Goal: Transaction & Acquisition: Purchase product/service

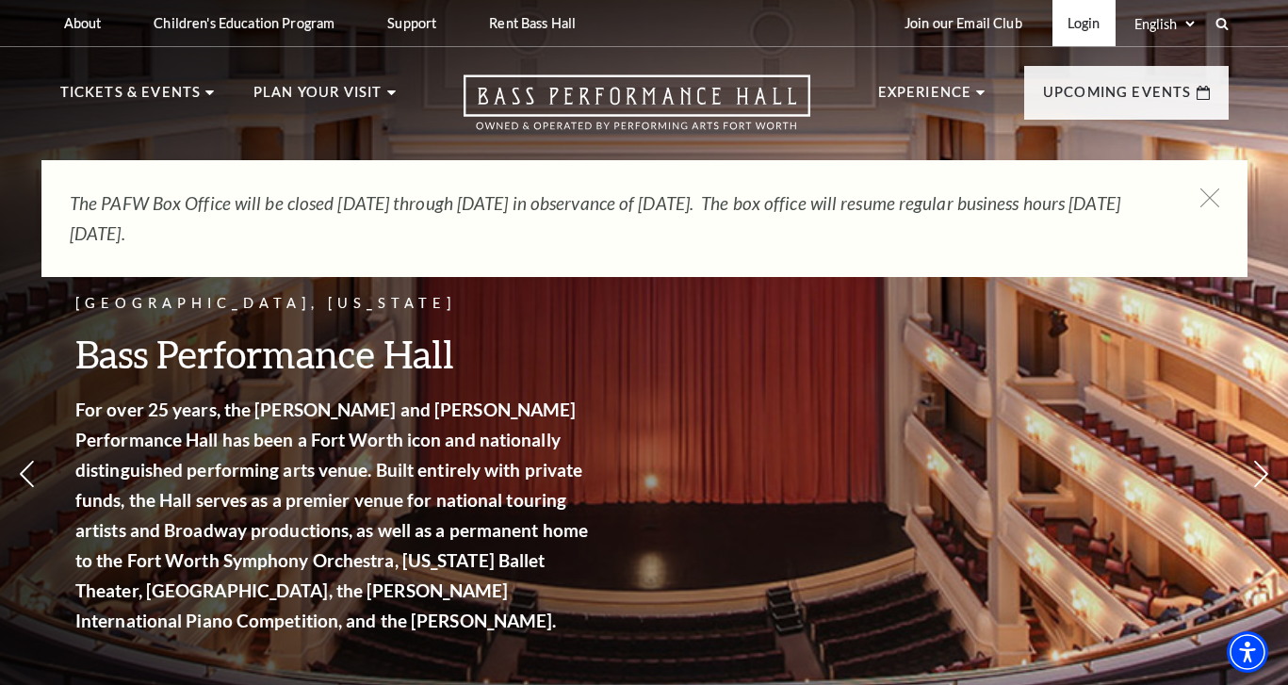
click at [1064, 24] on link "Login" at bounding box center [1083, 23] width 63 height 46
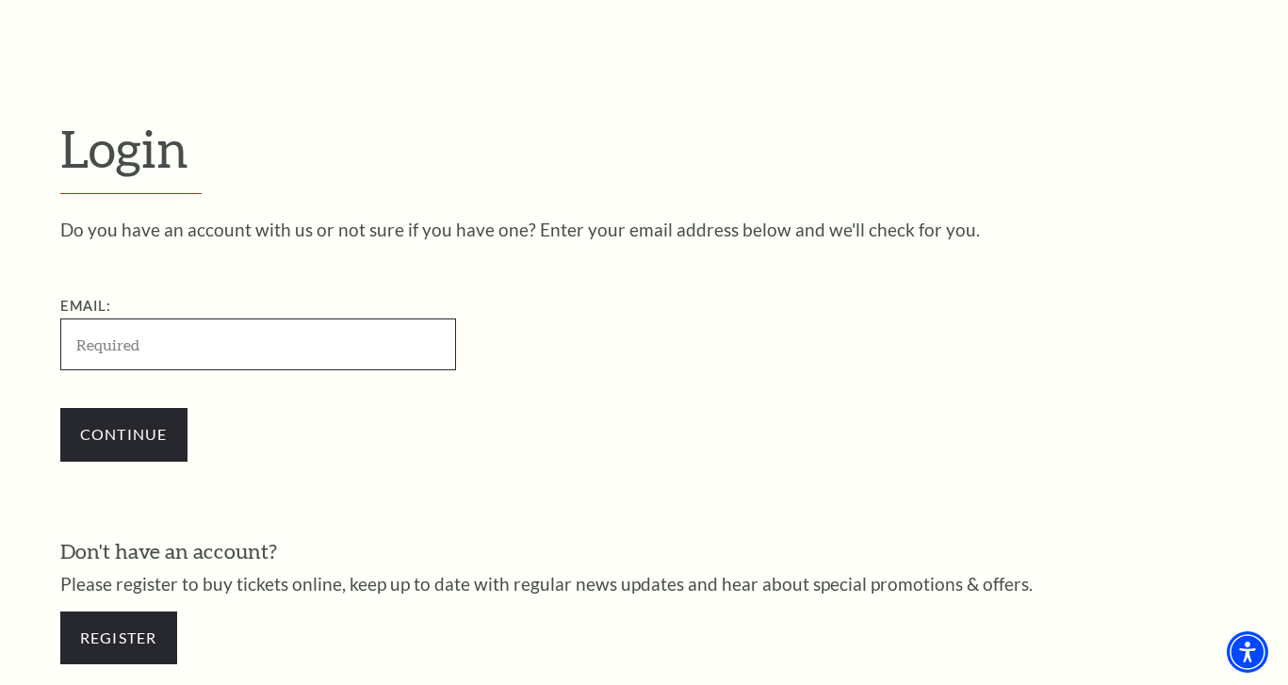
type input "[EMAIL_ADDRESS][DOMAIN_NAME]"
click at [123, 431] on input "Continue" at bounding box center [123, 434] width 127 height 53
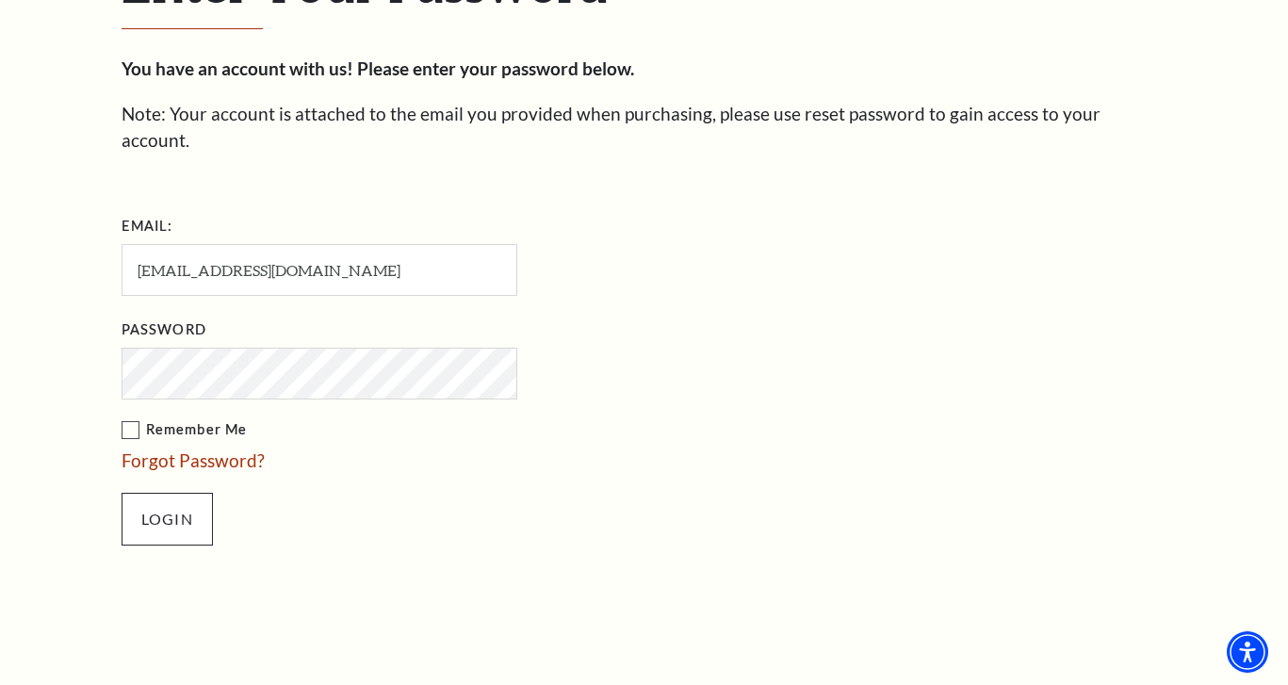
click at [190, 503] on input "Login" at bounding box center [167, 519] width 91 height 53
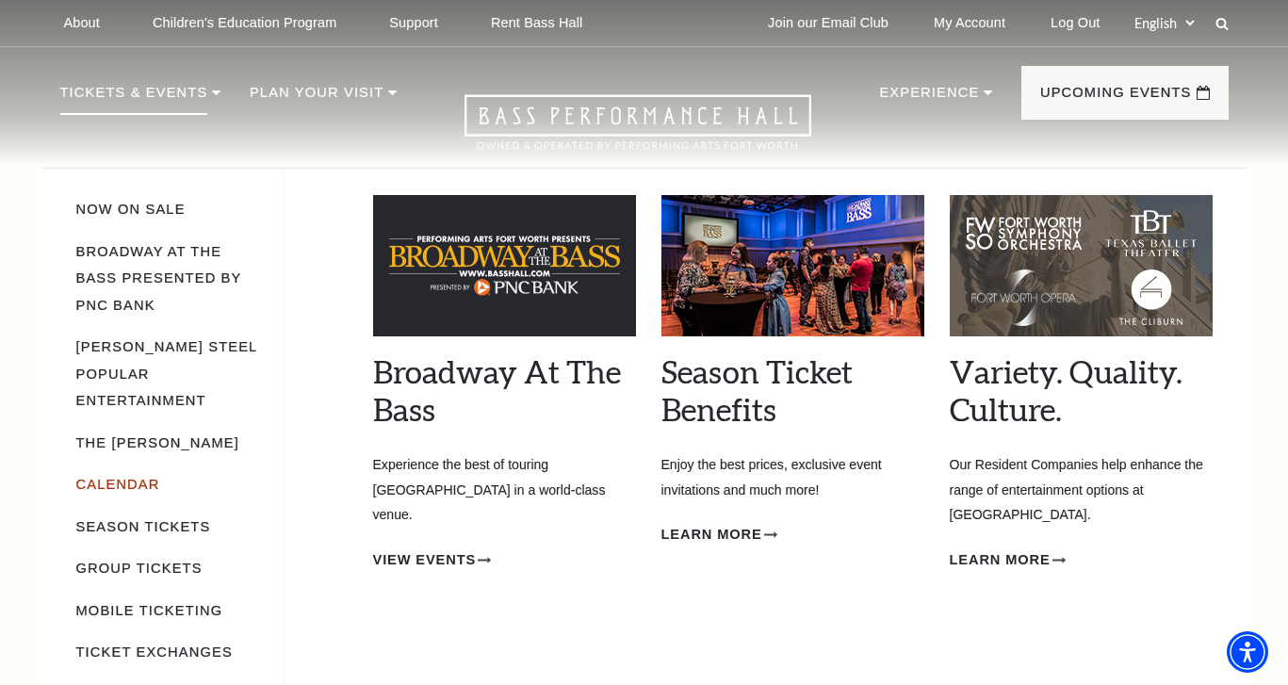
click at [142, 477] on link "Calendar" at bounding box center [118, 484] width 84 height 15
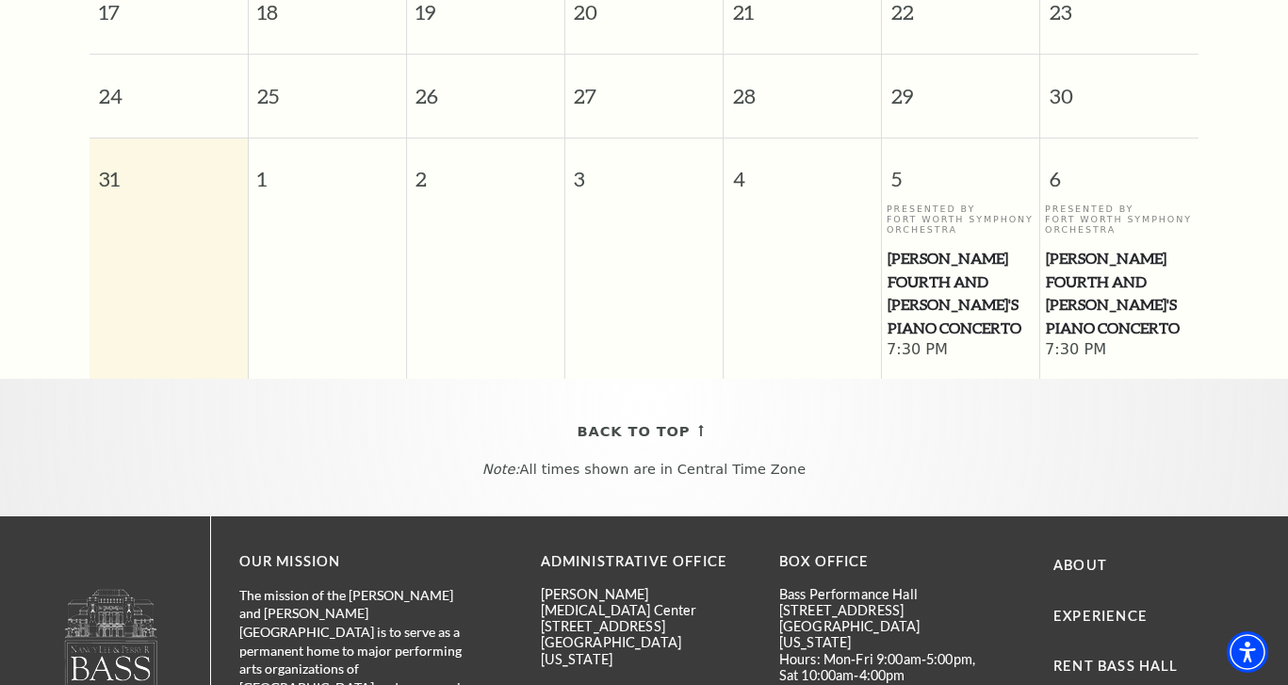
scroll to position [255, 0]
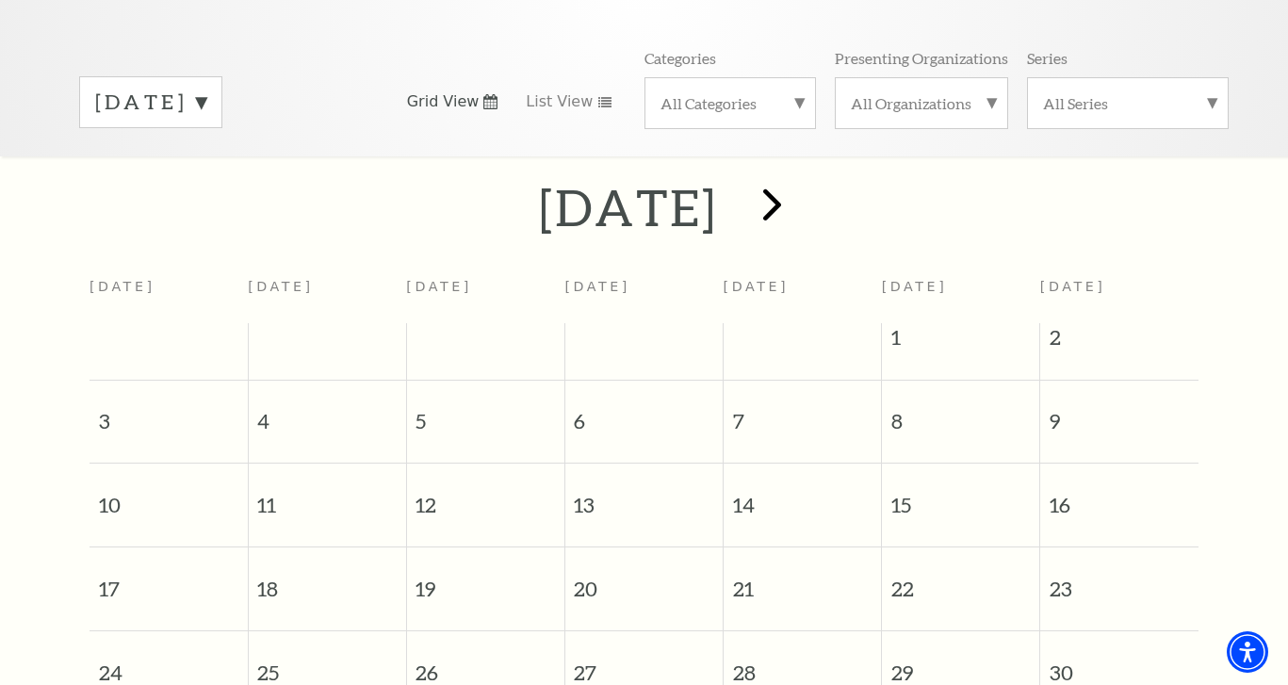
click at [799, 179] on span "next" at bounding box center [772, 204] width 54 height 54
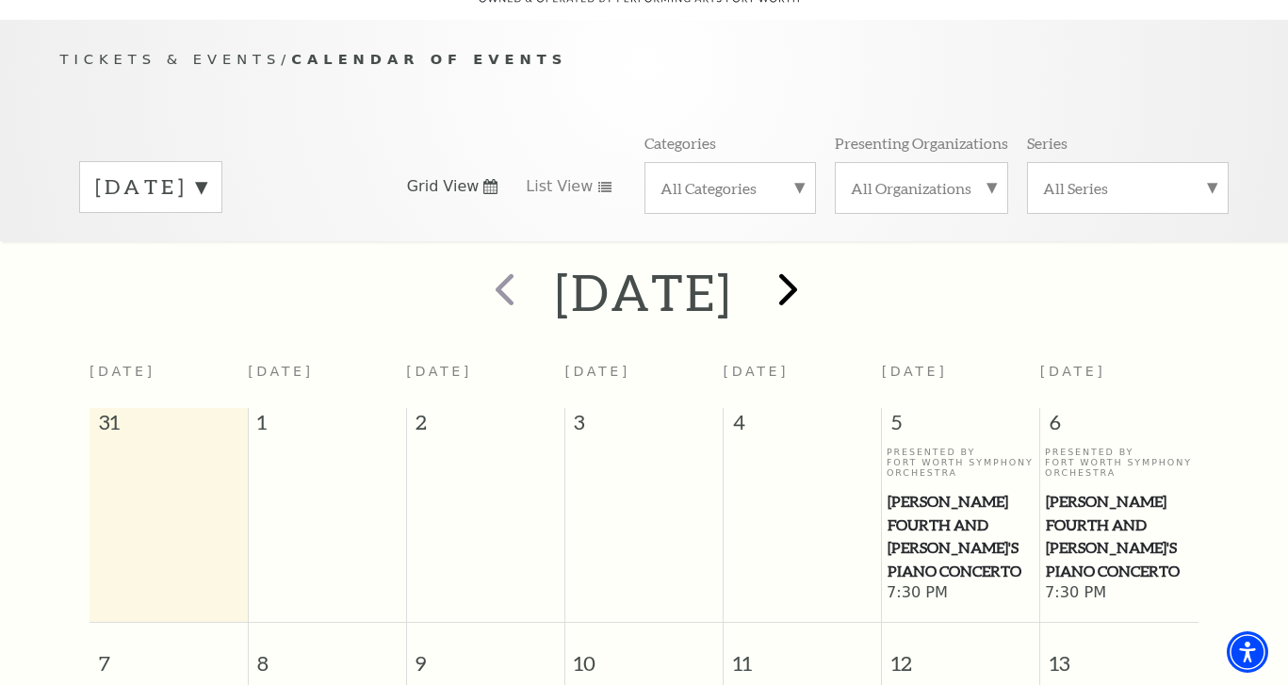
scroll to position [166, 0]
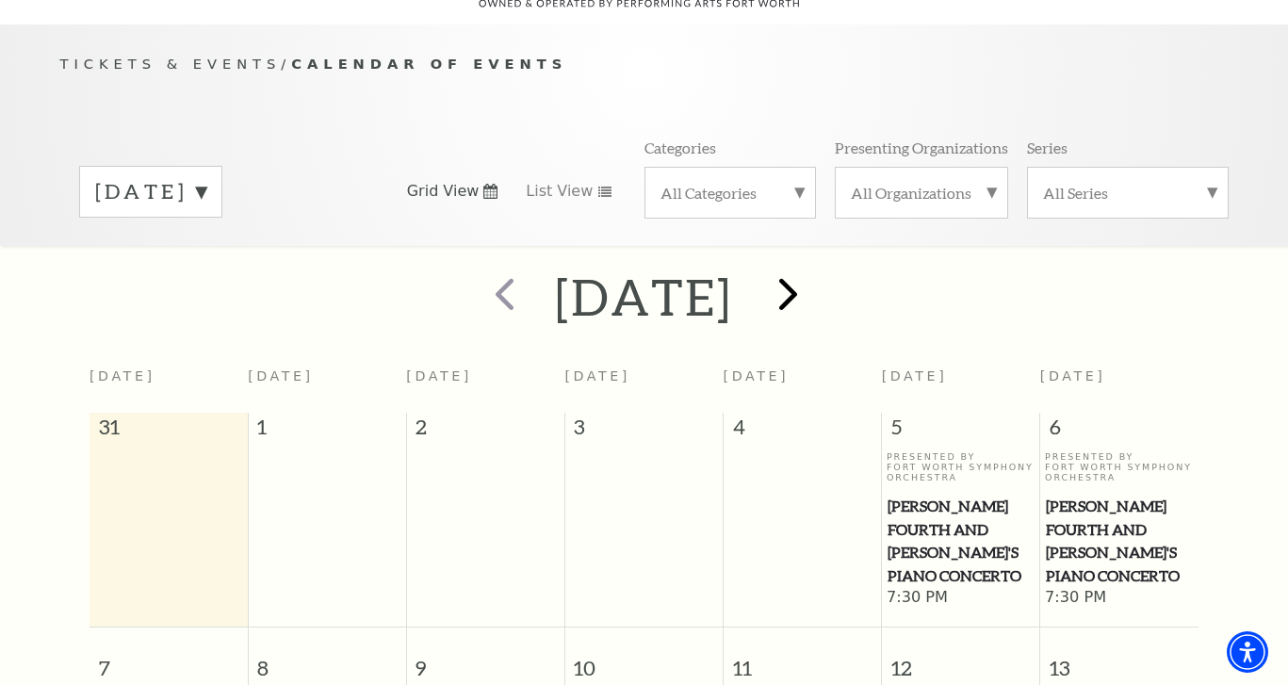
click at [815, 269] on span "next" at bounding box center [788, 294] width 54 height 54
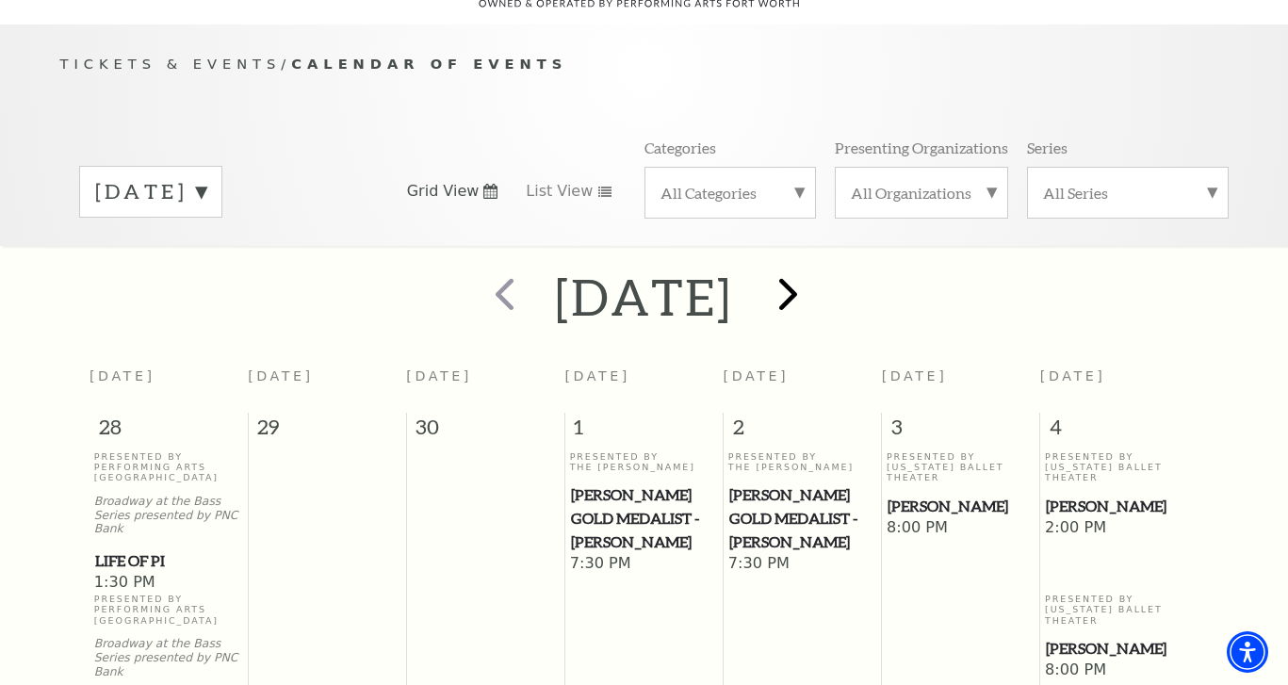
click at [815, 268] on span "next" at bounding box center [788, 294] width 54 height 54
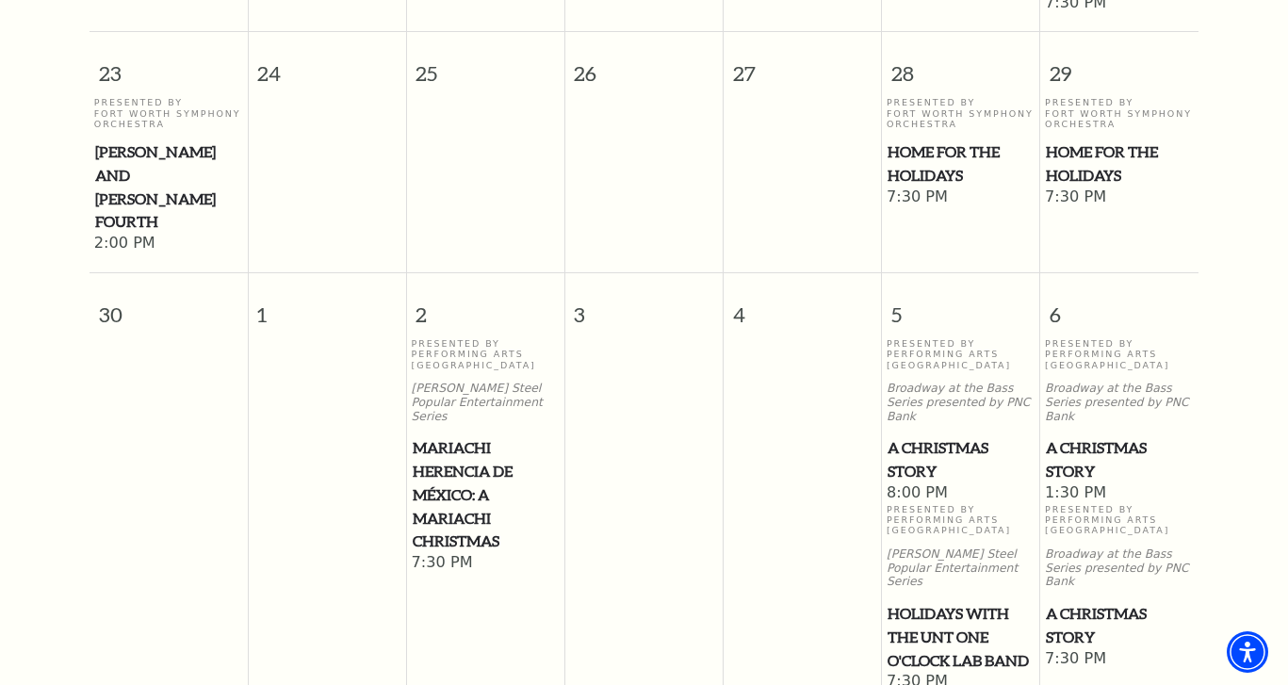
scroll to position [2036, 0]
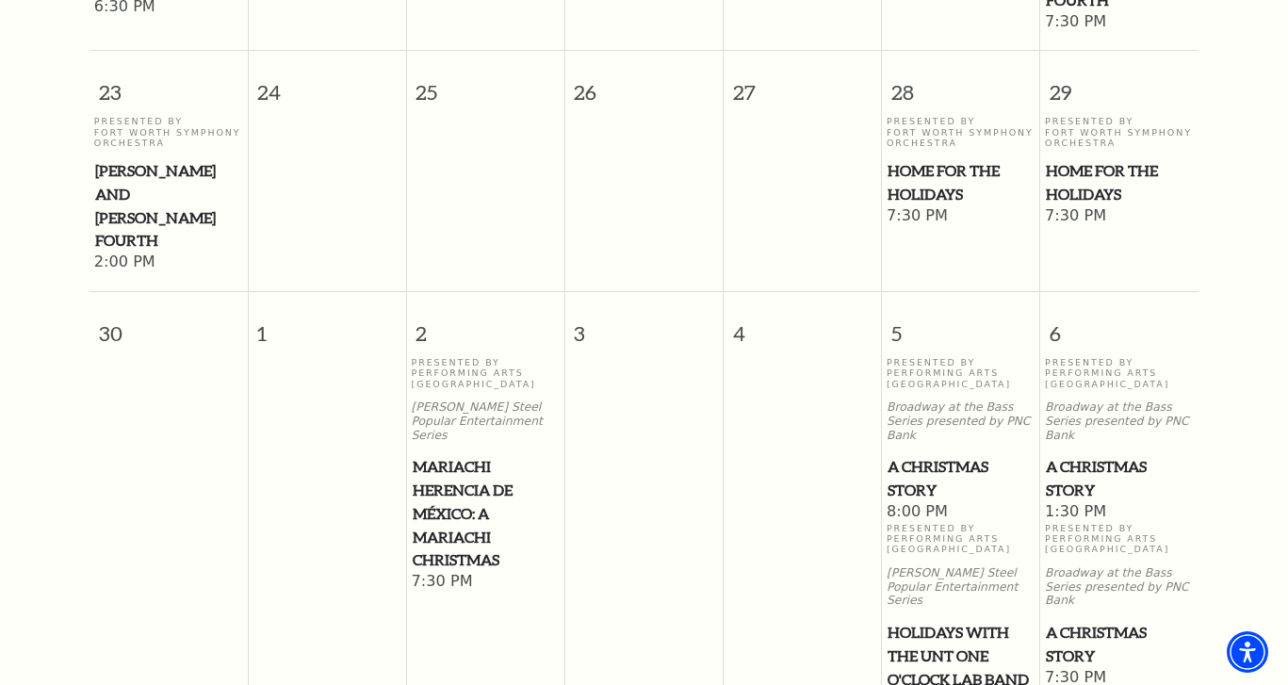
click at [921, 455] on span "A Christmas Story" at bounding box center [960, 478] width 147 height 46
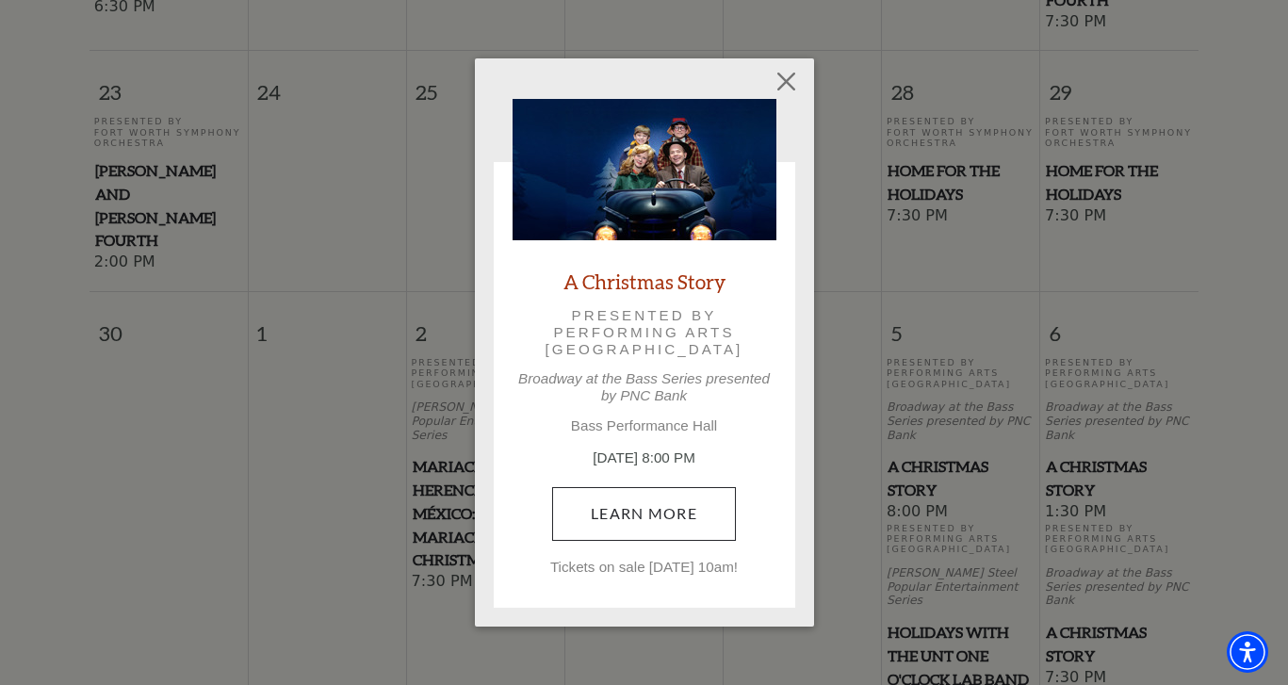
click at [631, 497] on link "Learn More" at bounding box center [644, 513] width 184 height 53
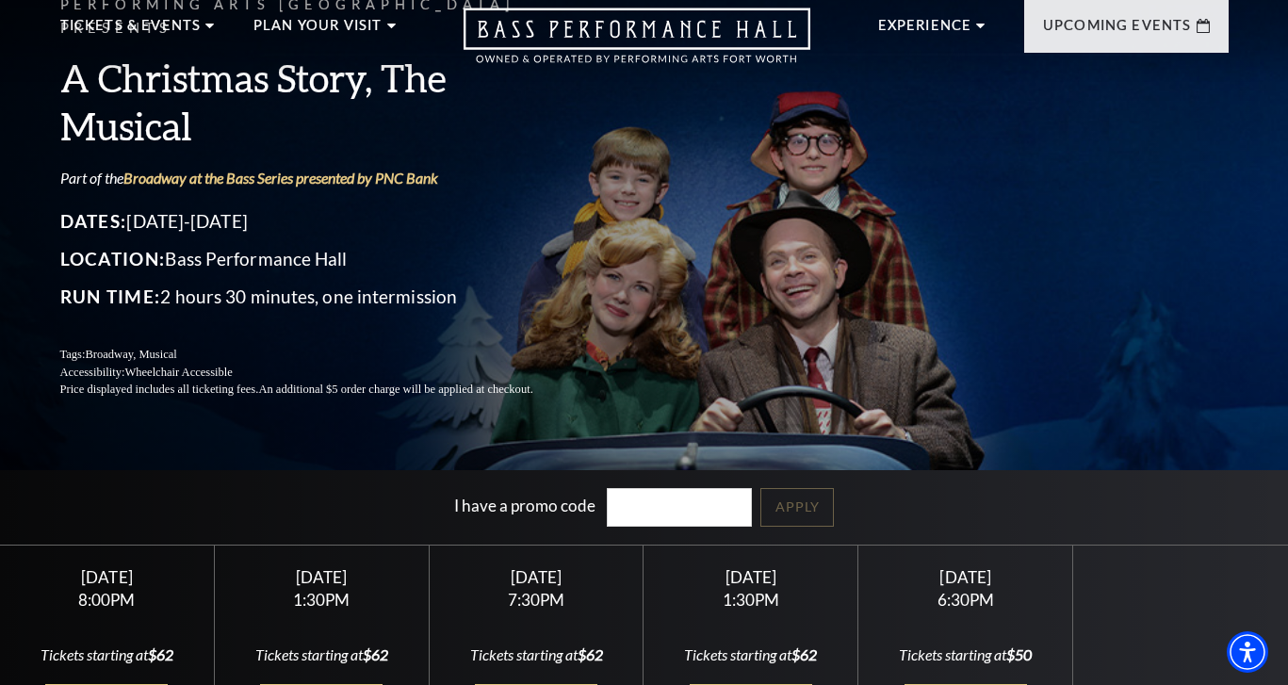
scroll to position [69, 0]
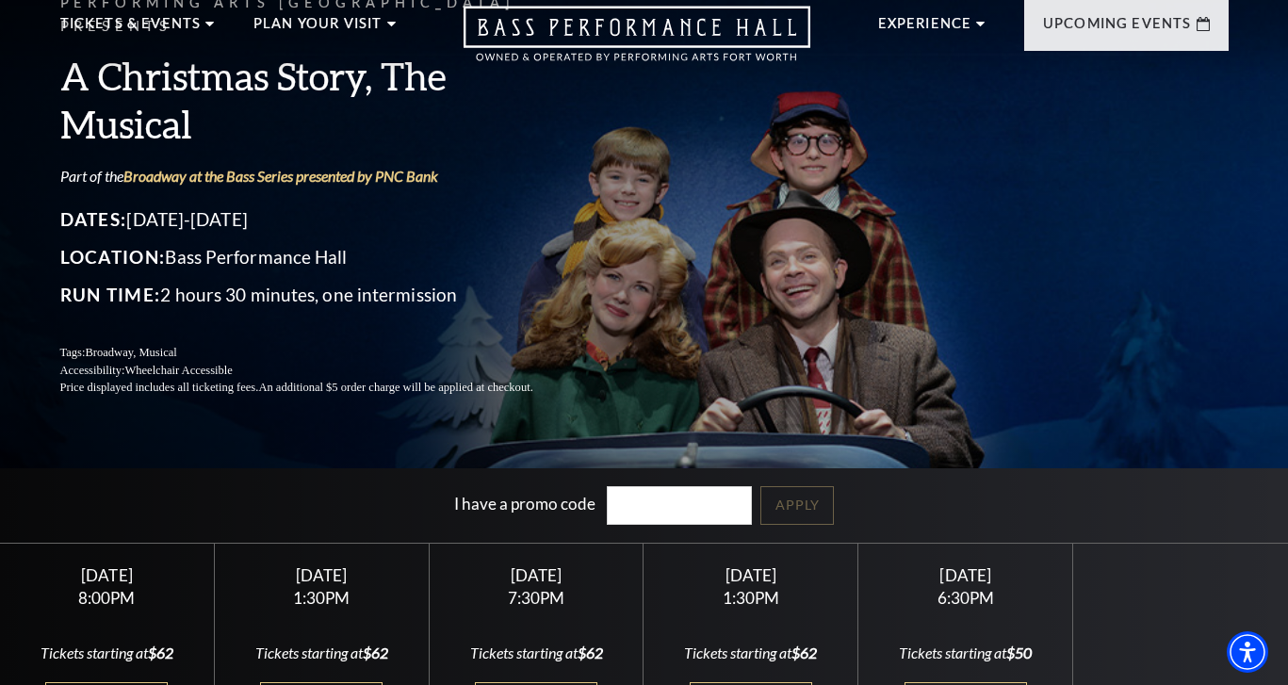
click at [640, 502] on input "I have a promo code" at bounding box center [679, 505] width 145 height 39
type input "save30"
click at [802, 497] on link "Apply" at bounding box center [796, 505] width 73 height 39
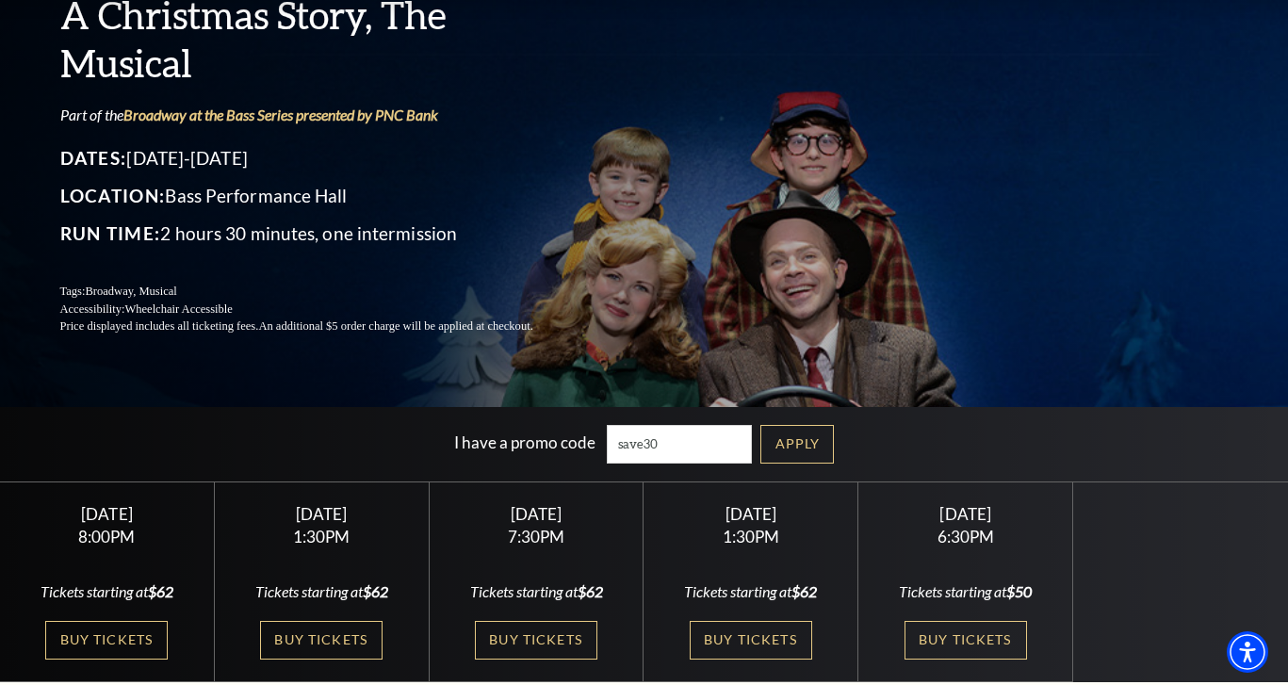
scroll to position [131, 0]
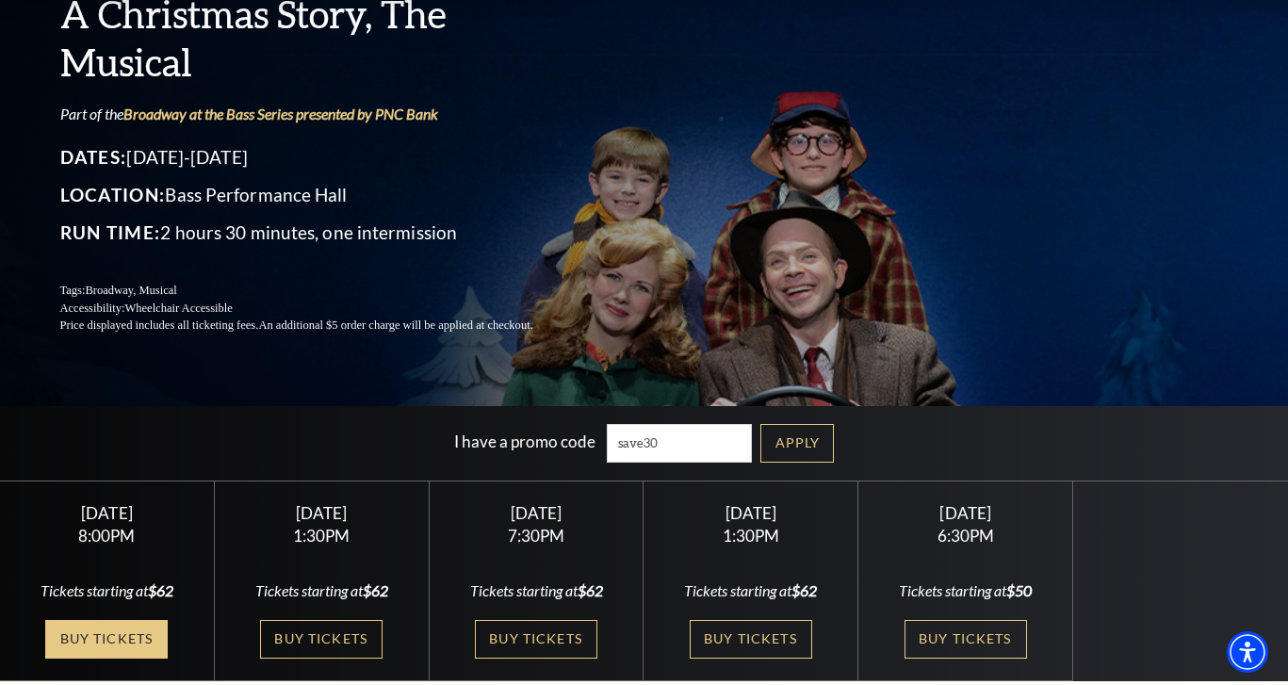
click at [144, 626] on link "Buy Tickets" at bounding box center [106, 639] width 122 height 39
click at [144, 629] on link "Buy Tickets" at bounding box center [106, 639] width 122 height 39
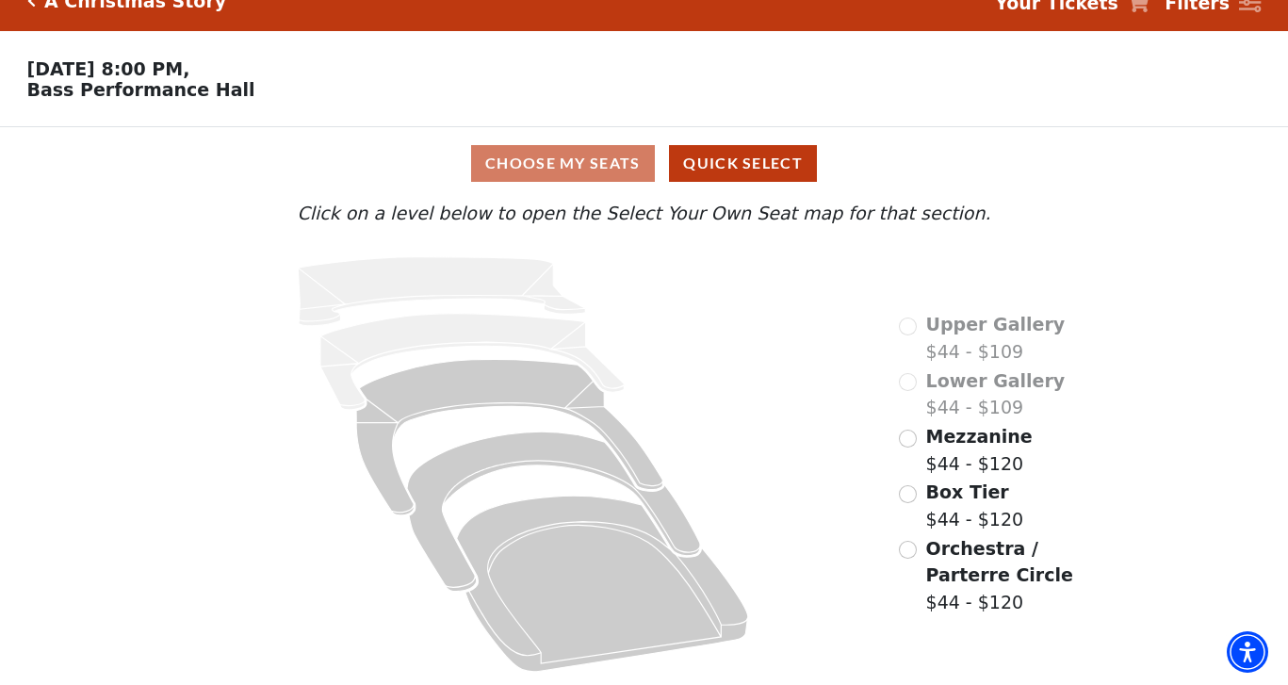
scroll to position [28, 0]
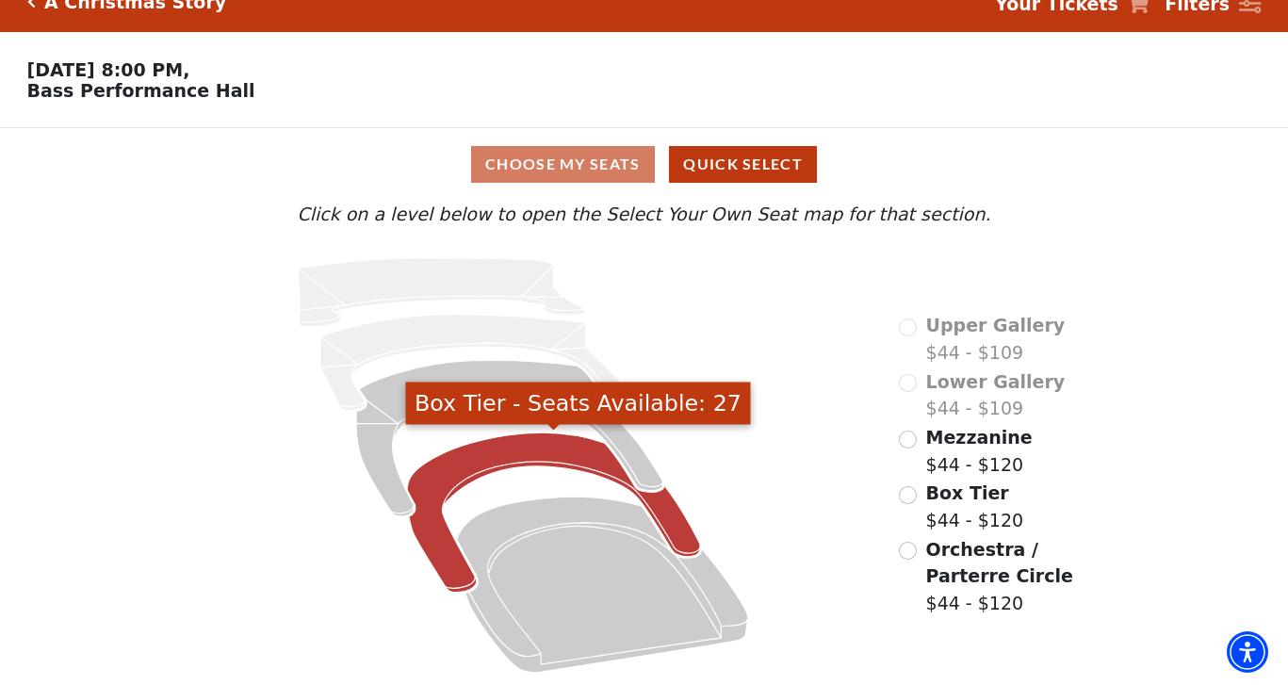
click at [538, 453] on icon "Box Tier - Seats Available: 27" at bounding box center [553, 512] width 293 height 160
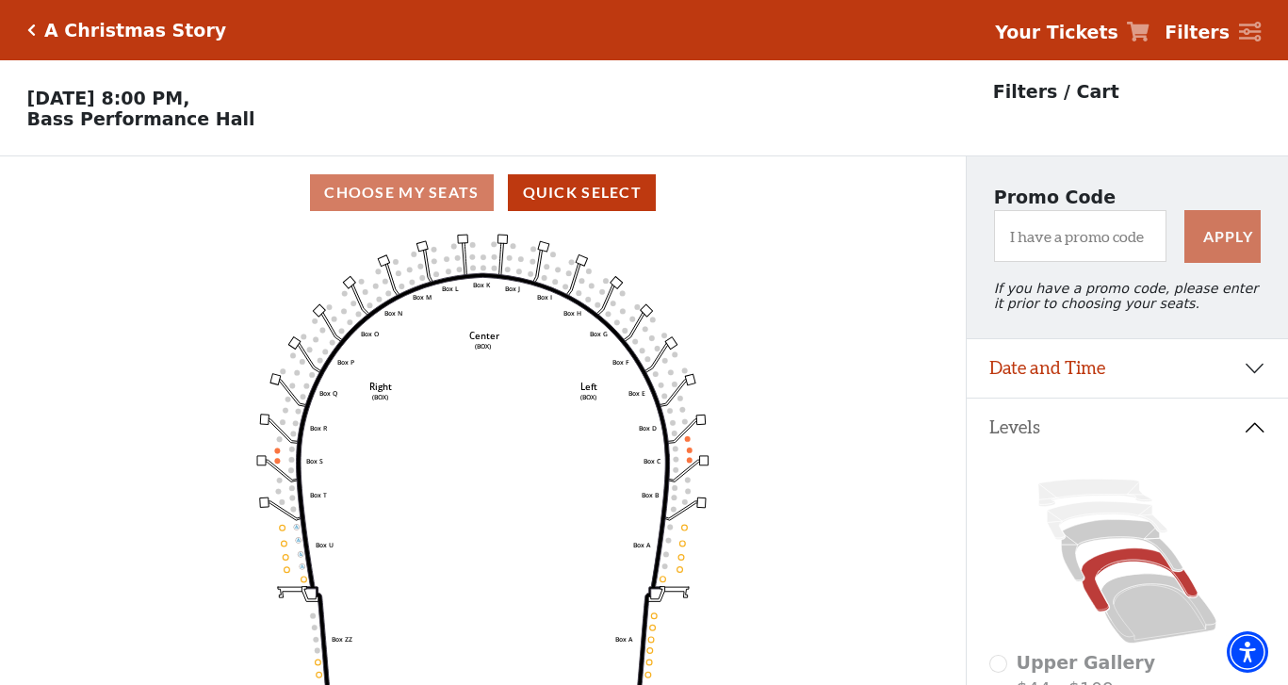
scroll to position [88, 0]
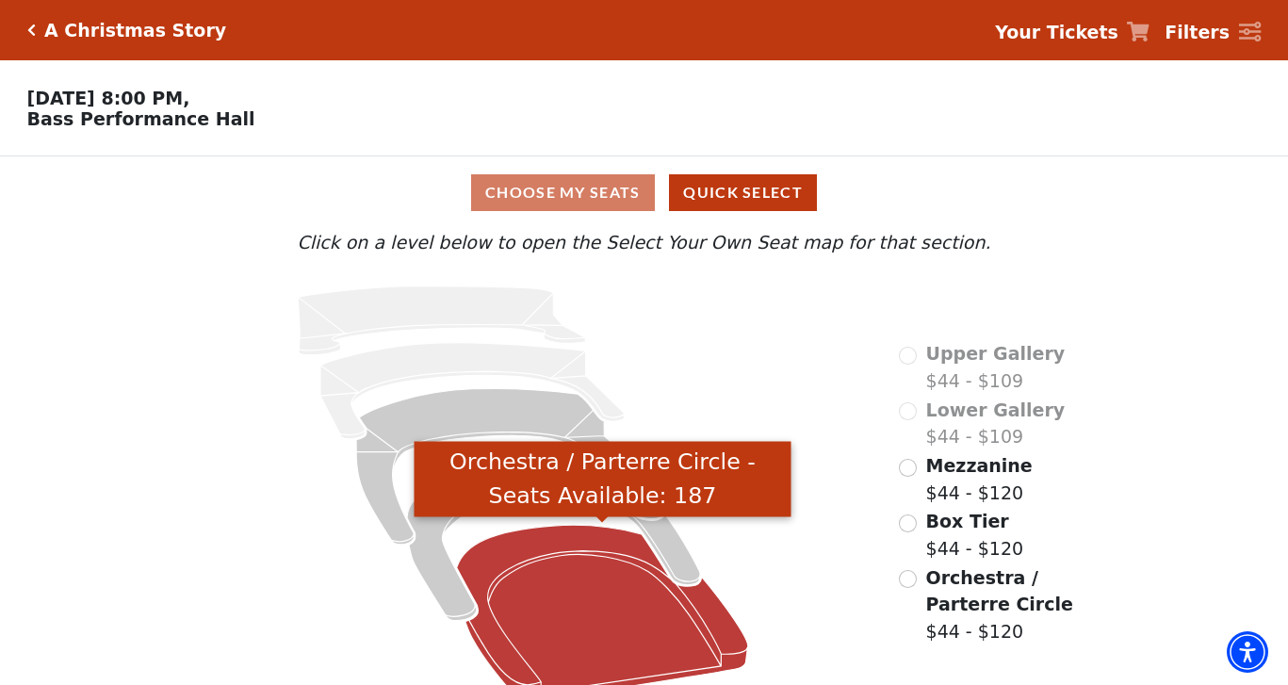
click at [576, 635] on icon "Orchestra / Parterre Circle - Seats Available: 187" at bounding box center [602, 614] width 291 height 176
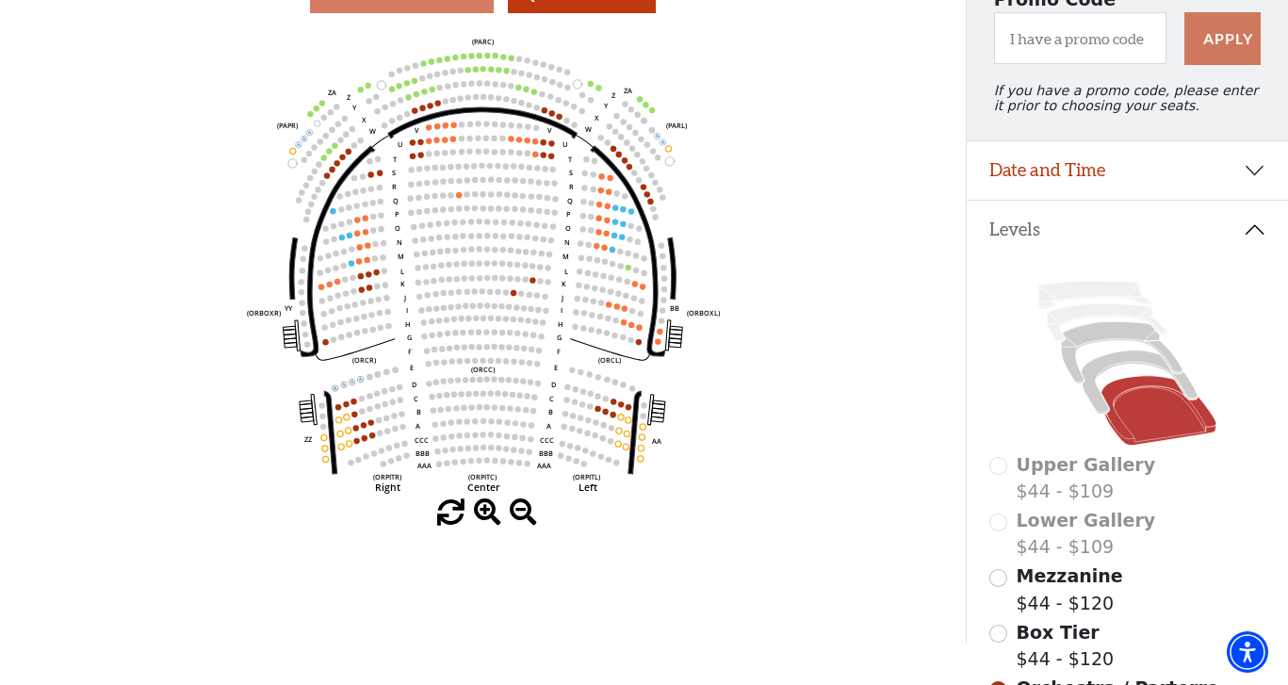
scroll to position [203, 0]
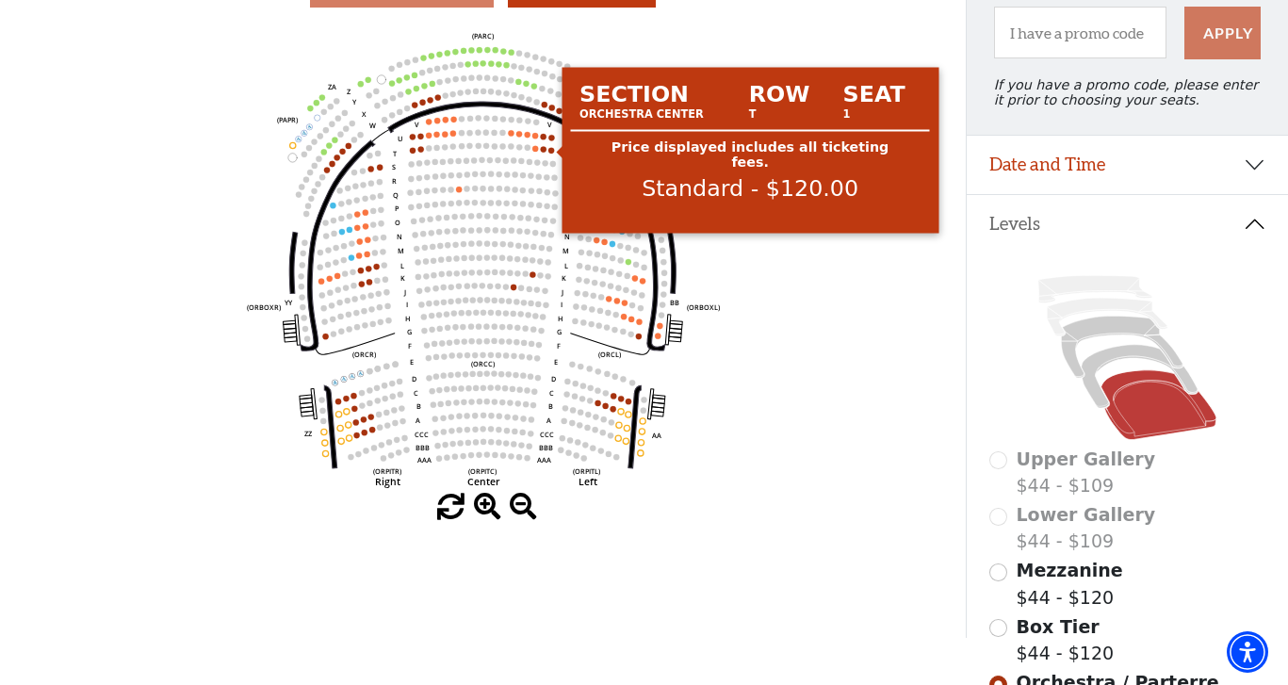
click at [551, 149] on circle at bounding box center [551, 150] width 6 height 6
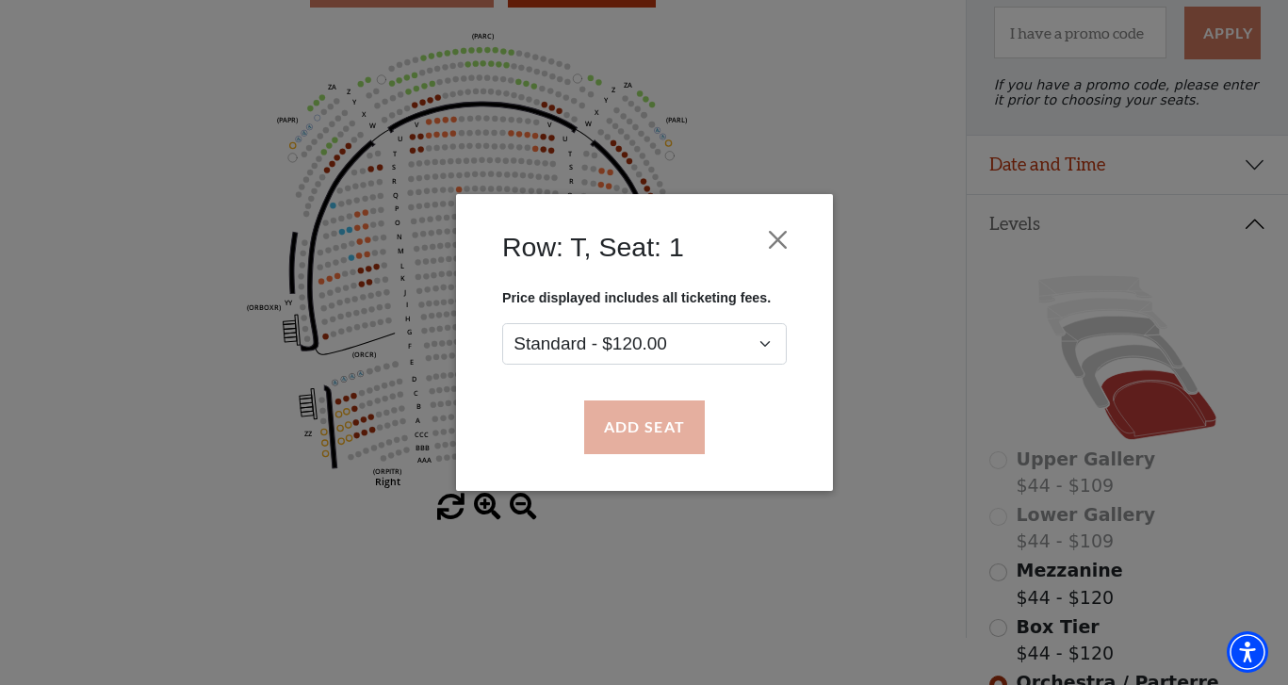
click at [652, 412] on button "Add Seat" at bounding box center [643, 427] width 121 height 53
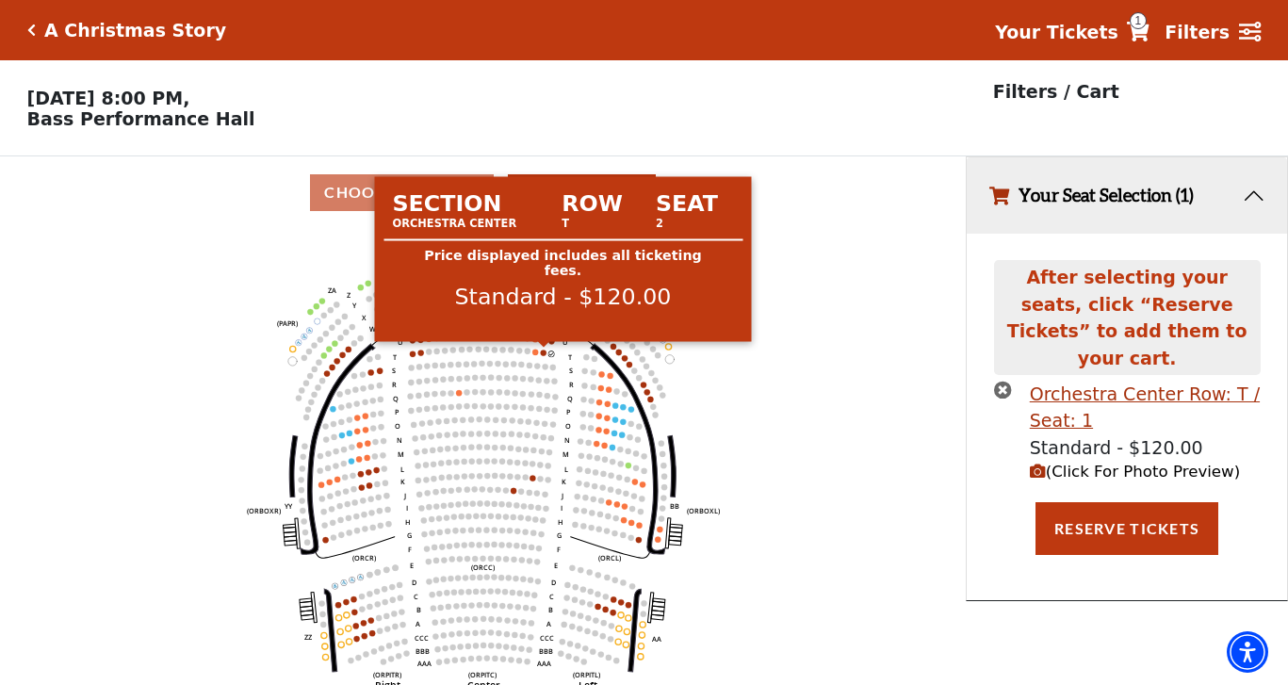
click at [544, 349] on div "Section Row Seat Orchestra Center T 2 Price displayed includes all ticketing fe…" at bounding box center [563, 260] width 377 height 180
click at [544, 350] on circle at bounding box center [544, 352] width 6 height 6
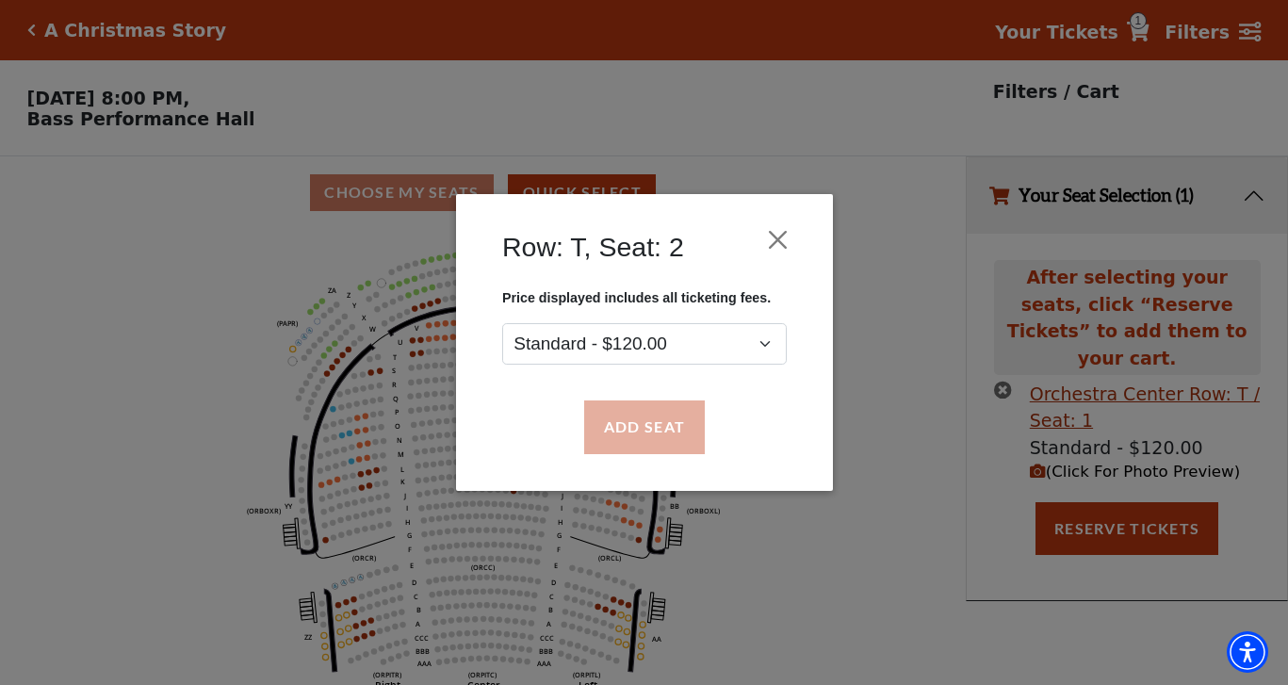
click at [625, 426] on button "Add Seat" at bounding box center [643, 427] width 121 height 53
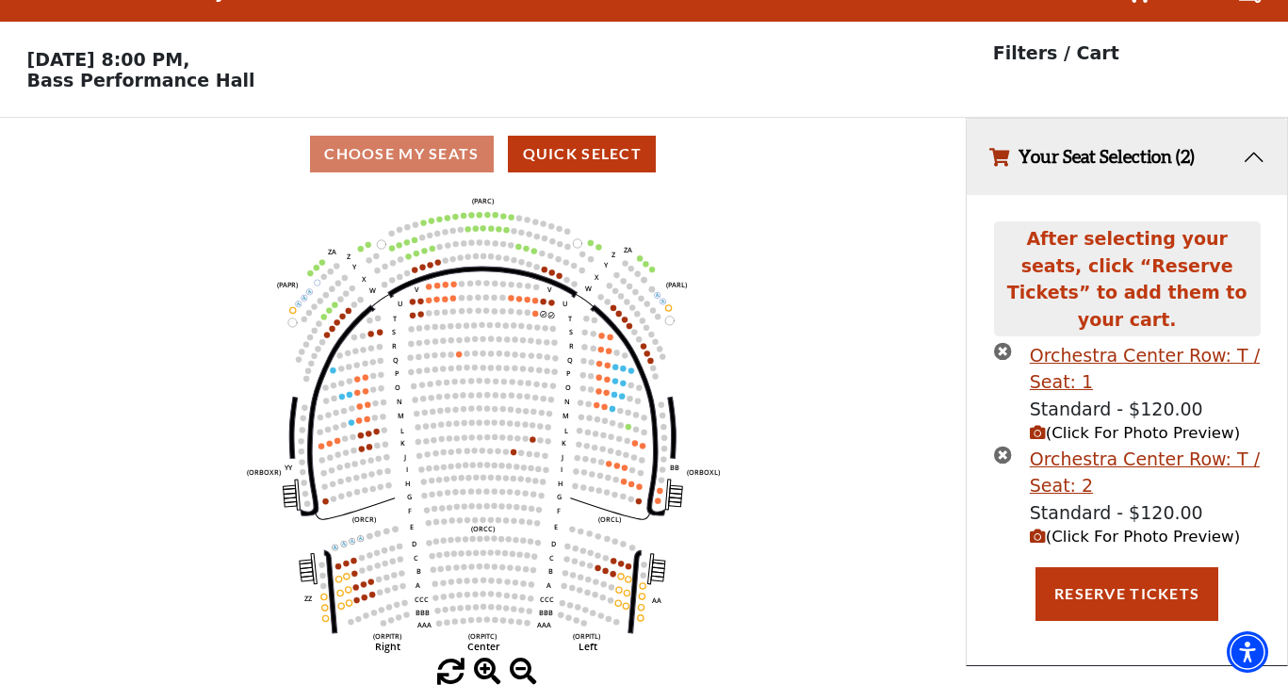
scroll to position [38, 0]
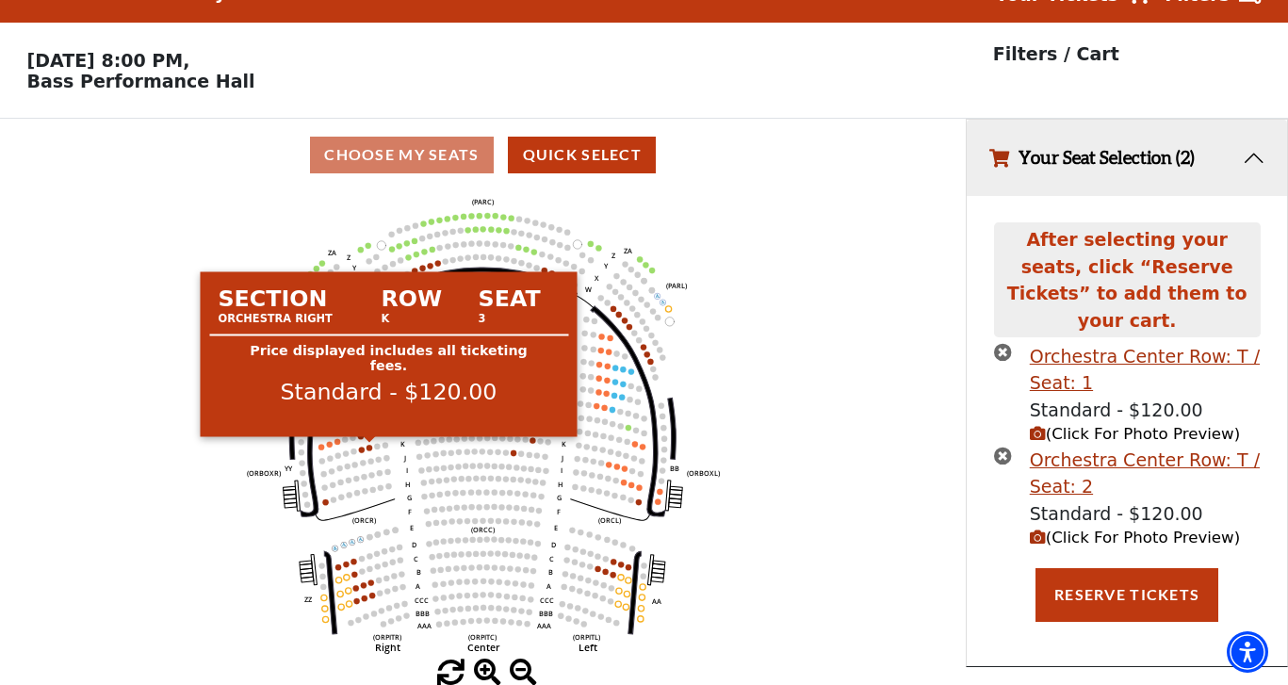
click at [369, 447] on circle at bounding box center [369, 448] width 6 height 6
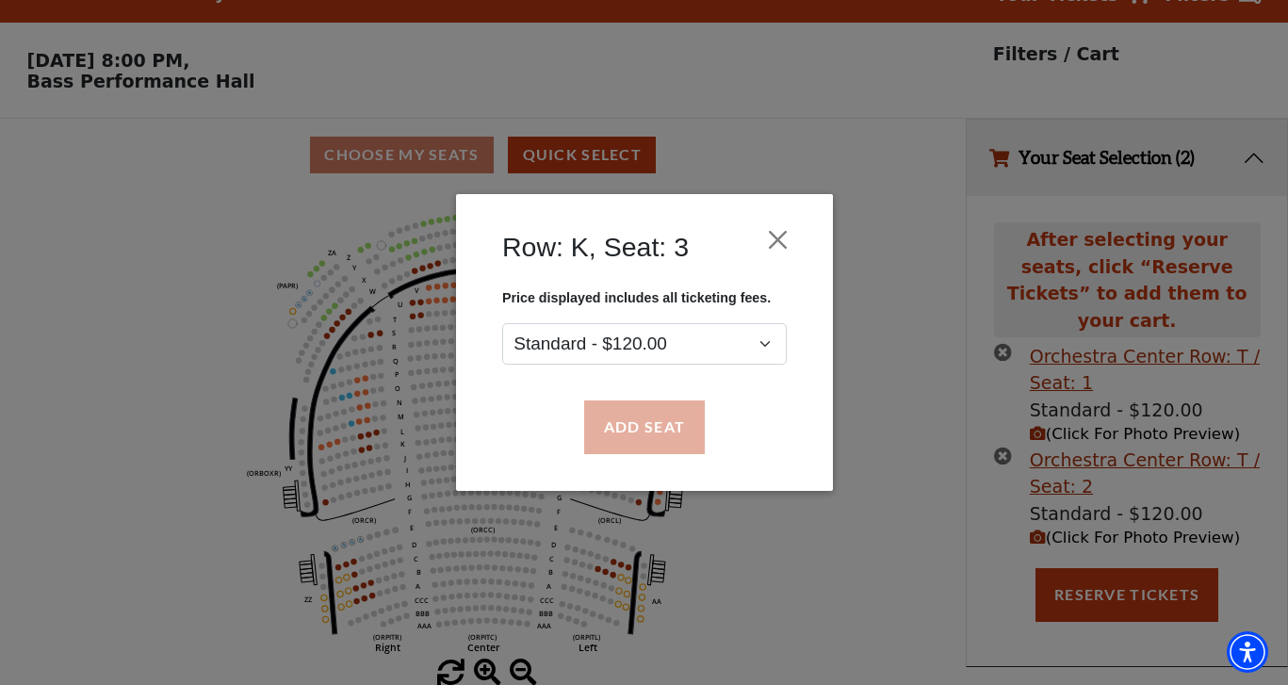
click at [617, 423] on button "Add Seat" at bounding box center [643, 427] width 121 height 53
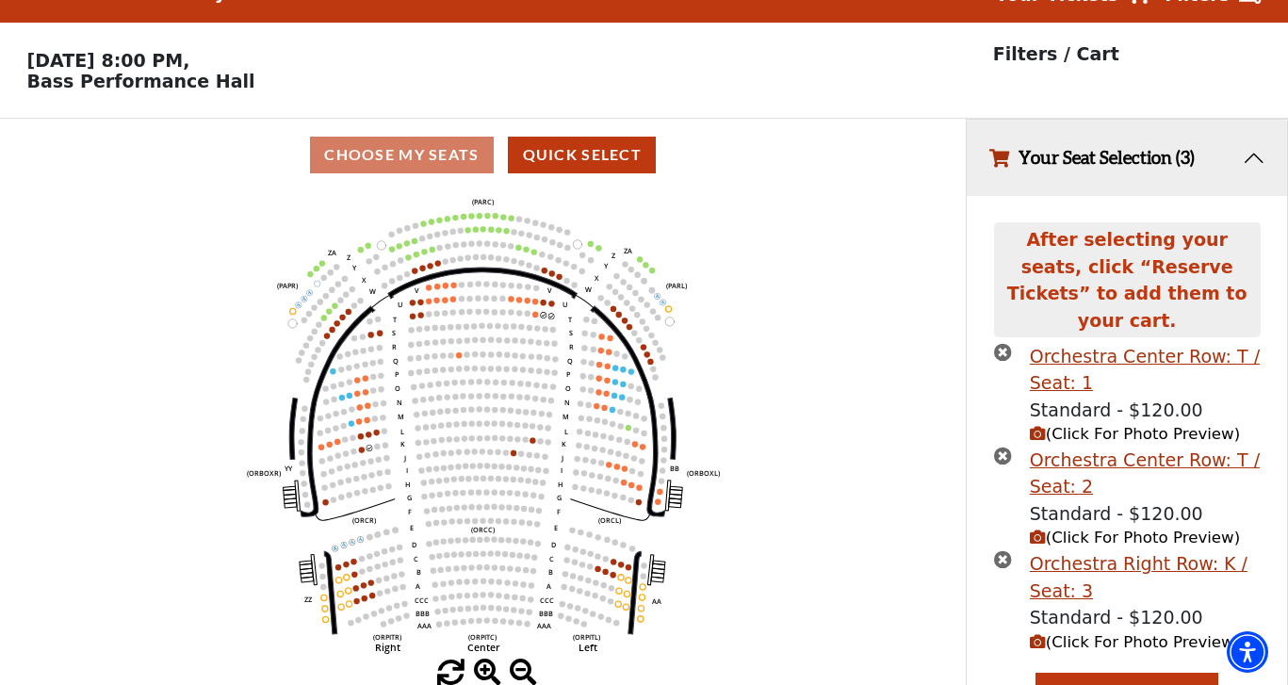
scroll to position [43, 0]
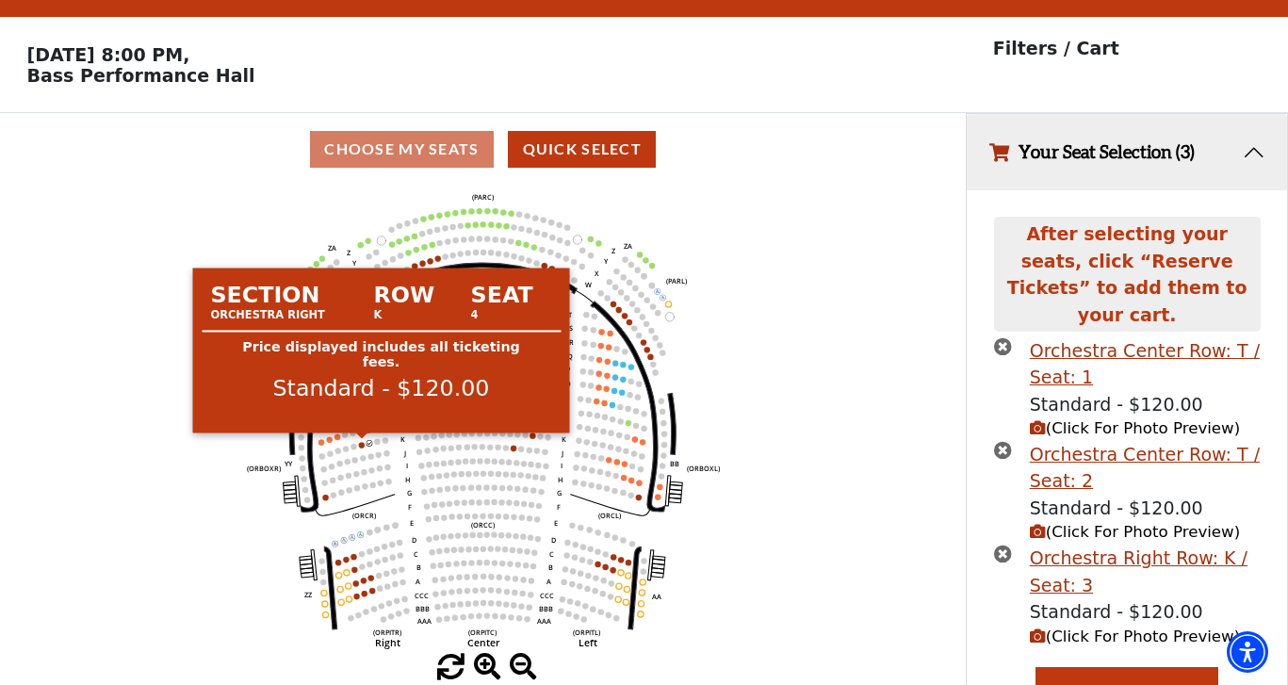
click at [363, 443] on circle at bounding box center [362, 445] width 6 height 6
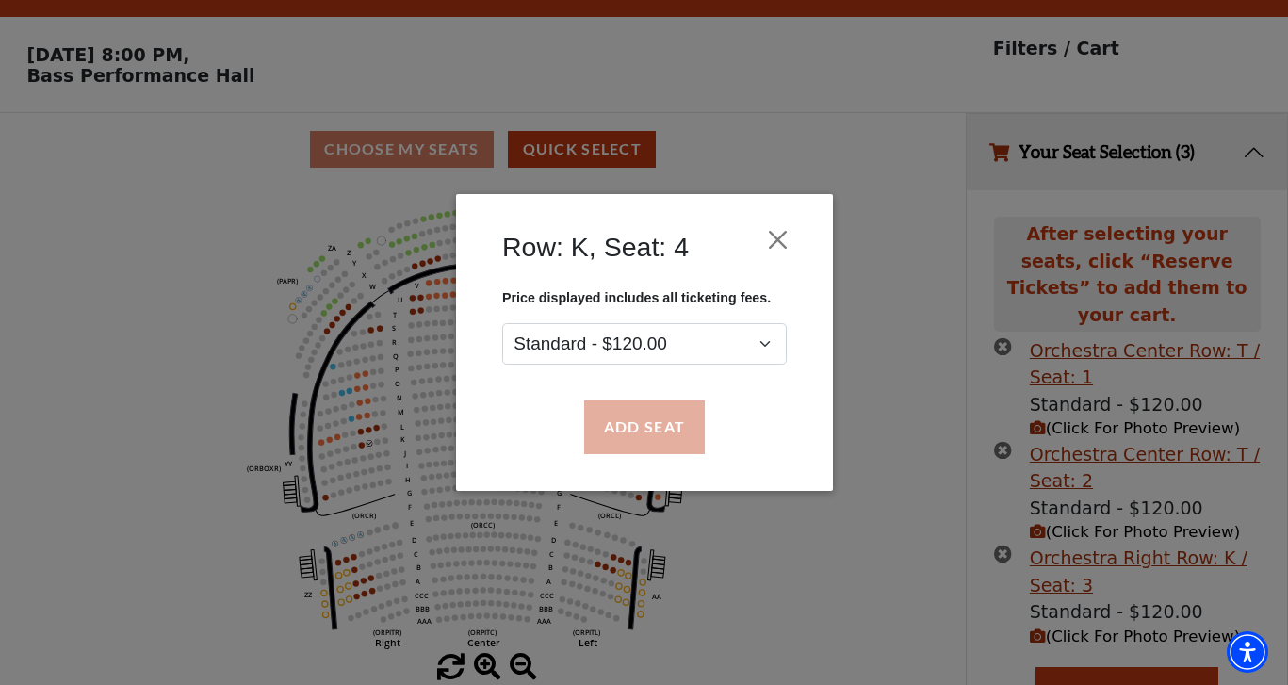
click at [633, 428] on button "Add Seat" at bounding box center [643, 427] width 121 height 53
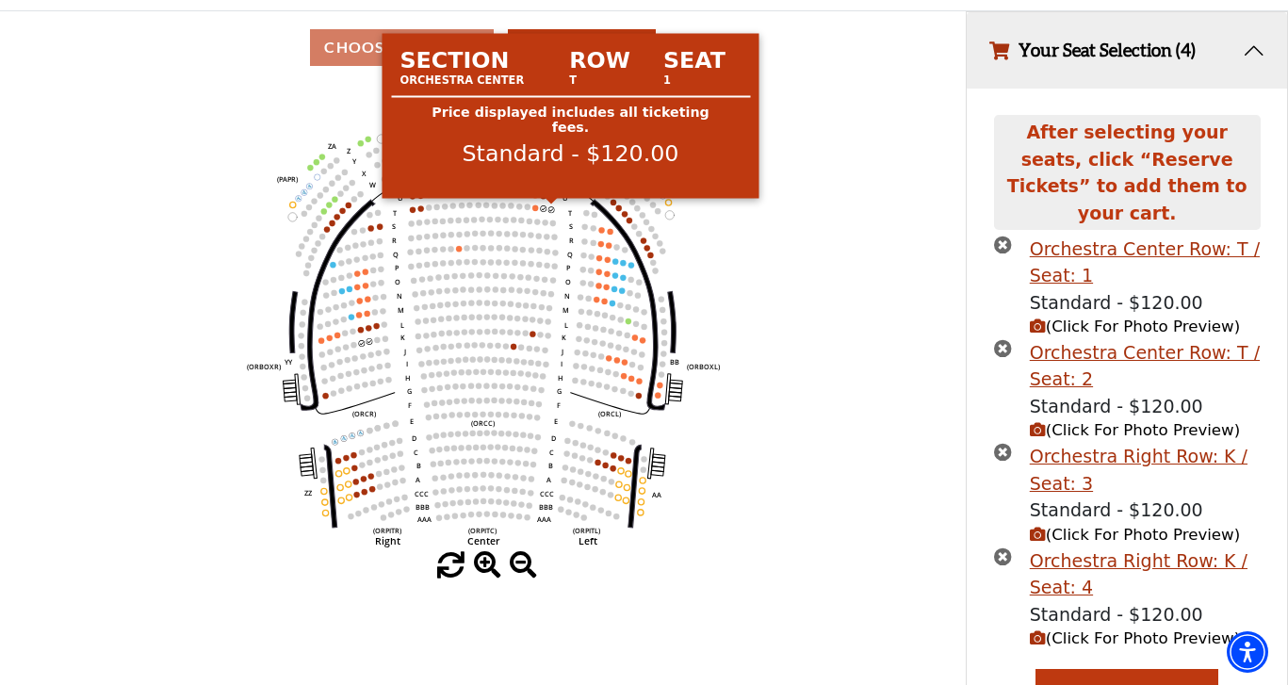
click at [552, 207] on circle at bounding box center [551, 209] width 6 height 6
click at [552, 209] on circle at bounding box center [551, 209] width 6 height 6
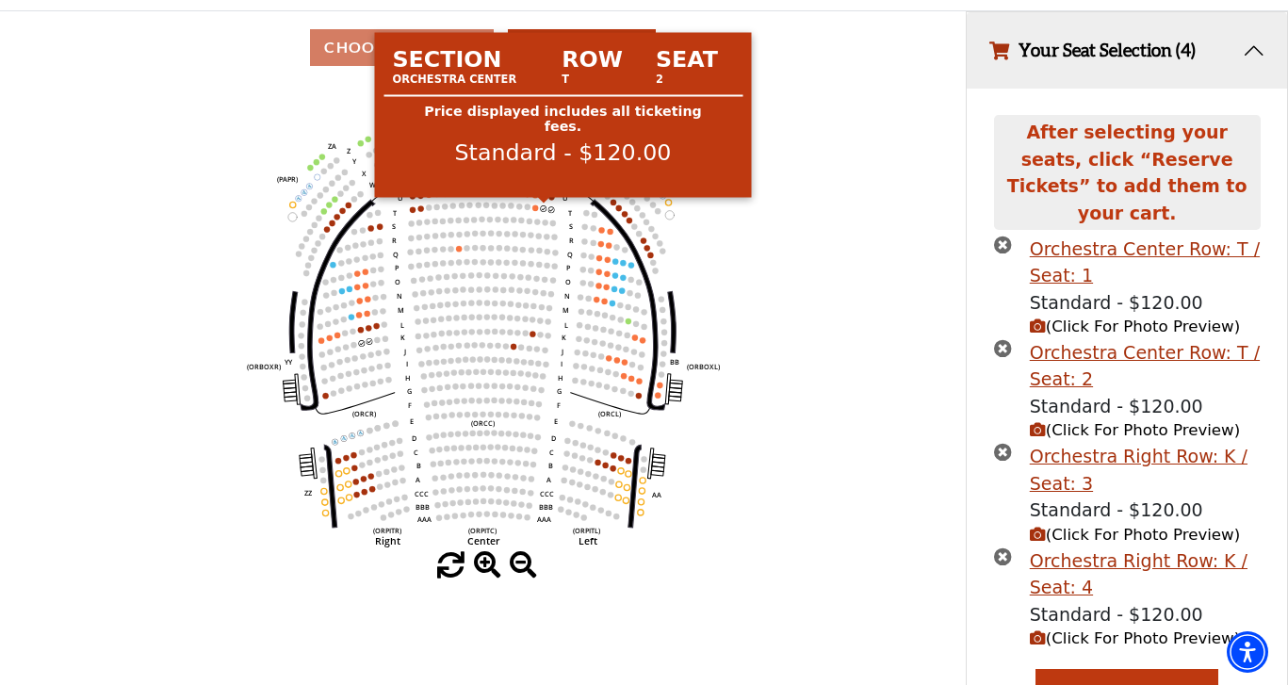
click at [544, 208] on circle at bounding box center [544, 208] width 6 height 6
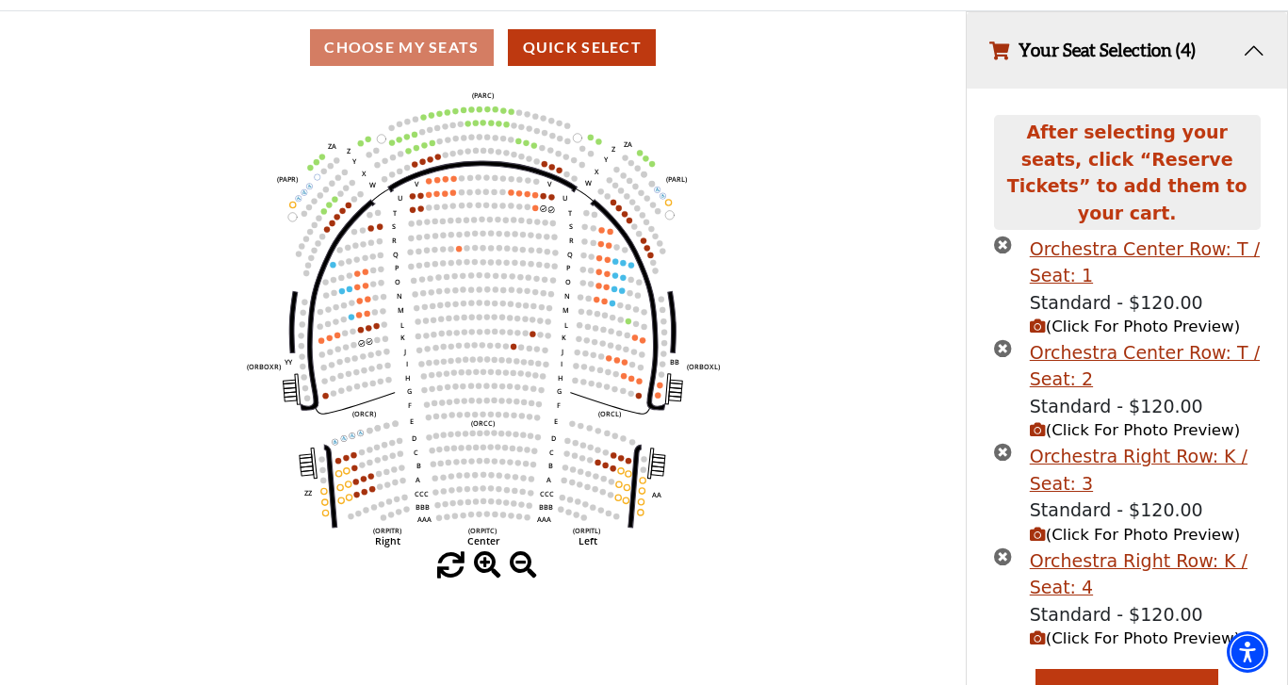
click at [1000, 339] on icon "times-circle" at bounding box center [1003, 348] width 18 height 18
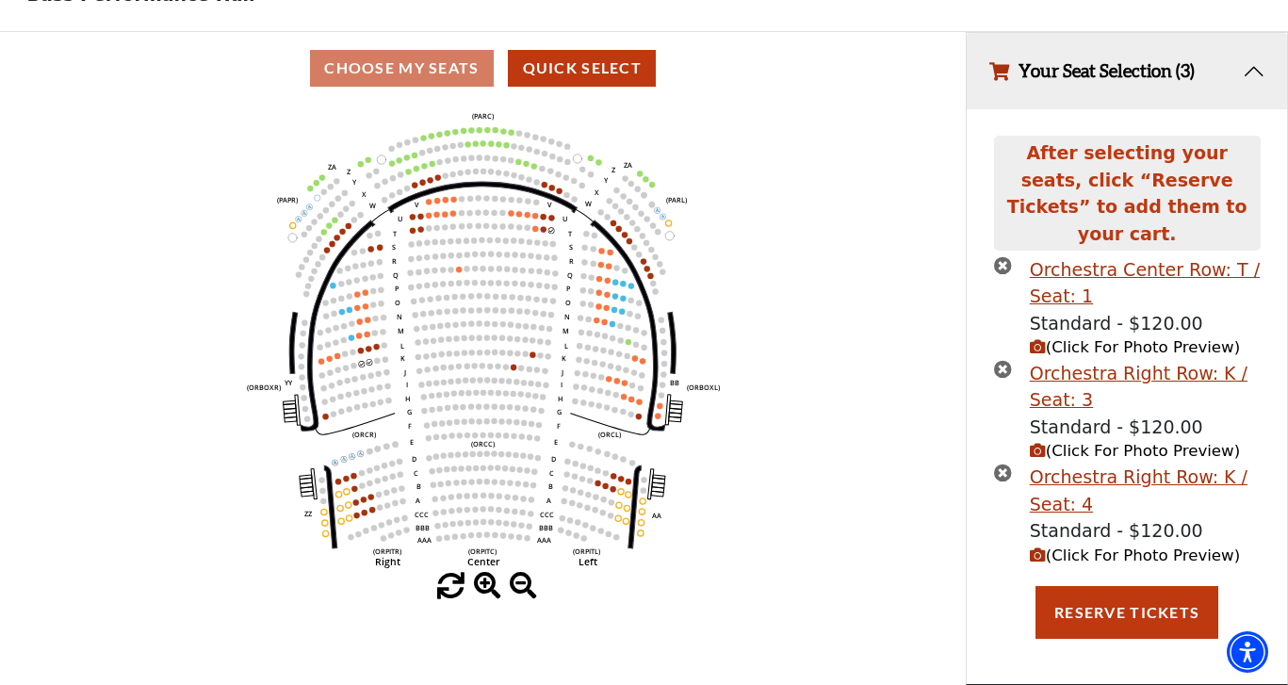
scroll to position [89, 0]
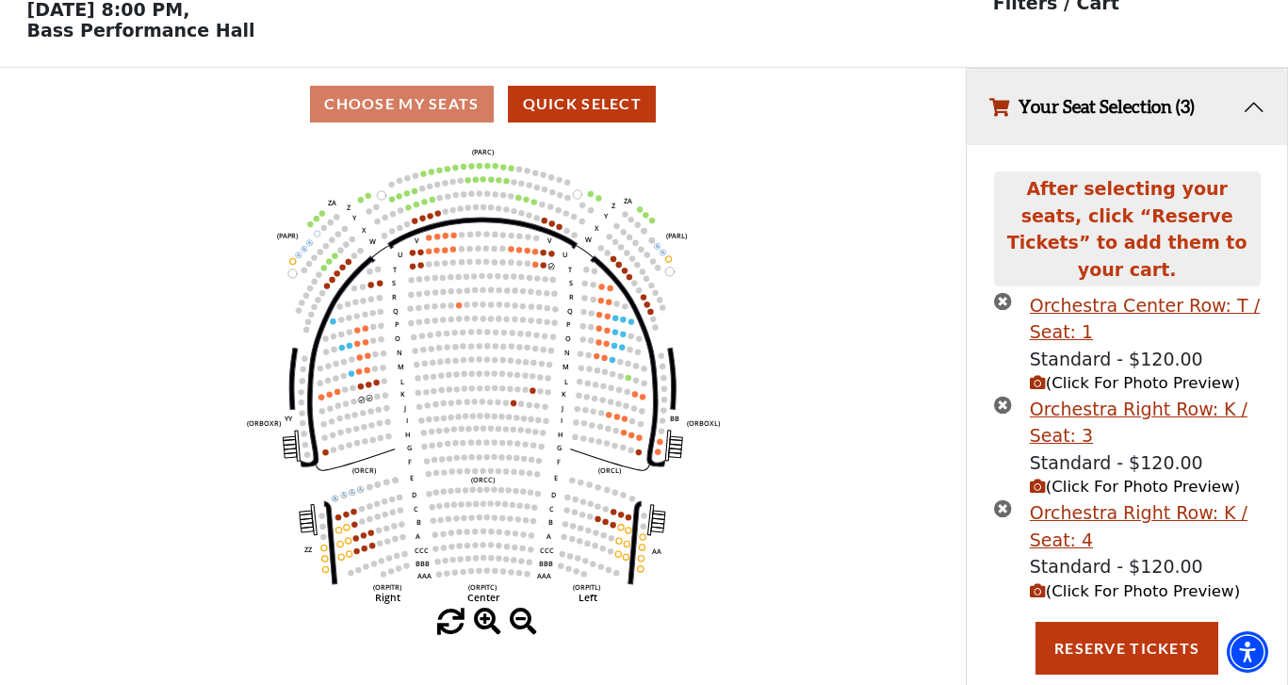
click at [999, 292] on icon "times-circle" at bounding box center [1003, 301] width 18 height 18
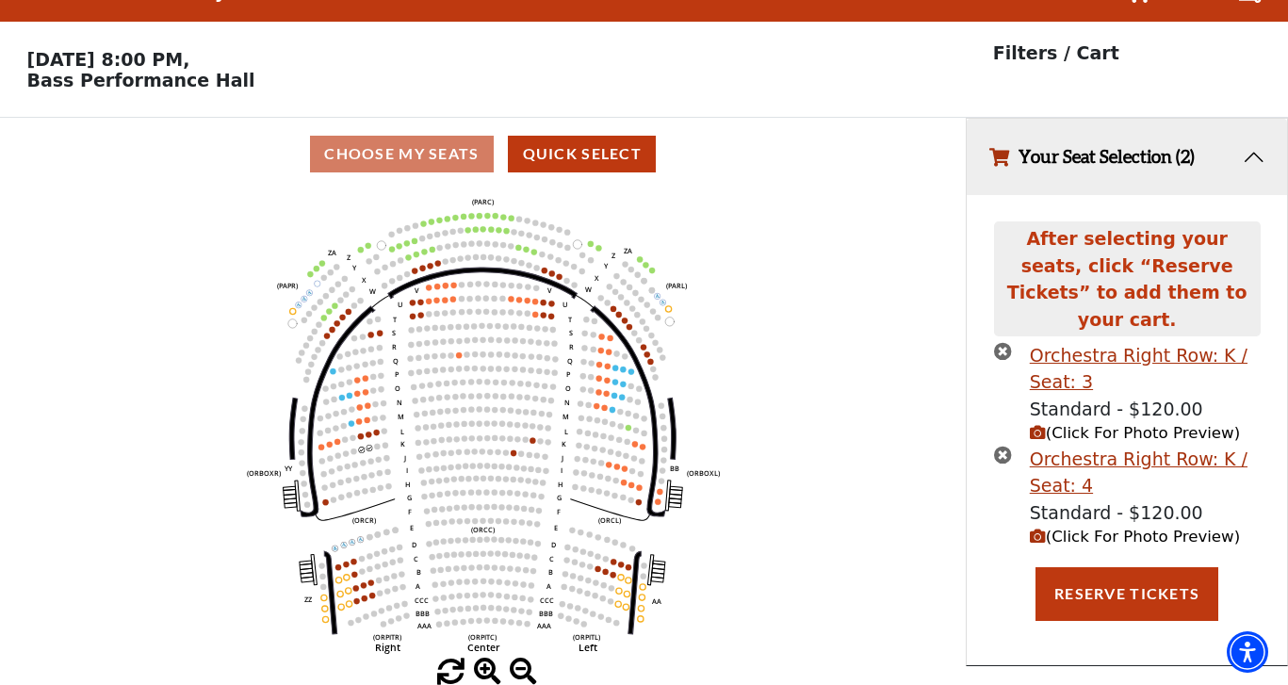
scroll to position [38, 0]
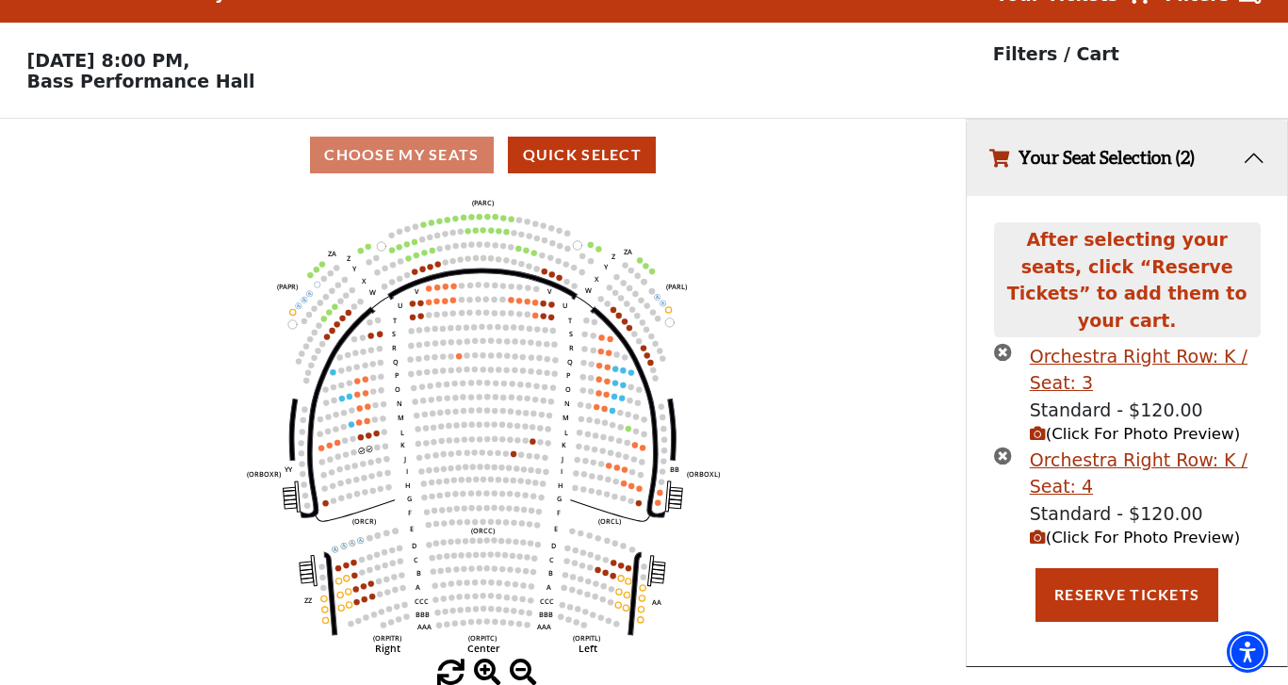
click at [1154, 528] on span "(Click For Photo Preview)" at bounding box center [1135, 537] width 210 height 18
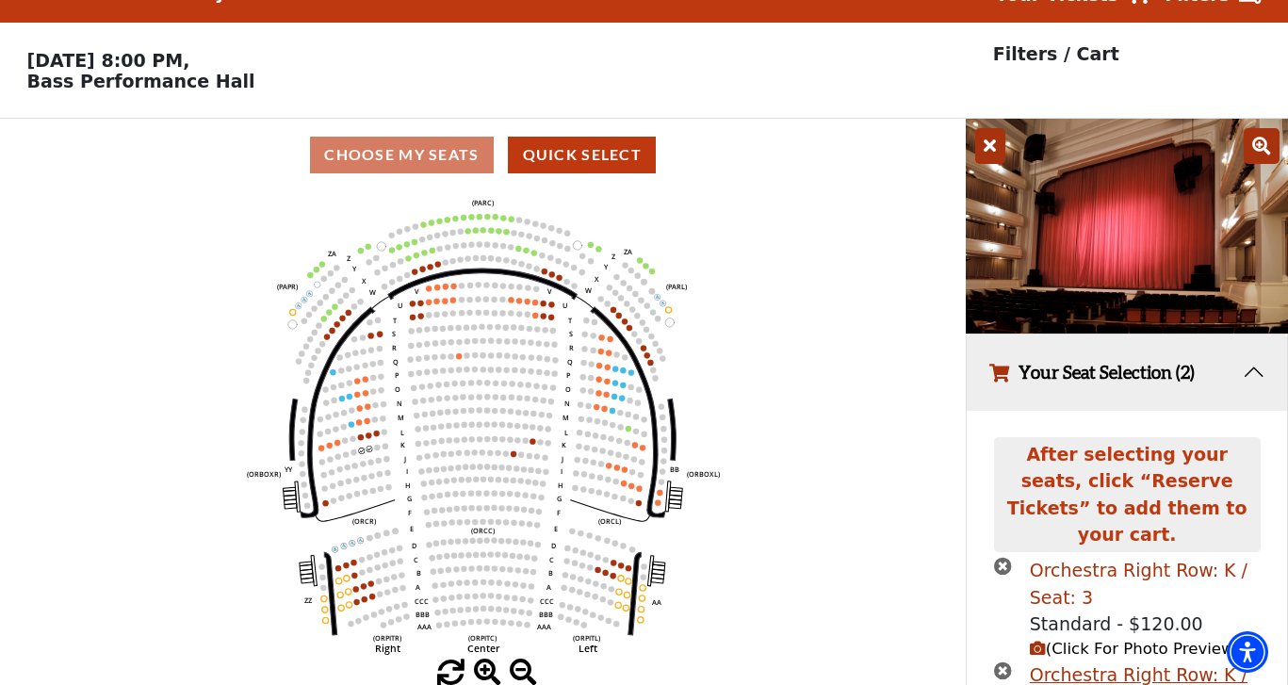
click at [1119, 557] on div "Orchestra Right Row: K / Seat: 3" at bounding box center [1145, 584] width 231 height 54
click at [1123, 661] on div "Orchestra Right Row: K / Seat: 4" at bounding box center [1145, 688] width 231 height 54
click at [552, 312] on icon "Left (ORPITL) Right (ORPITR) Center (ORPITC) ZZ AA YY BB ZA ZA (ORCL) (ORCR) (O…" at bounding box center [482, 425] width 869 height 468
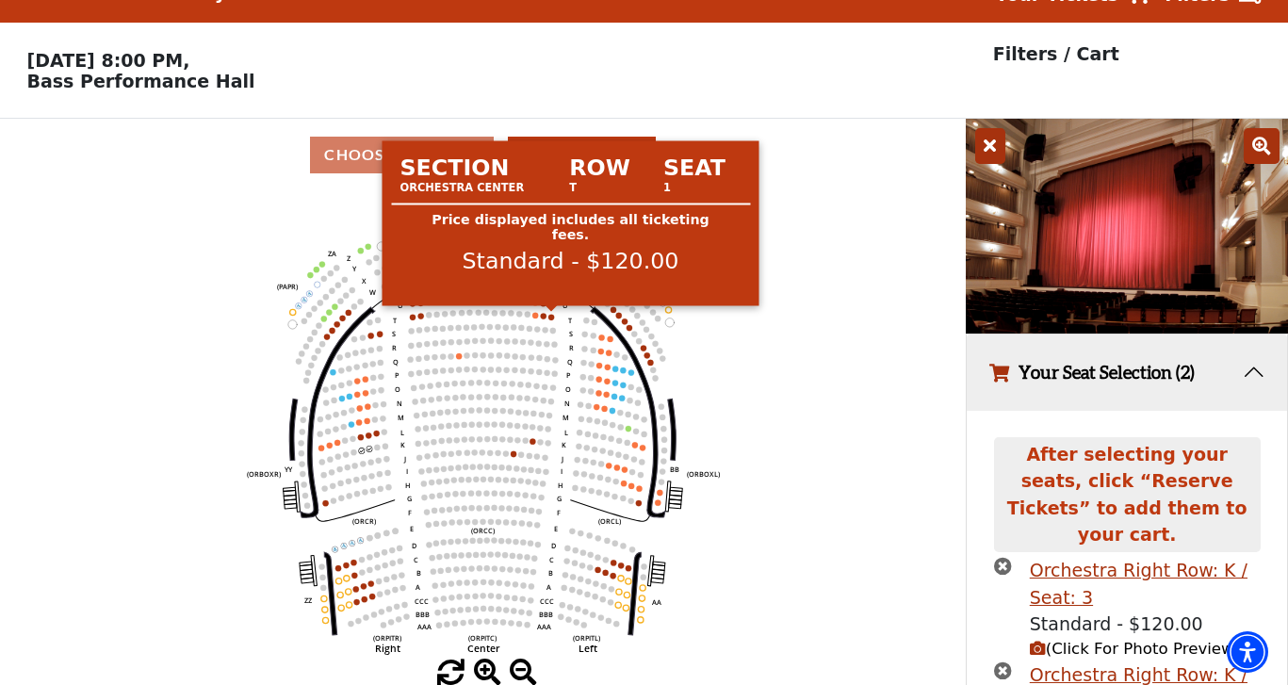
click at [552, 315] on circle at bounding box center [551, 317] width 6 height 6
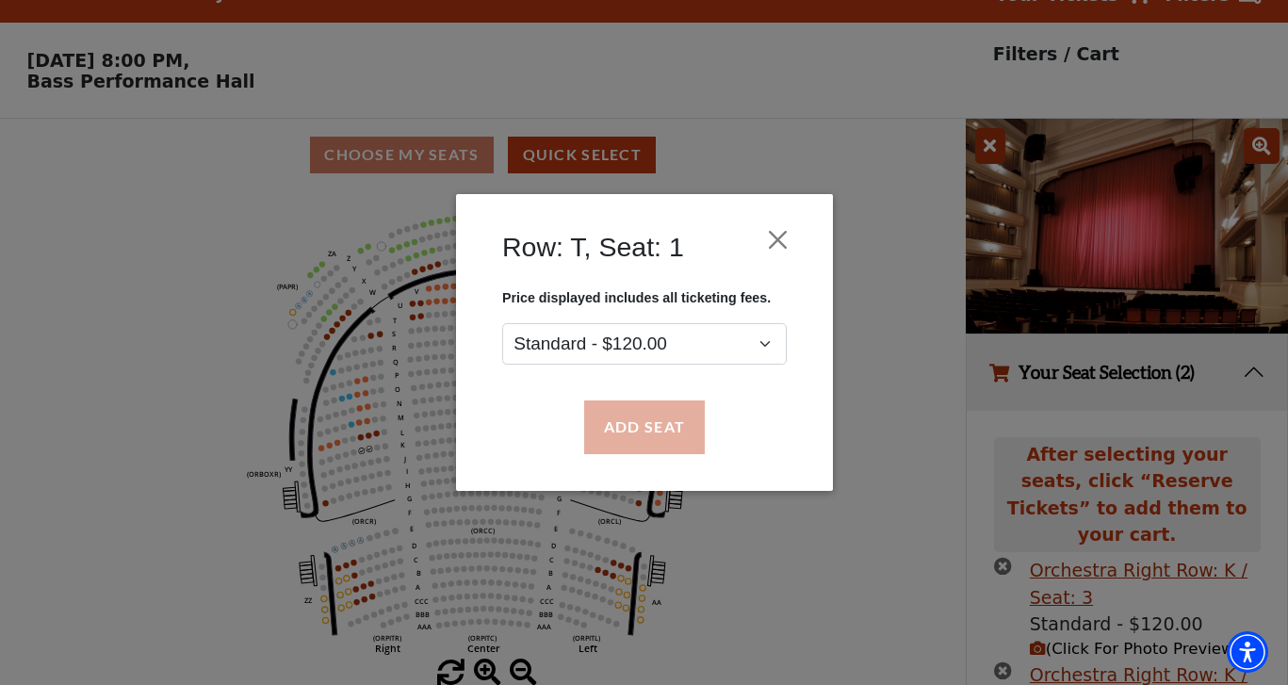
click at [638, 430] on button "Add Seat" at bounding box center [643, 427] width 121 height 53
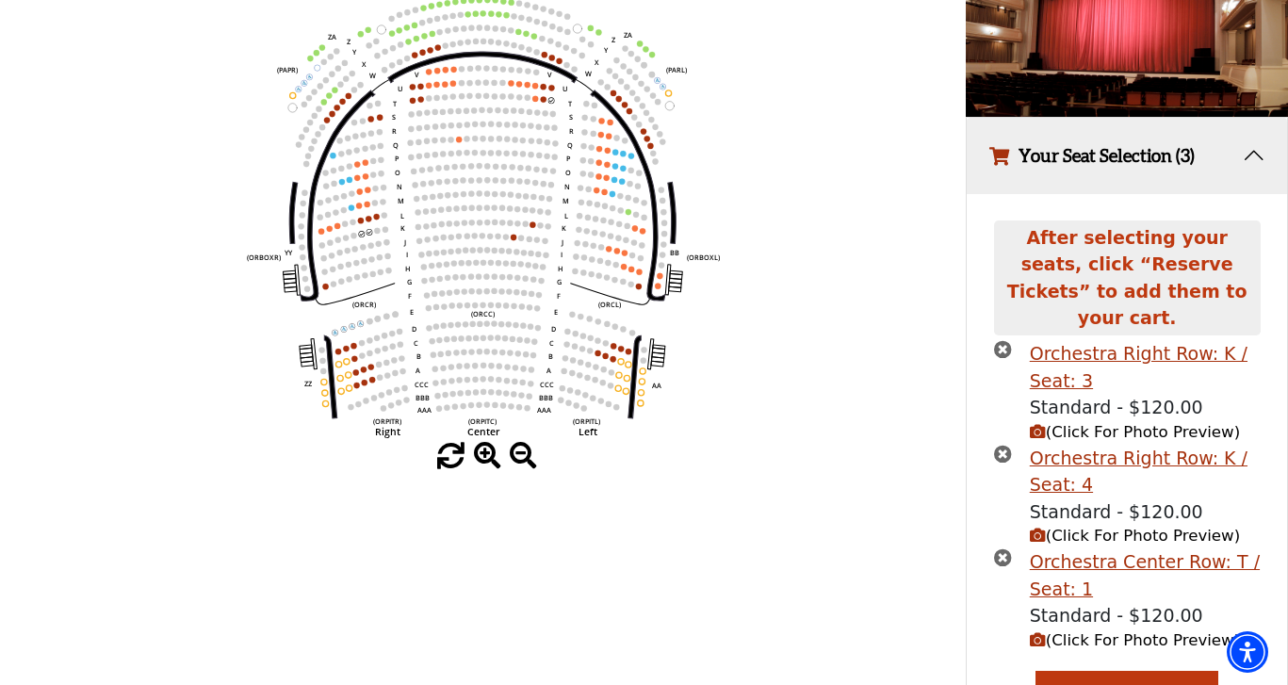
scroll to position [258, 0]
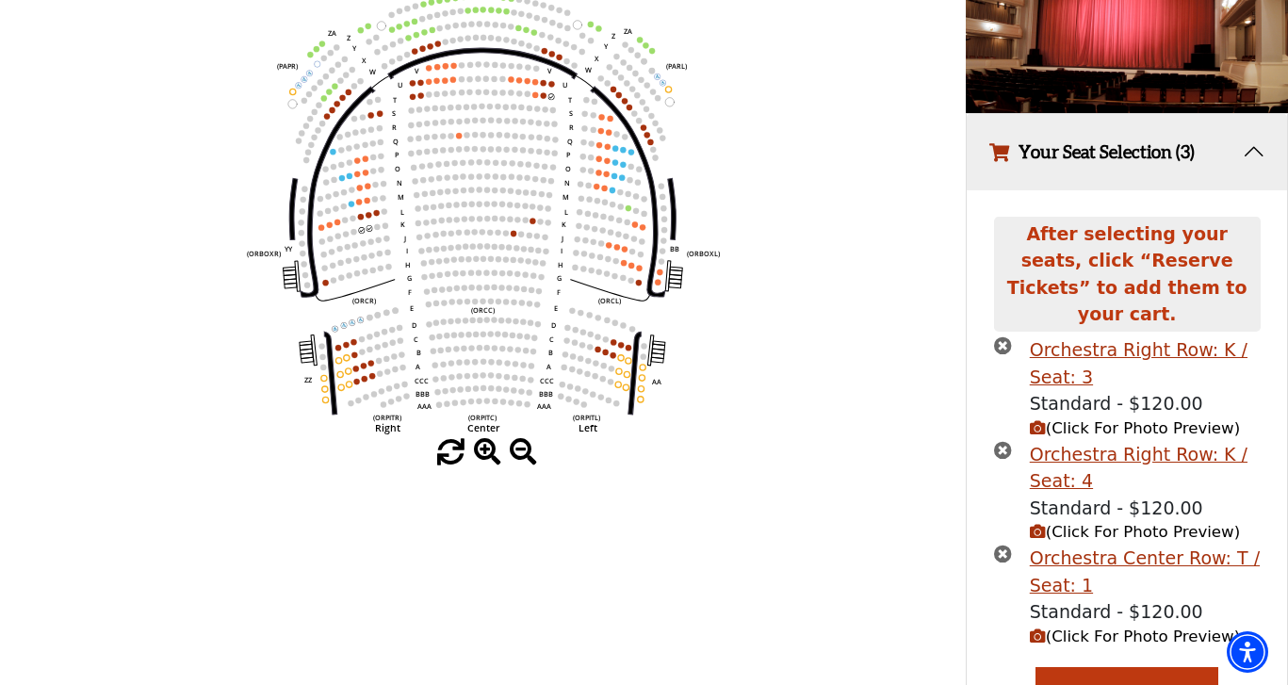
click at [1116, 627] on span "(Click For Photo Preview)" at bounding box center [1135, 636] width 210 height 18
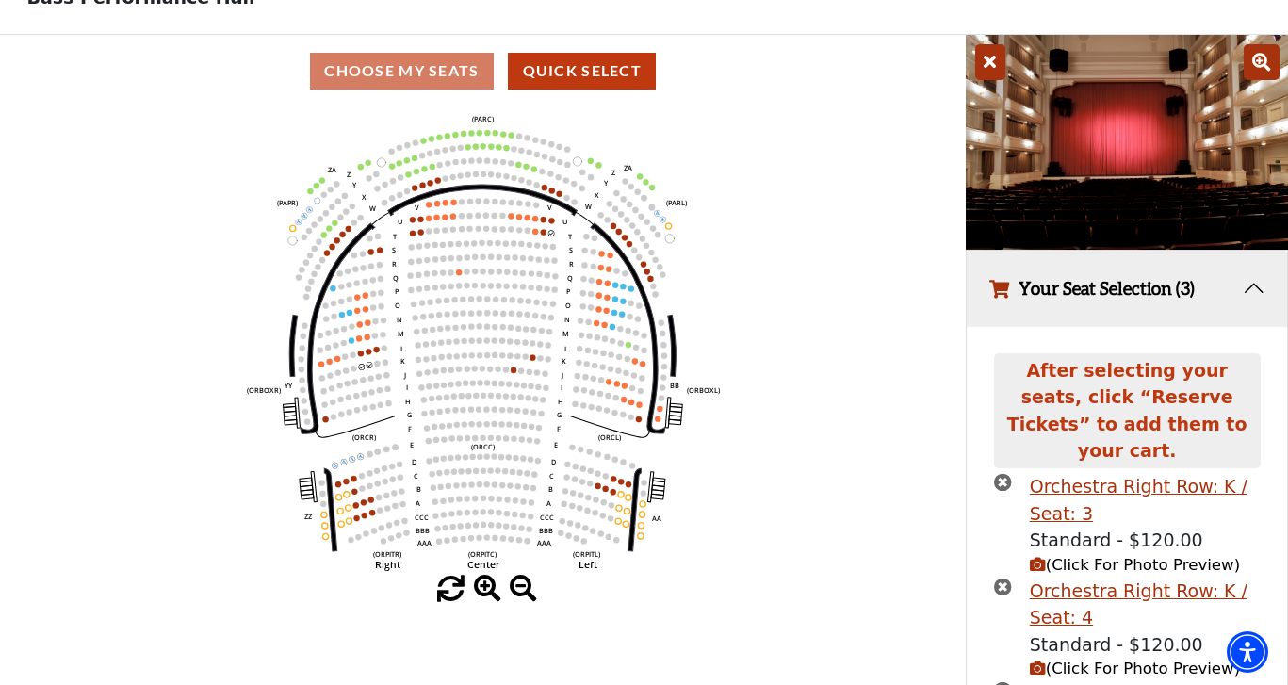
scroll to position [122, 0]
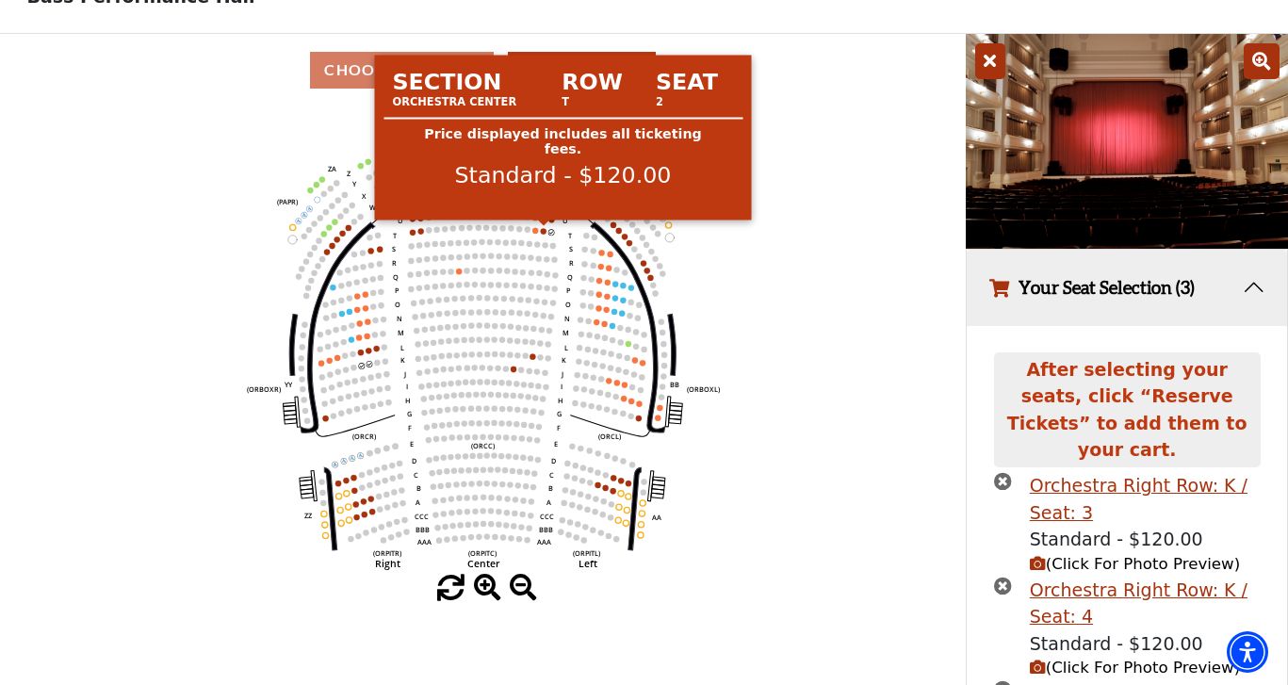
click at [543, 230] on circle at bounding box center [544, 231] width 6 height 6
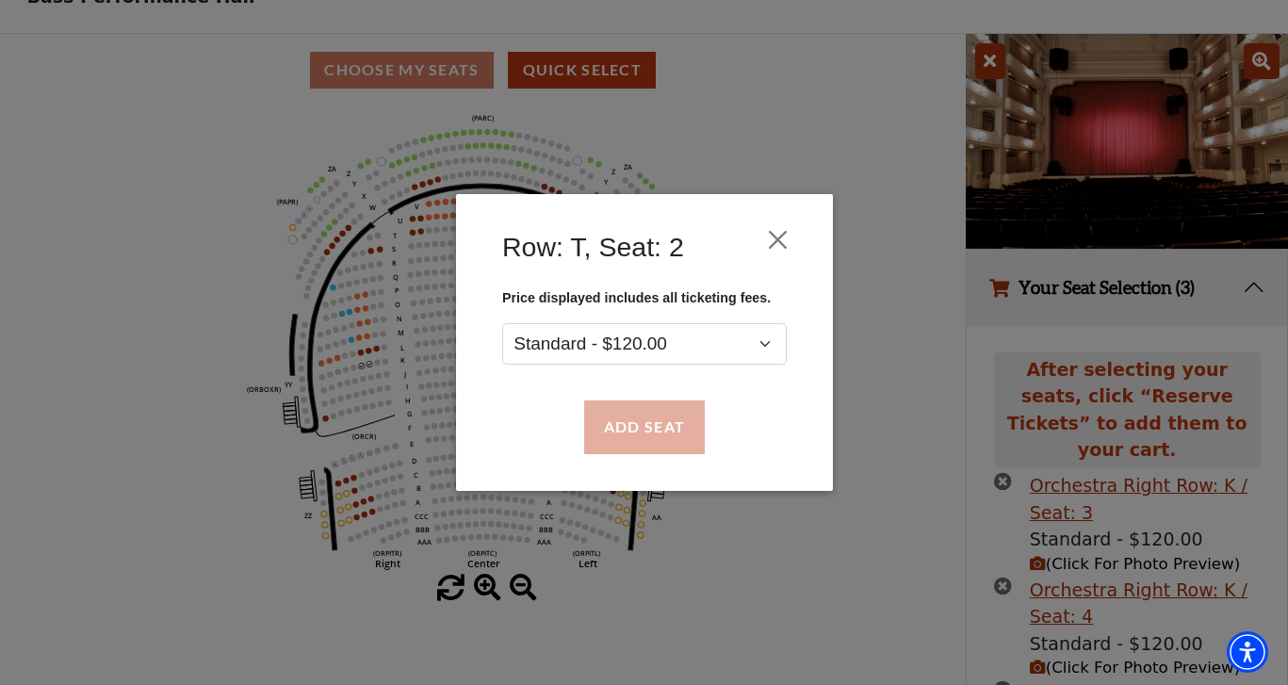
click at [649, 434] on button "Add Seat" at bounding box center [643, 427] width 121 height 53
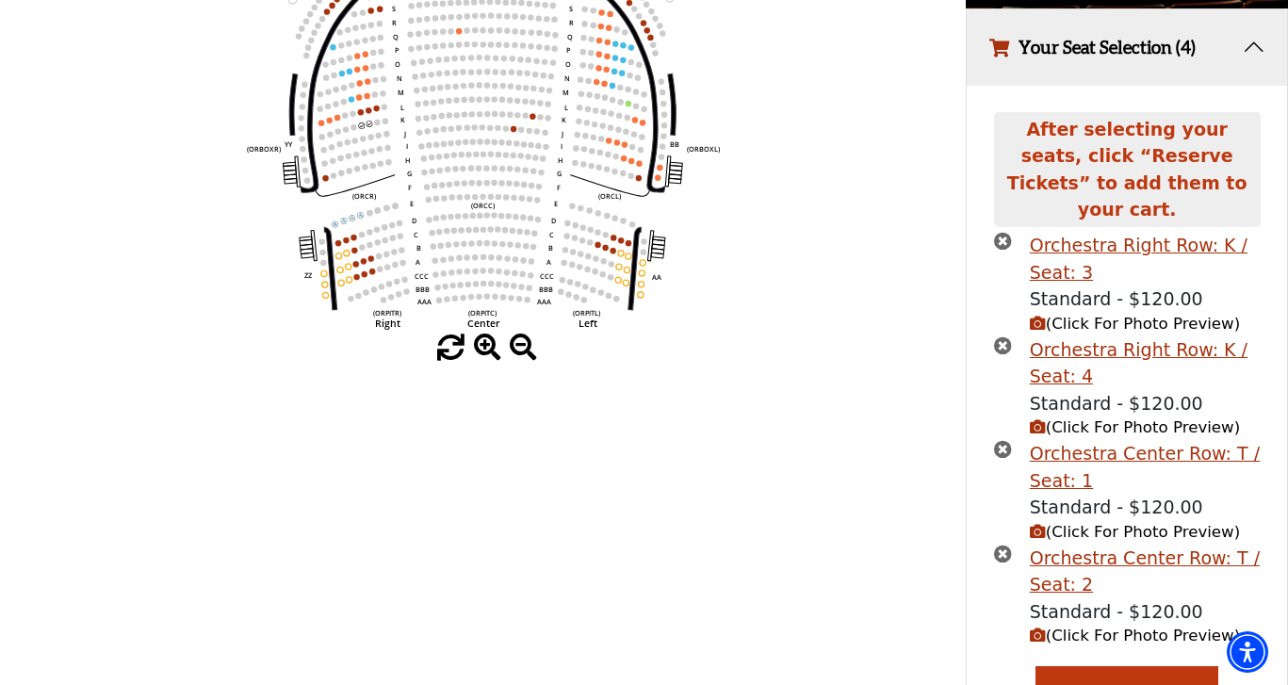
scroll to position [369, 0]
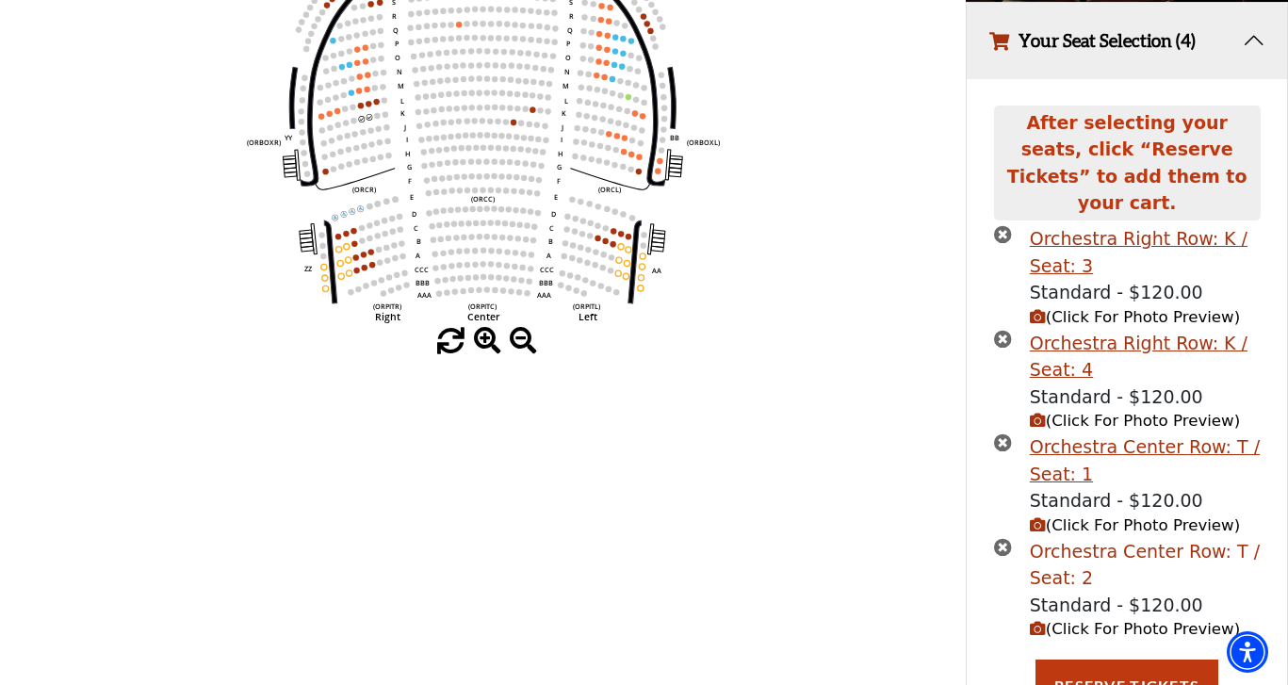
click at [1090, 538] on div "Orchestra Center Row: T / Seat: 2" at bounding box center [1145, 565] width 231 height 54
click at [1109, 620] on span "(Click For Photo Preview)" at bounding box center [1135, 629] width 210 height 18
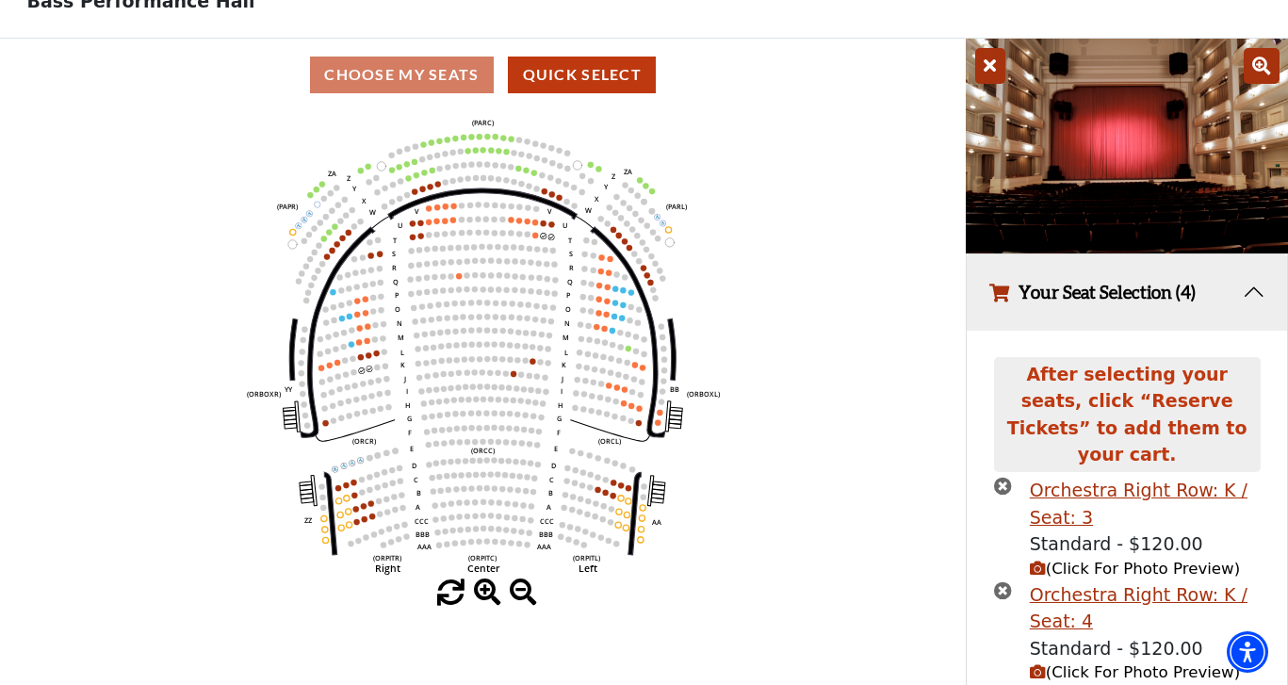
scroll to position [122, 0]
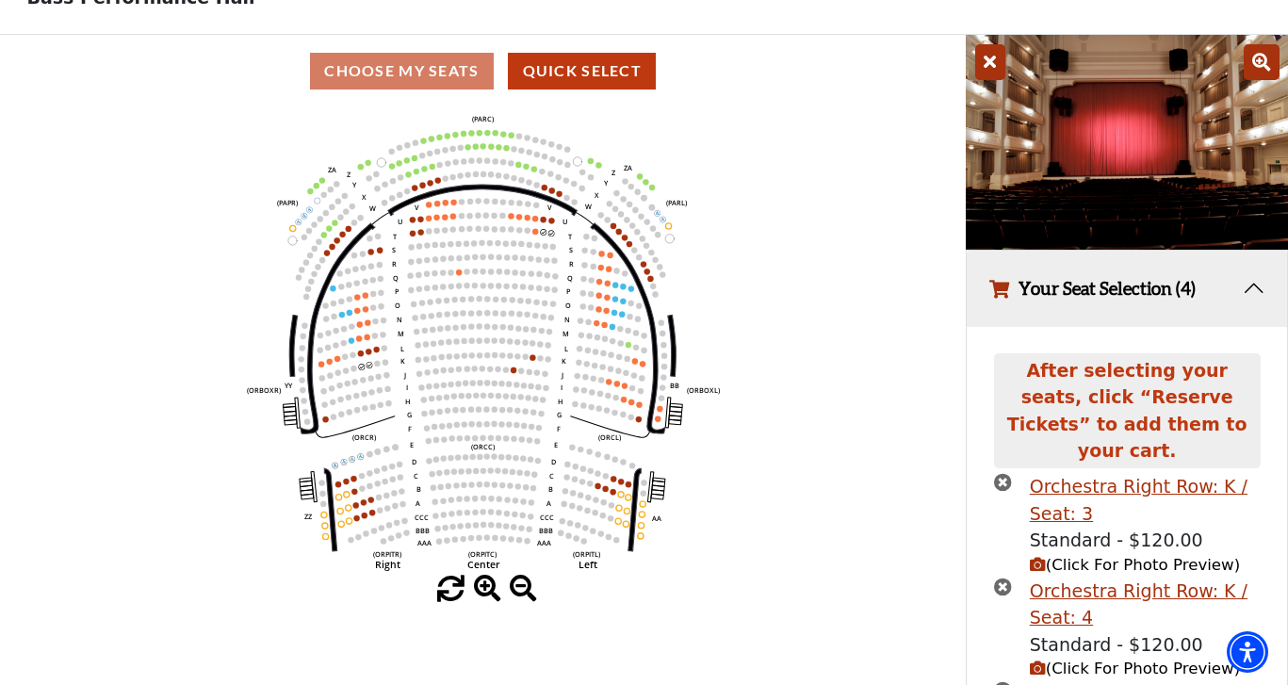
click at [1006, 473] on icon "times-circle" at bounding box center [1003, 482] width 18 height 18
click at [1003, 473] on icon "times-circle" at bounding box center [1003, 482] width 18 height 18
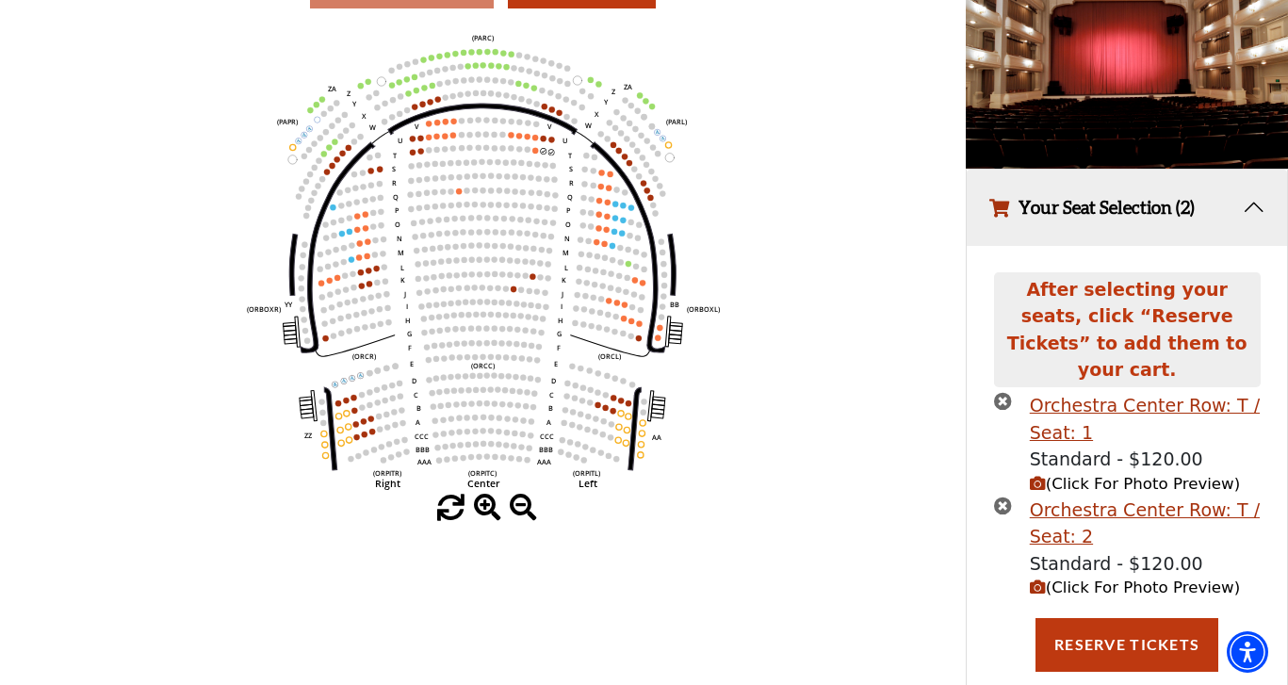
scroll to position [202, 0]
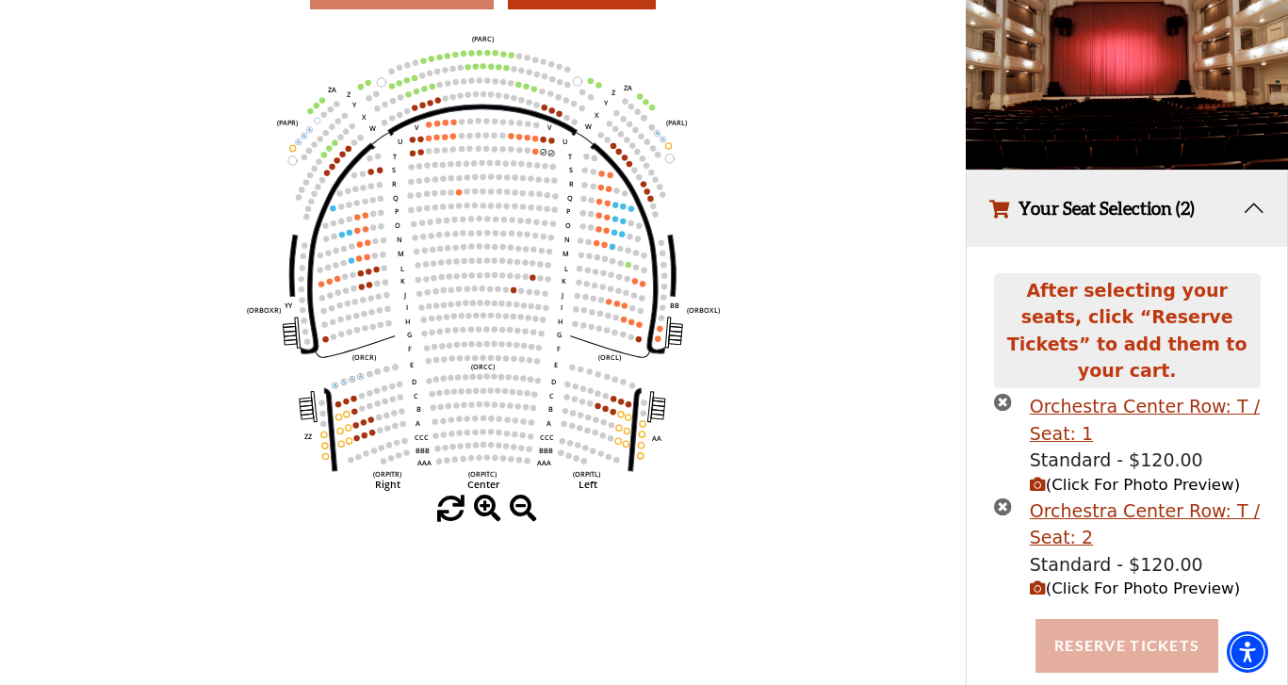
click at [1145, 619] on button "Reserve Tickets" at bounding box center [1126, 645] width 183 height 53
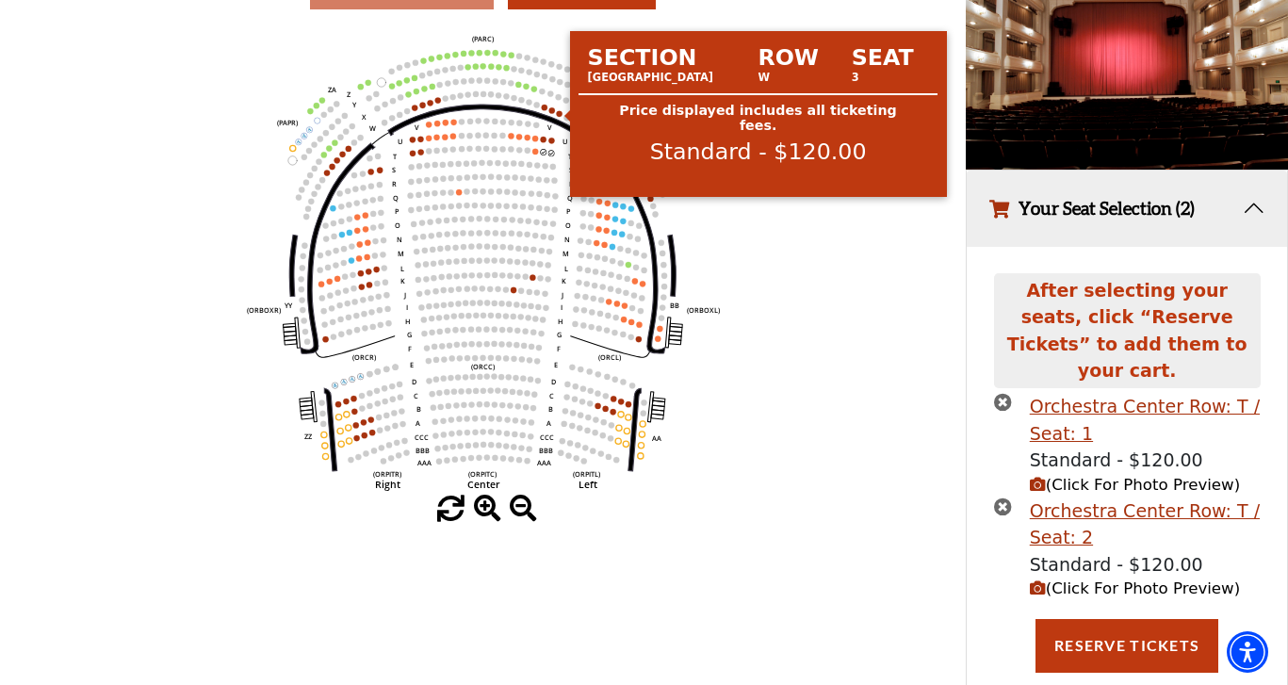
click at [560, 111] on circle at bounding box center [560, 113] width 6 height 6
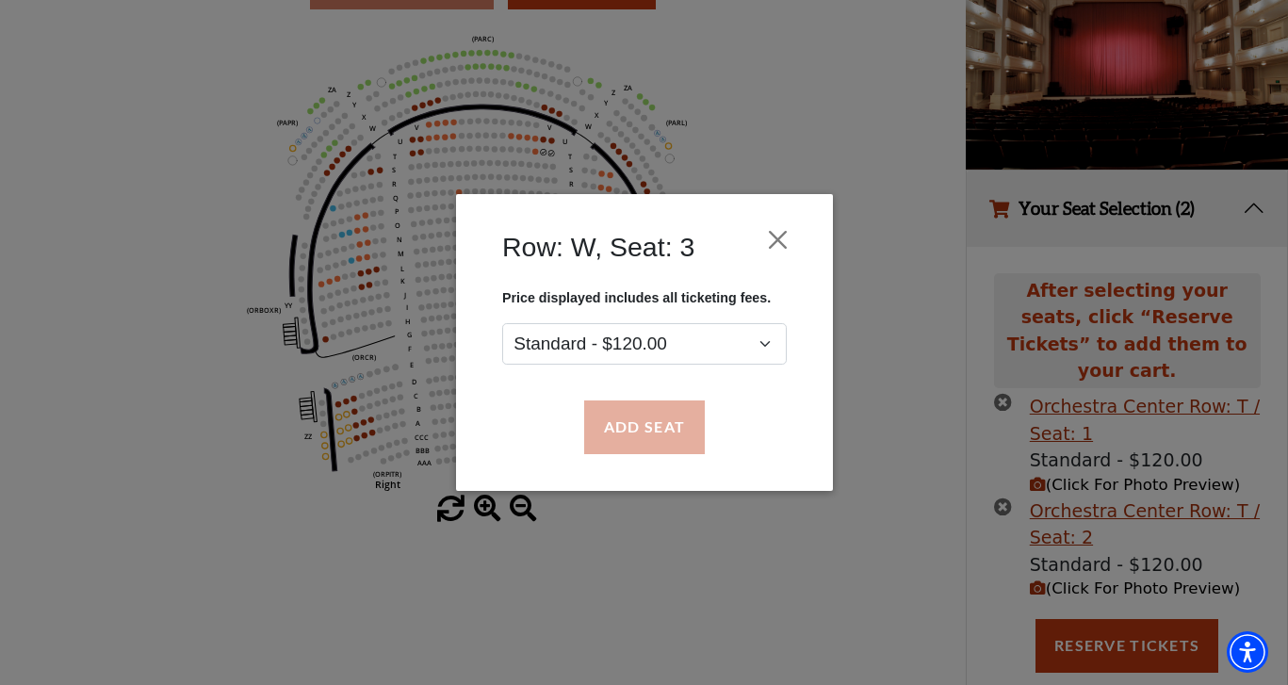
click at [638, 426] on button "Add Seat" at bounding box center [643, 427] width 121 height 53
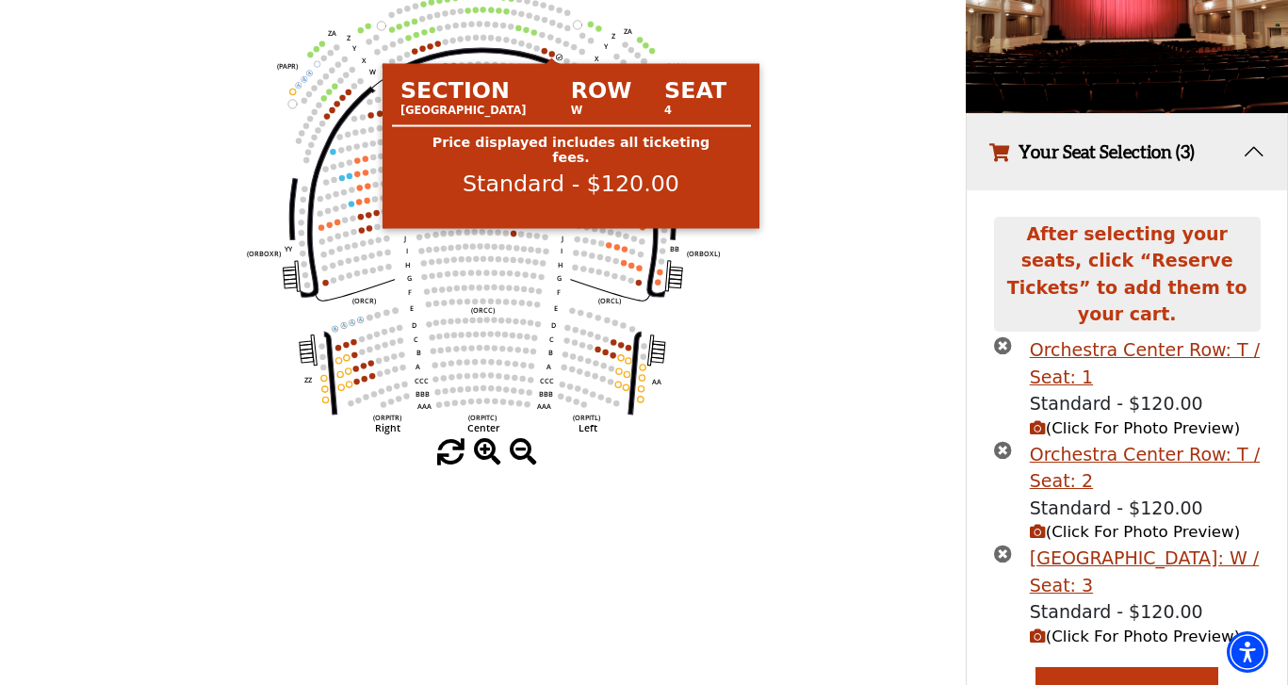
click at [550, 51] on circle at bounding box center [552, 54] width 6 height 6
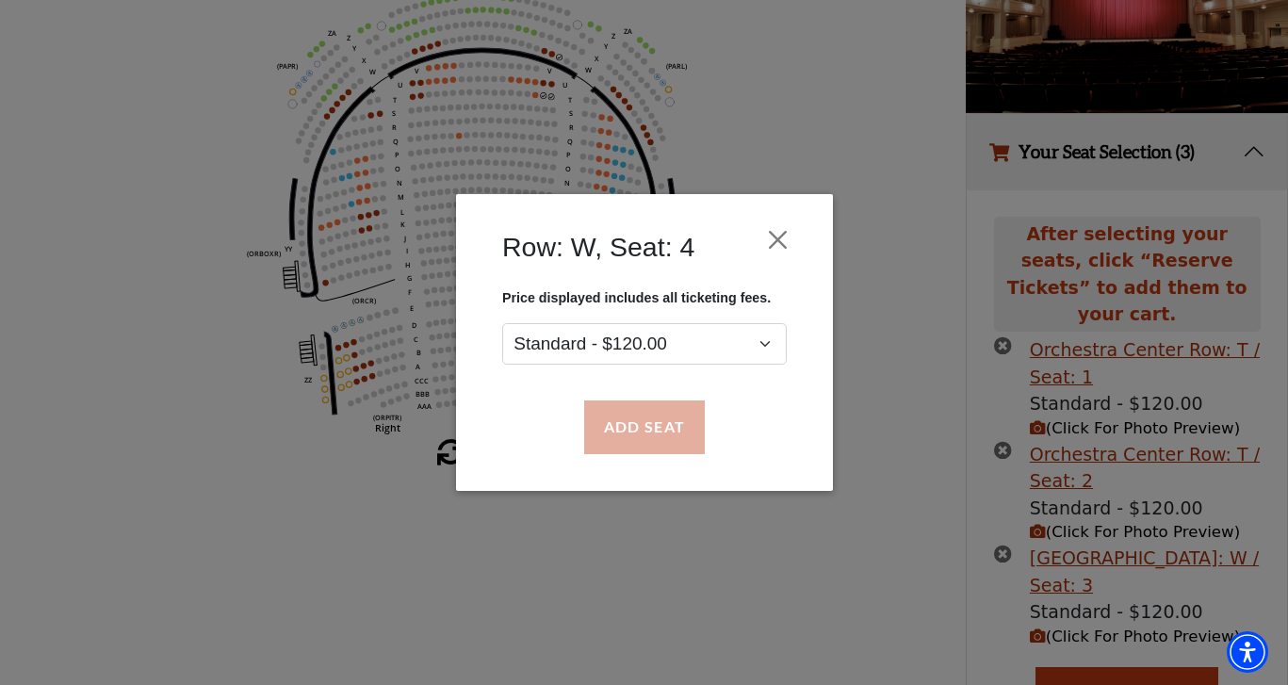
click at [663, 414] on button "Add Seat" at bounding box center [643, 427] width 121 height 53
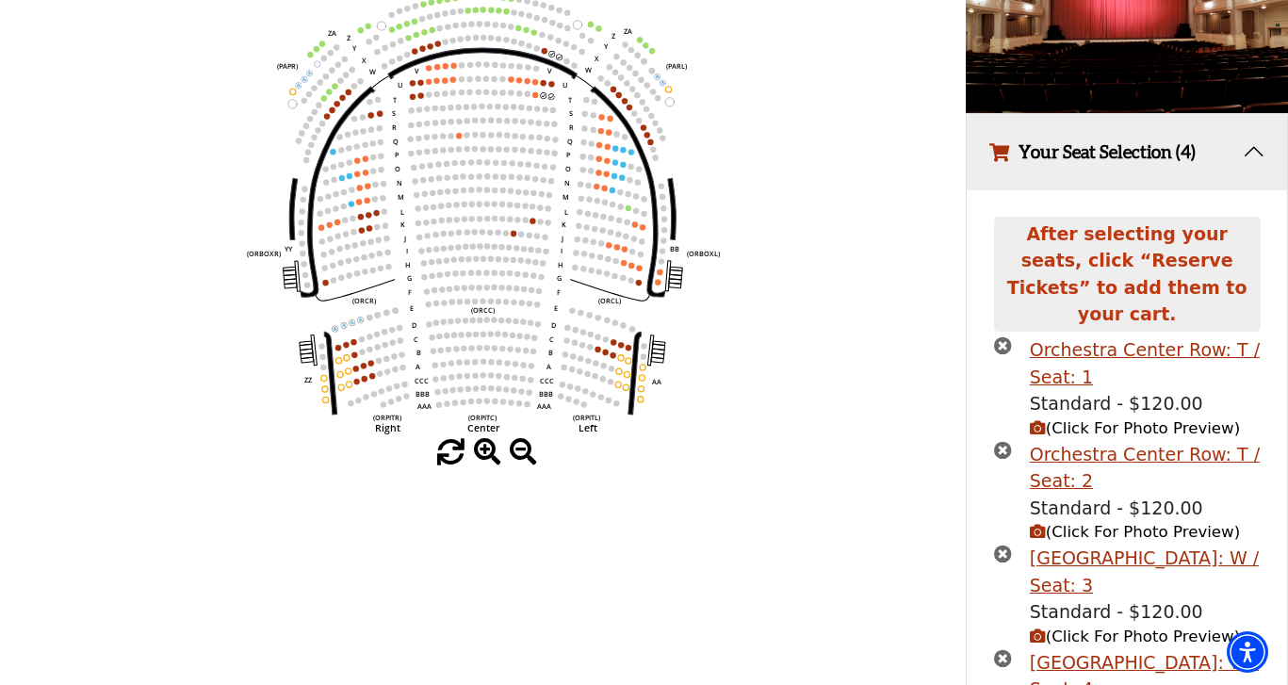
scroll to position [360, 0]
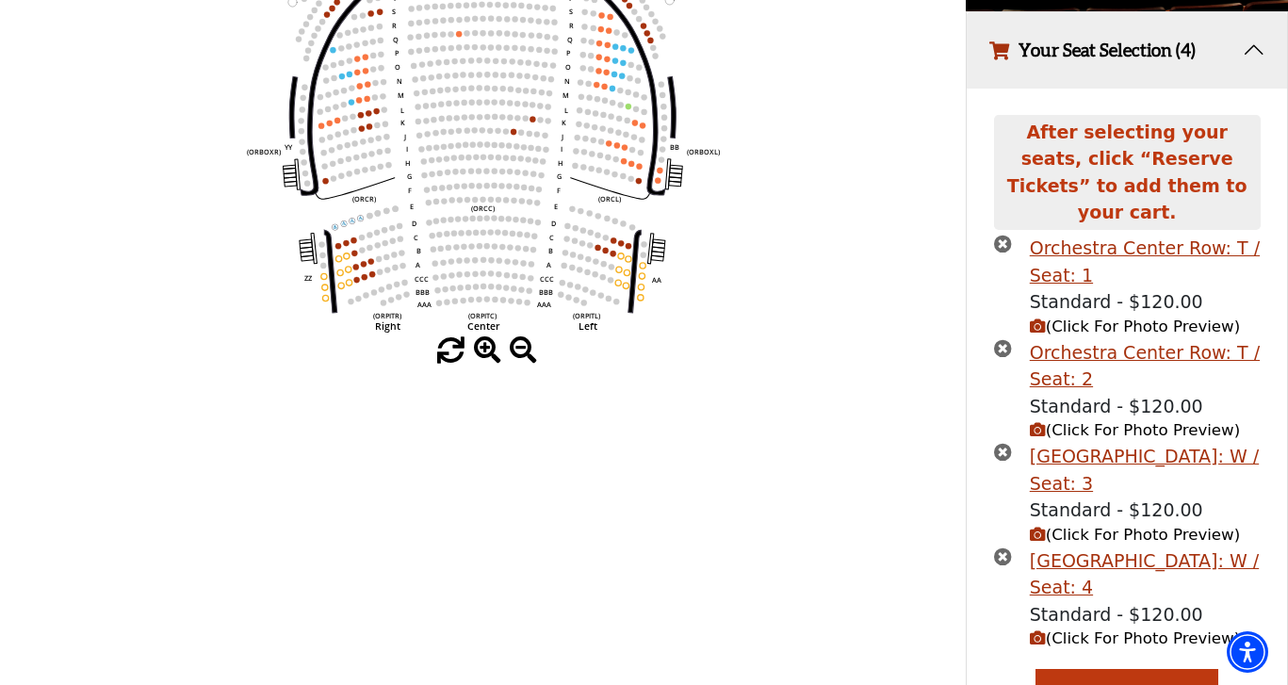
click at [1074, 526] on span "(Click For Photo Preview)" at bounding box center [1135, 535] width 210 height 18
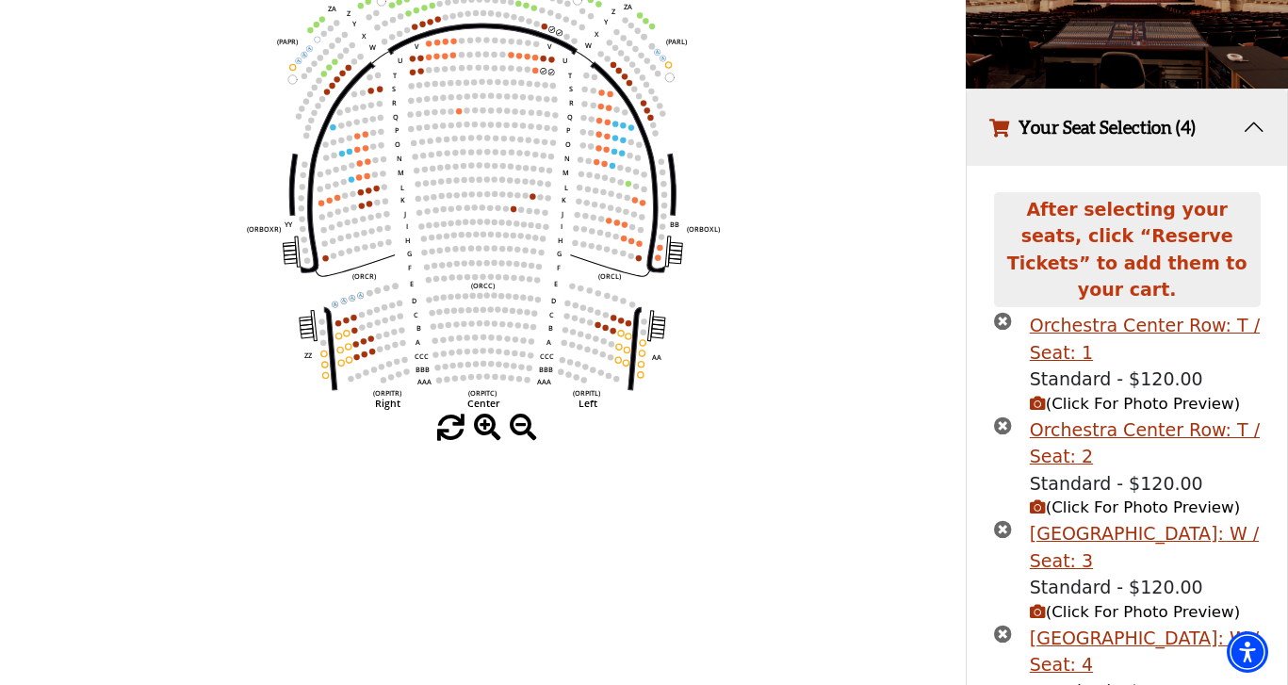
scroll to position [339, 0]
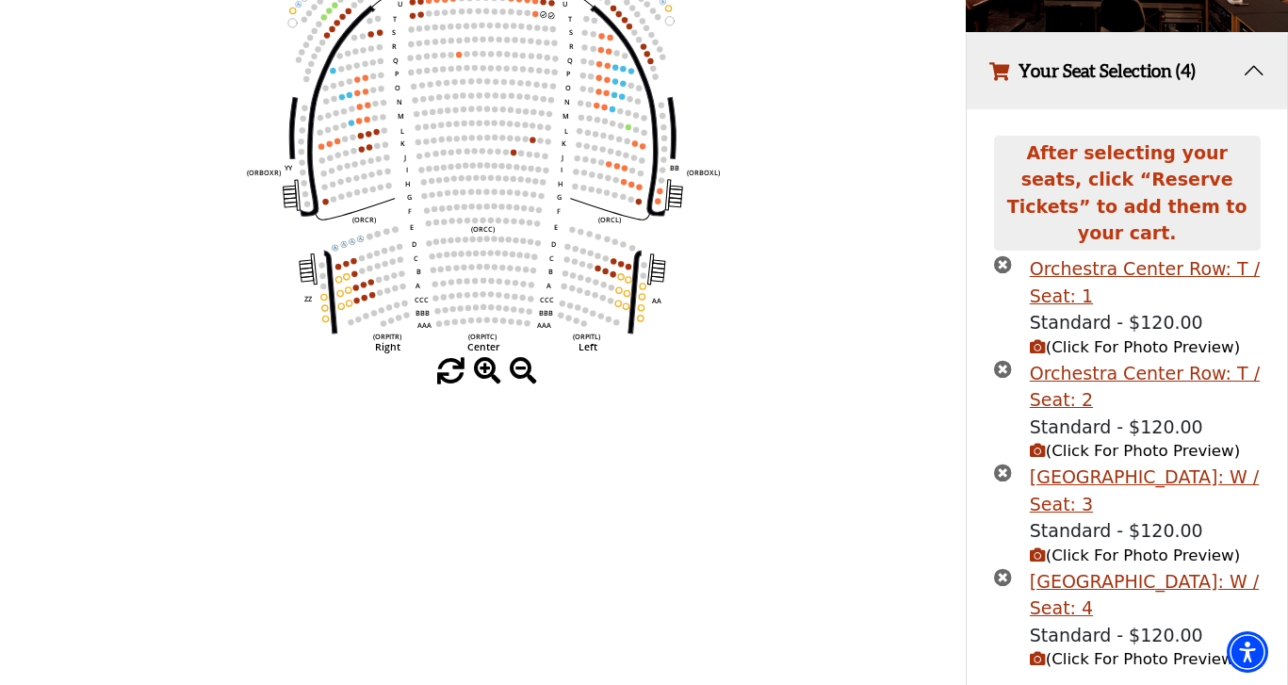
click at [1109, 546] on span "(Click For Photo Preview)" at bounding box center [1135, 555] width 210 height 18
click at [1038, 651] on icon "(Click For Photo Preview)" at bounding box center [1038, 659] width 16 height 16
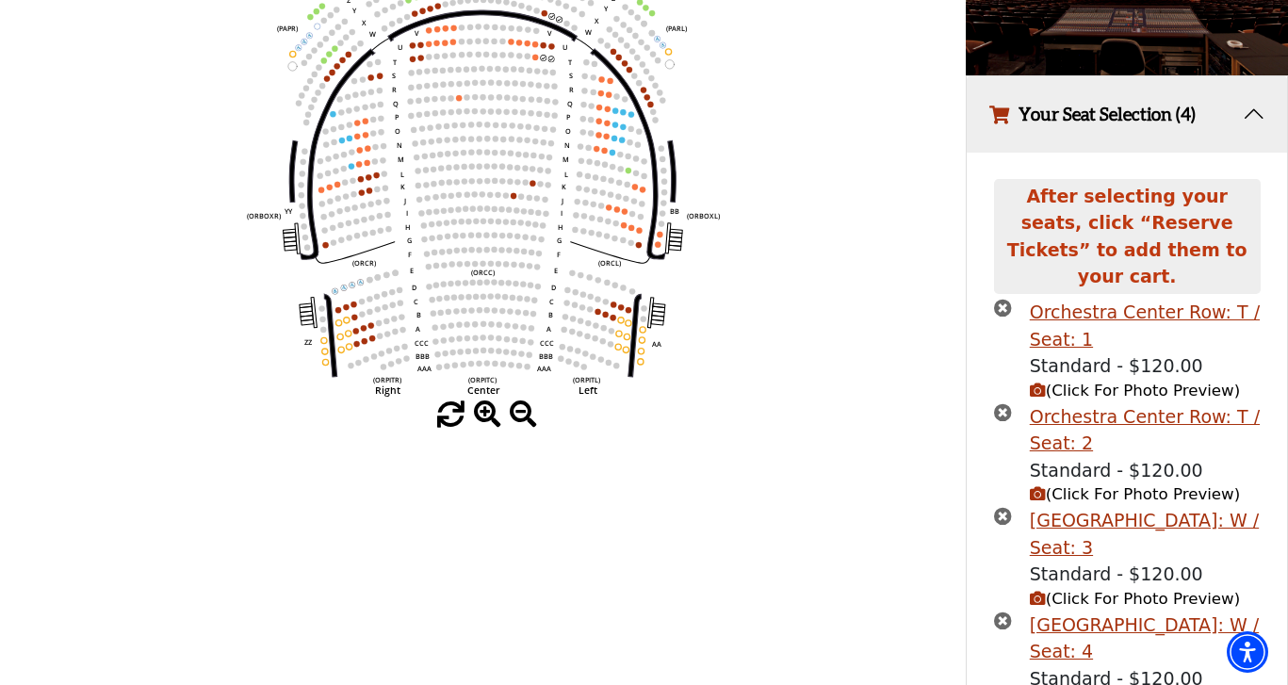
scroll to position [297, 0]
click at [1002, 402] on icon "times-circle" at bounding box center [1003, 411] width 18 height 18
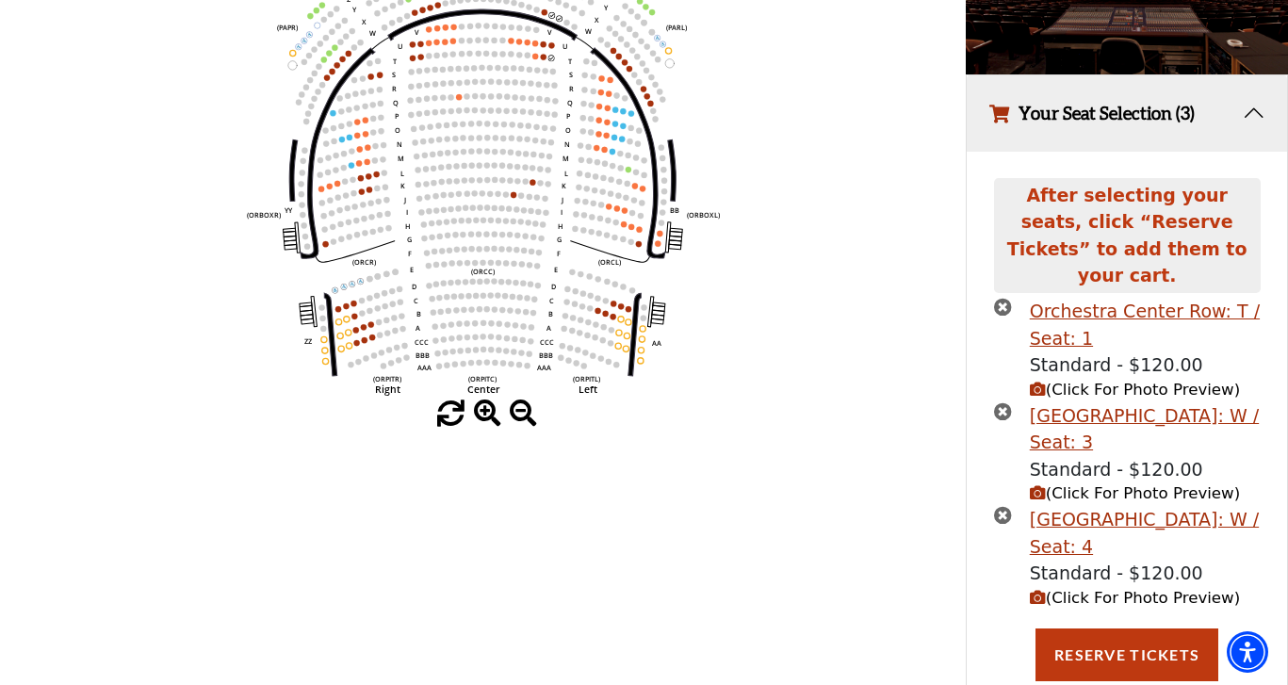
click at [1000, 298] on icon "times-circle" at bounding box center [1003, 307] width 18 height 18
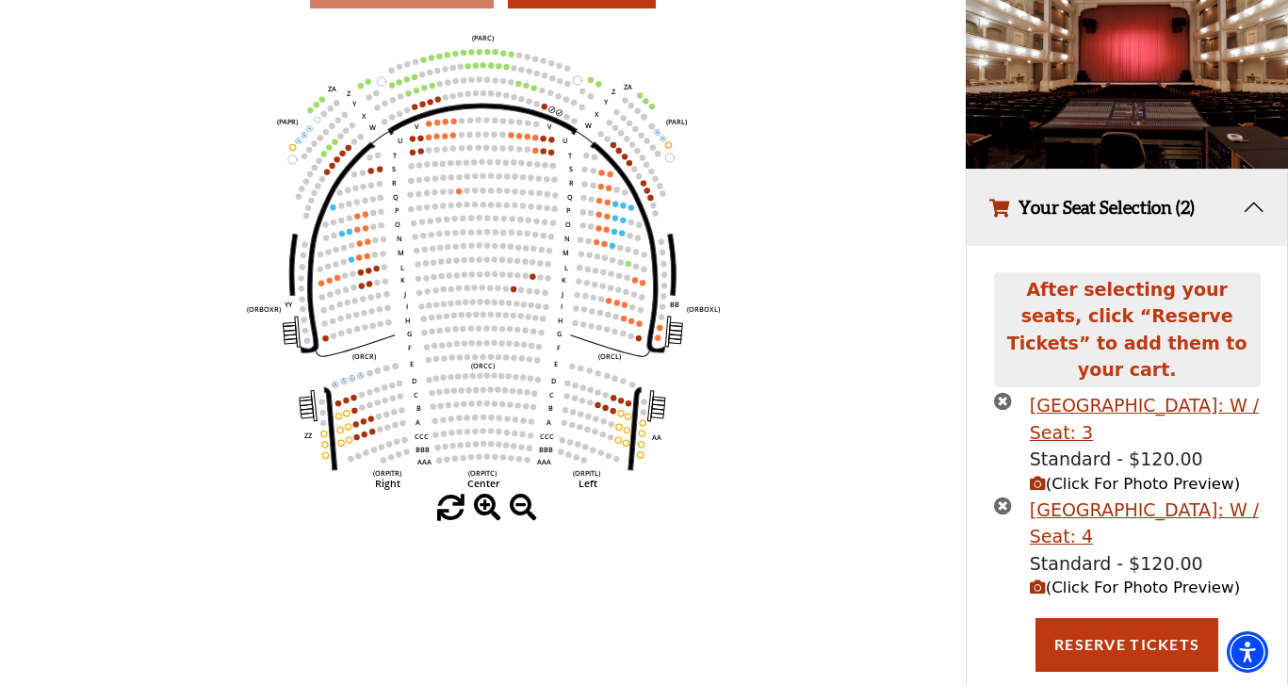
scroll to position [202, 0]
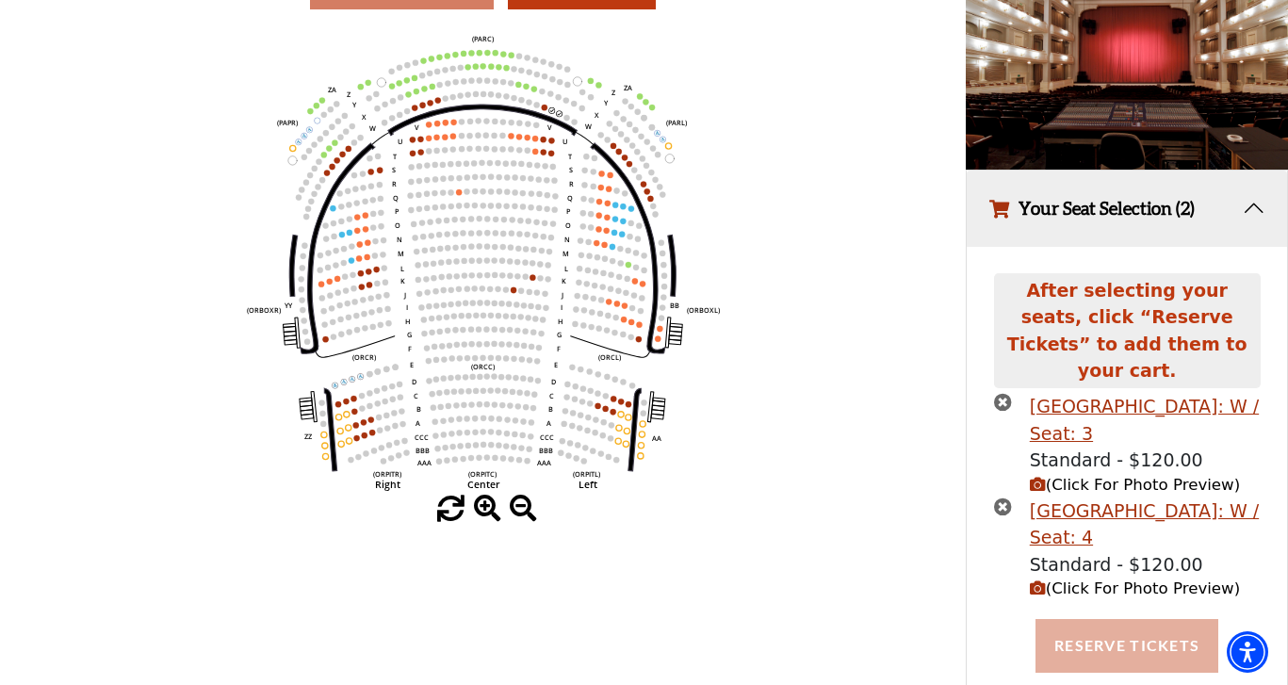
click at [1149, 619] on button "Reserve Tickets" at bounding box center [1126, 645] width 183 height 53
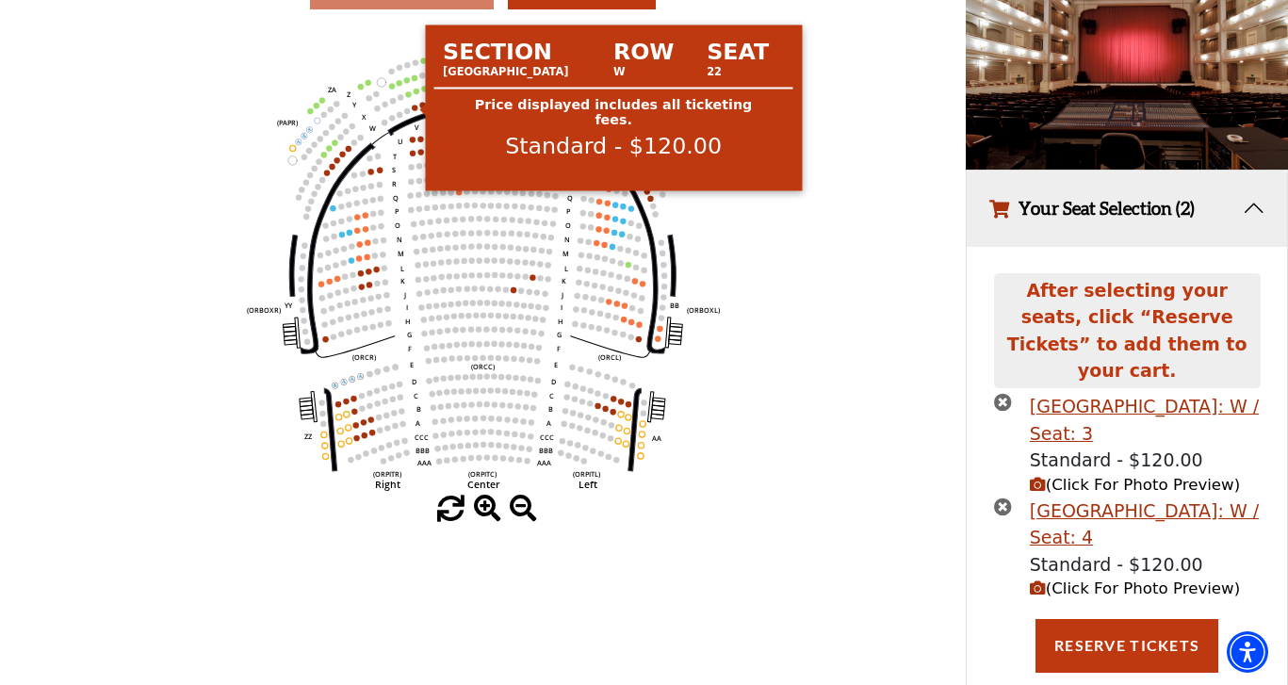
click at [414, 106] on circle at bounding box center [415, 108] width 6 height 6
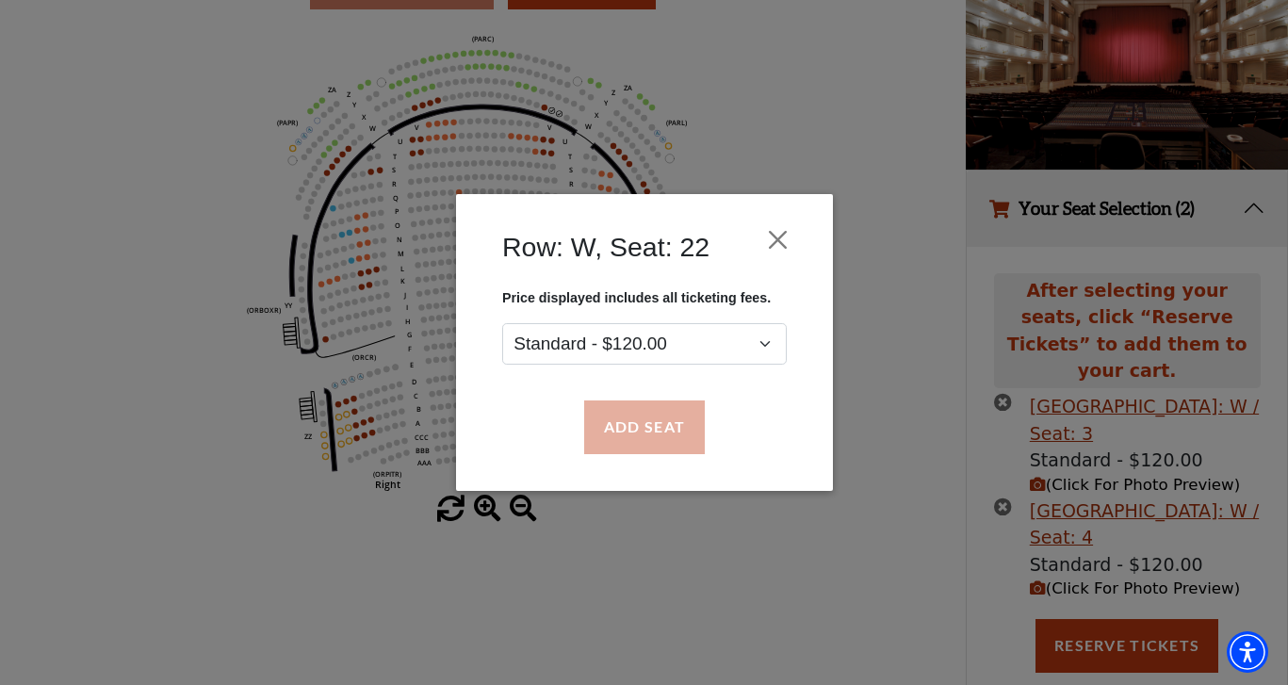
click at [666, 407] on button "Add Seat" at bounding box center [643, 427] width 121 height 53
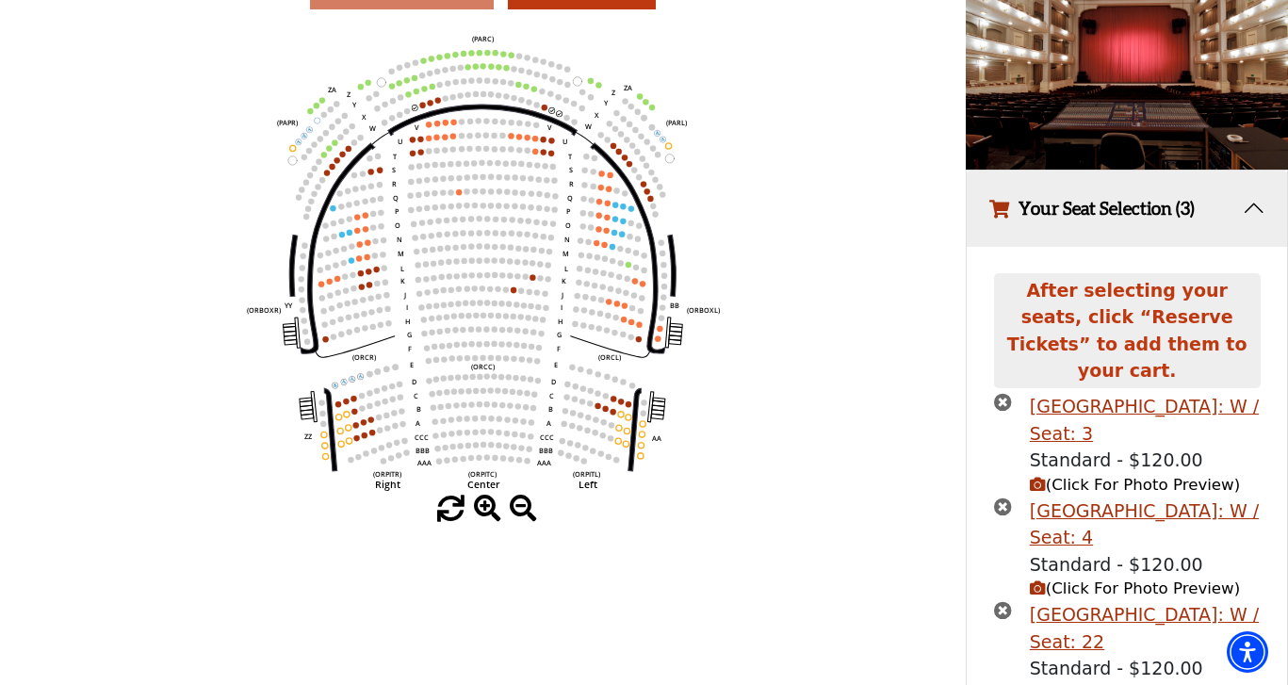
scroll to position [258, 0]
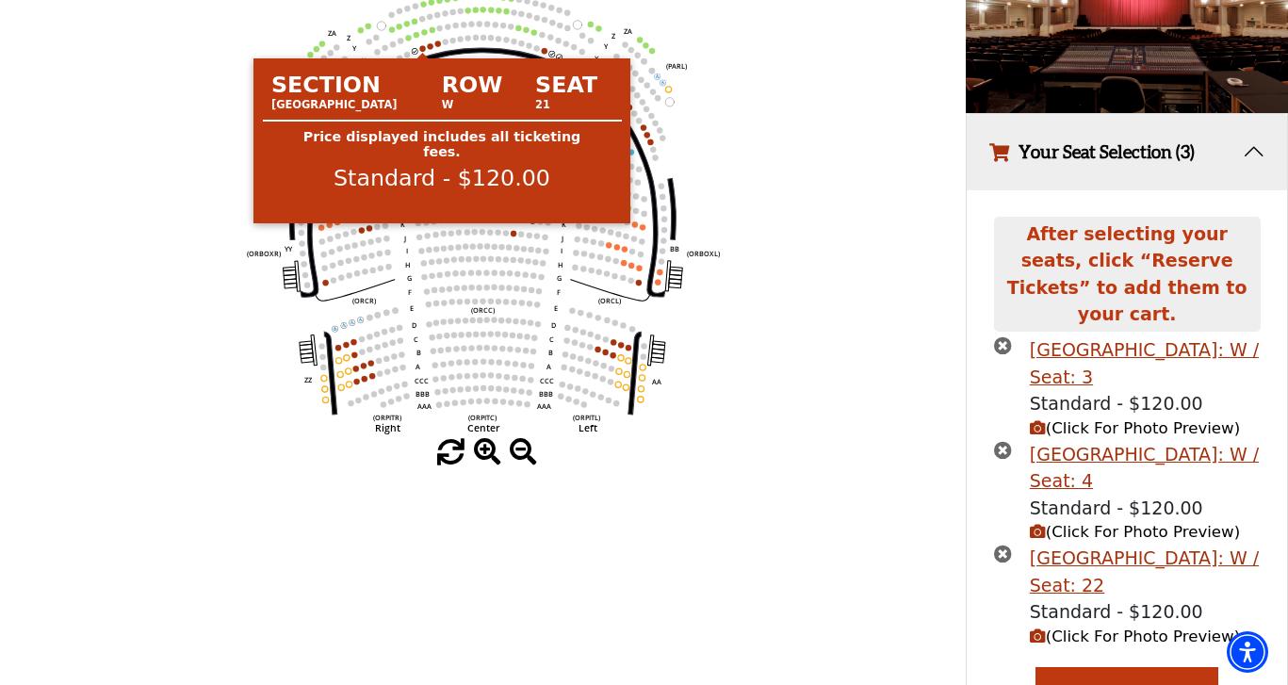
click at [423, 45] on circle at bounding box center [423, 48] width 6 height 6
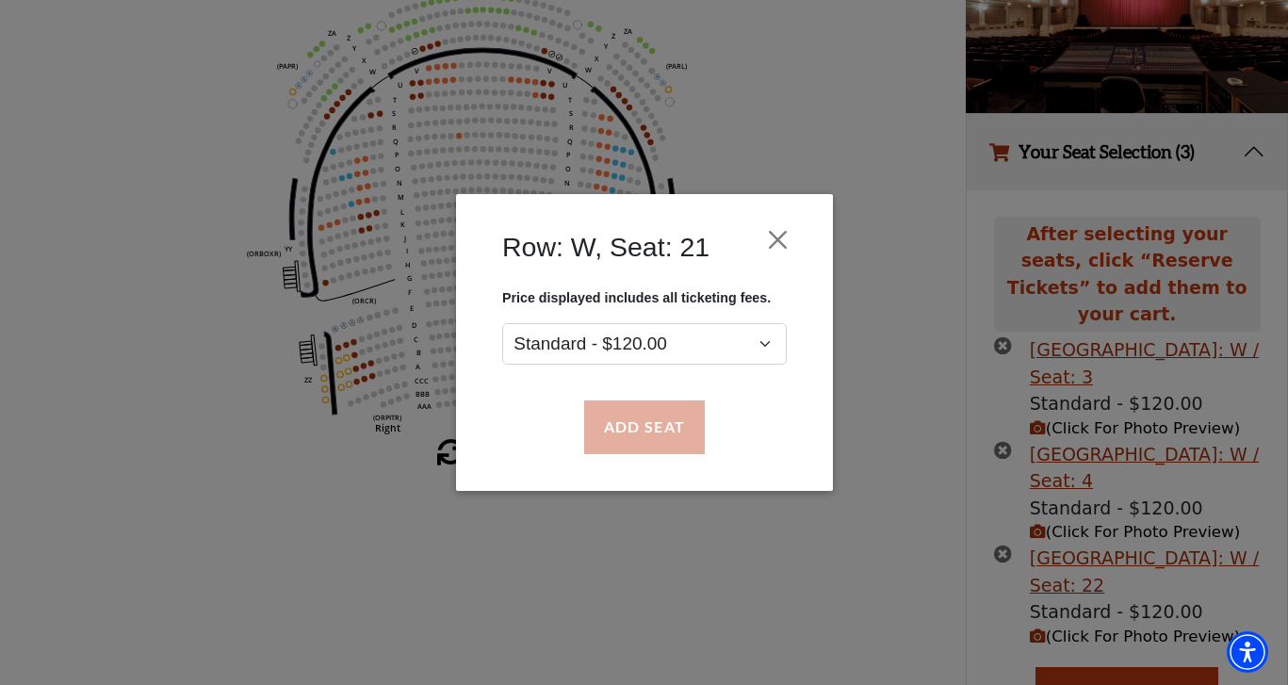
click at [655, 432] on button "Add Seat" at bounding box center [643, 427] width 121 height 53
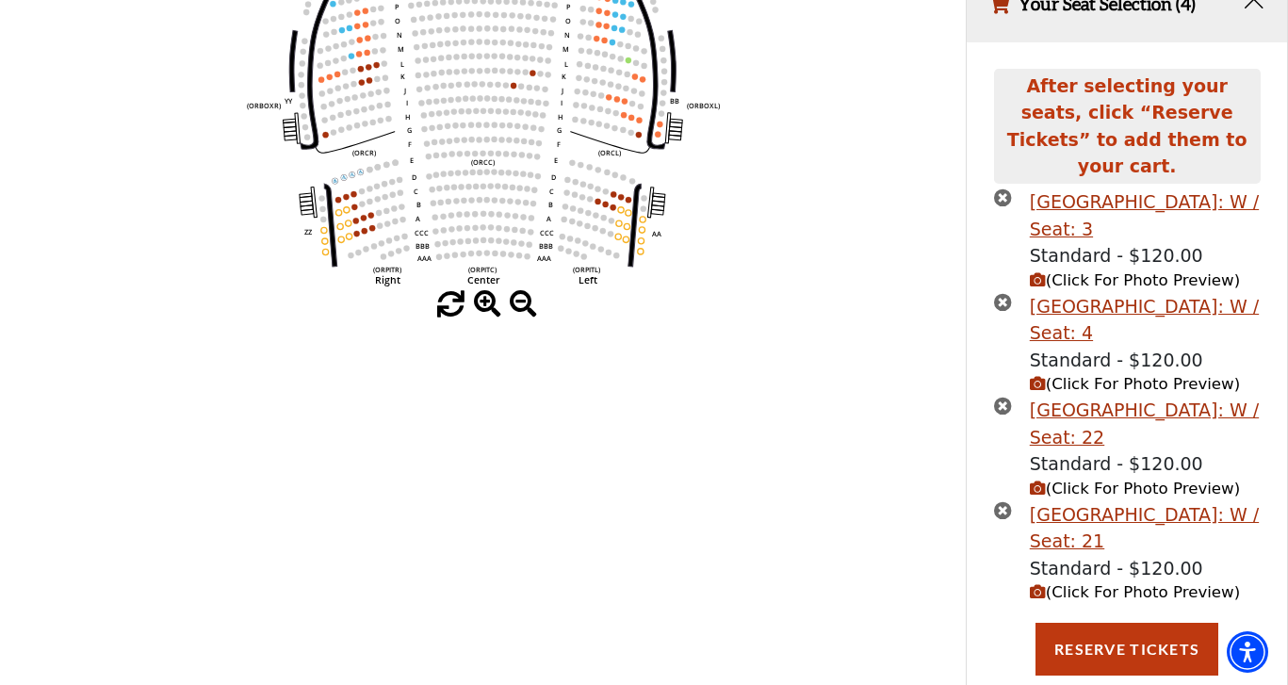
scroll to position [405, 0]
click at [1080, 584] on span "(Click For Photo Preview)" at bounding box center [1135, 593] width 210 height 18
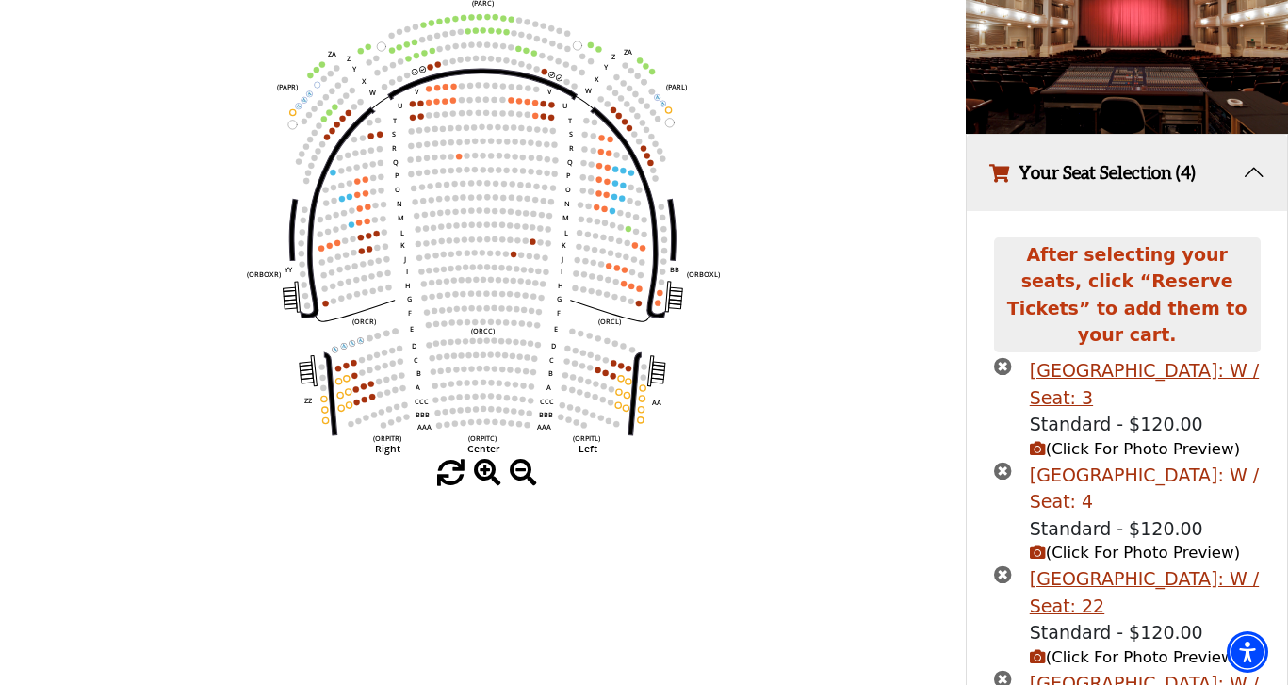
scroll to position [234, 0]
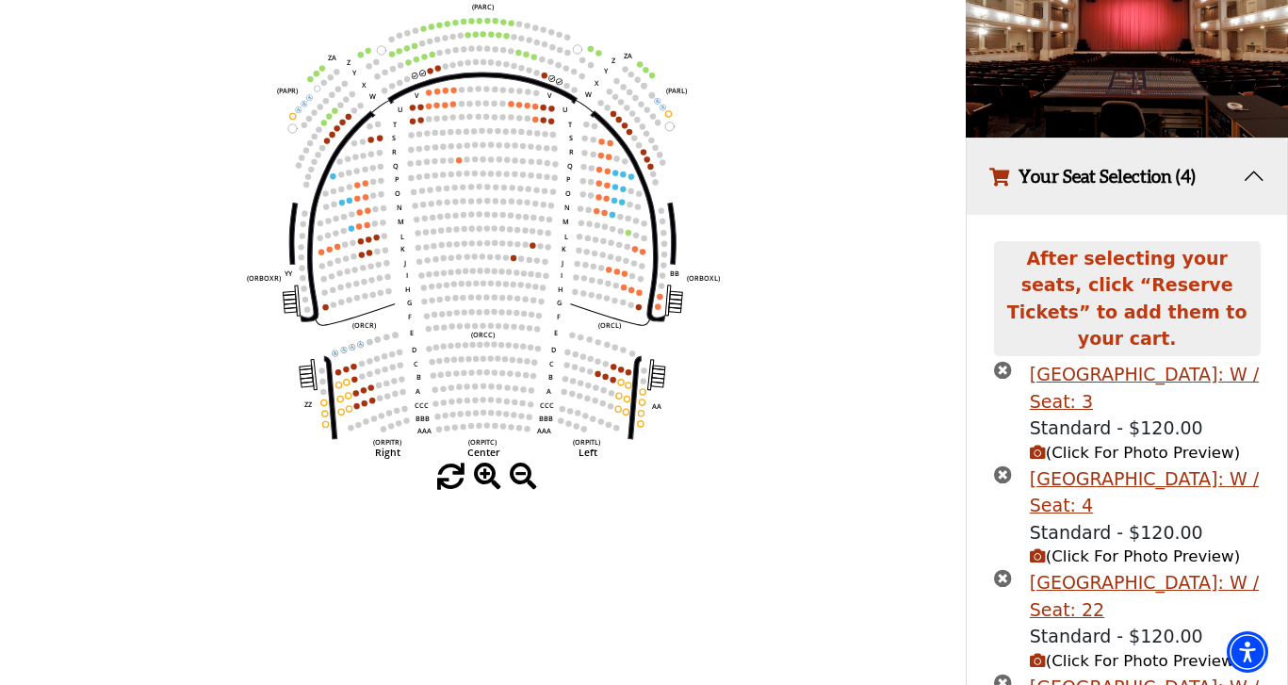
click at [1008, 465] on icon "times-circle" at bounding box center [1003, 474] width 18 height 18
click at [999, 361] on icon "times-circle" at bounding box center [1003, 370] width 18 height 18
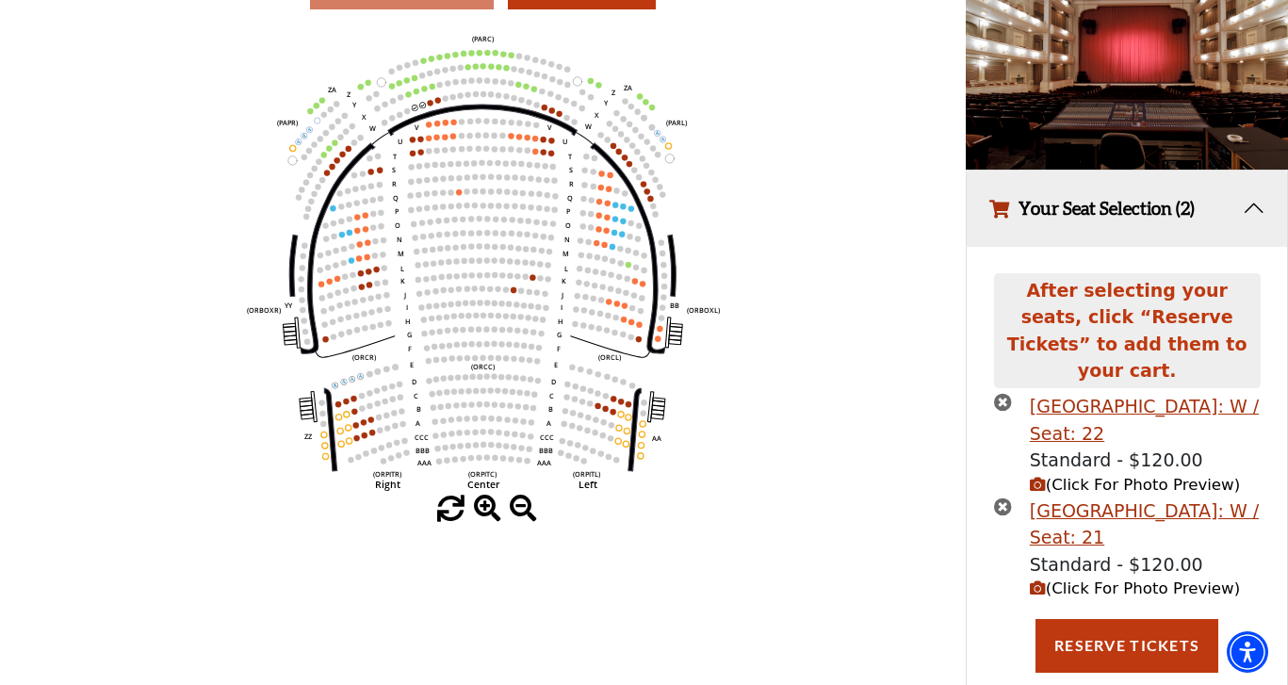
click at [1107, 476] on span "(Click For Photo Preview)" at bounding box center [1135, 485] width 210 height 18
click at [1041, 477] on icon "(Click For Photo Preview)" at bounding box center [1038, 485] width 16 height 16
click at [1034, 580] on icon "(Click For Photo Preview)" at bounding box center [1038, 588] width 16 height 16
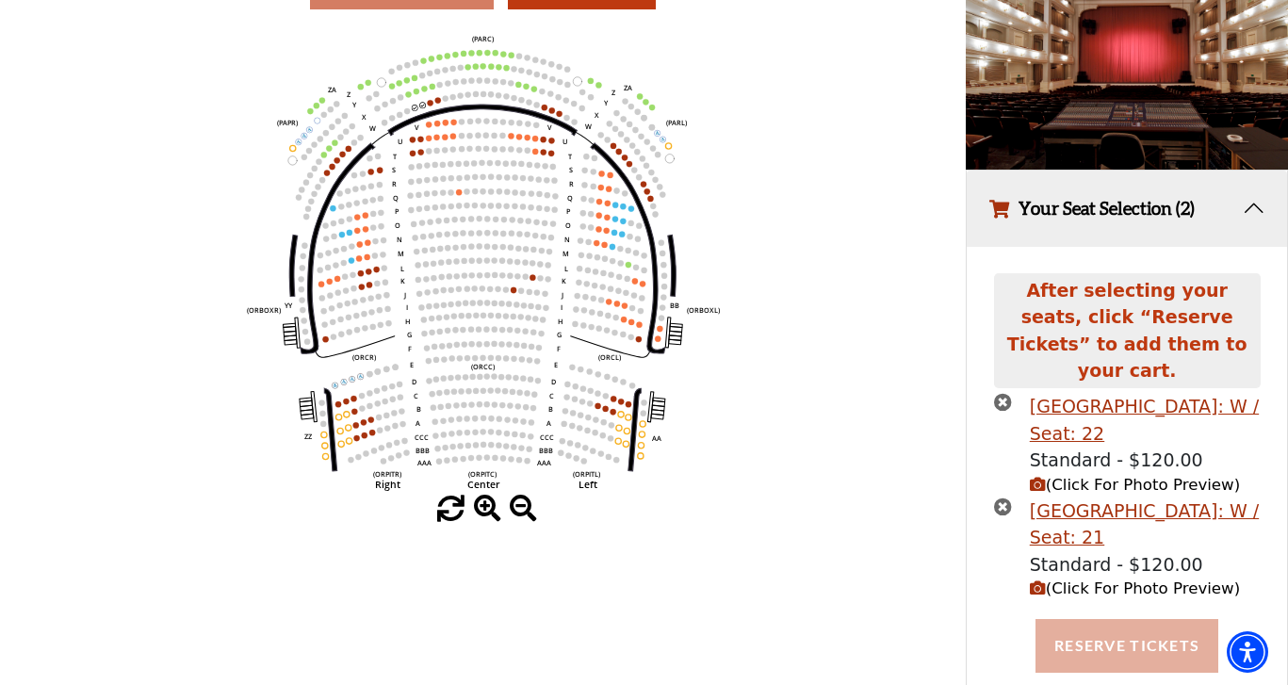
click at [1084, 627] on button "Reserve Tickets" at bounding box center [1126, 645] width 183 height 53
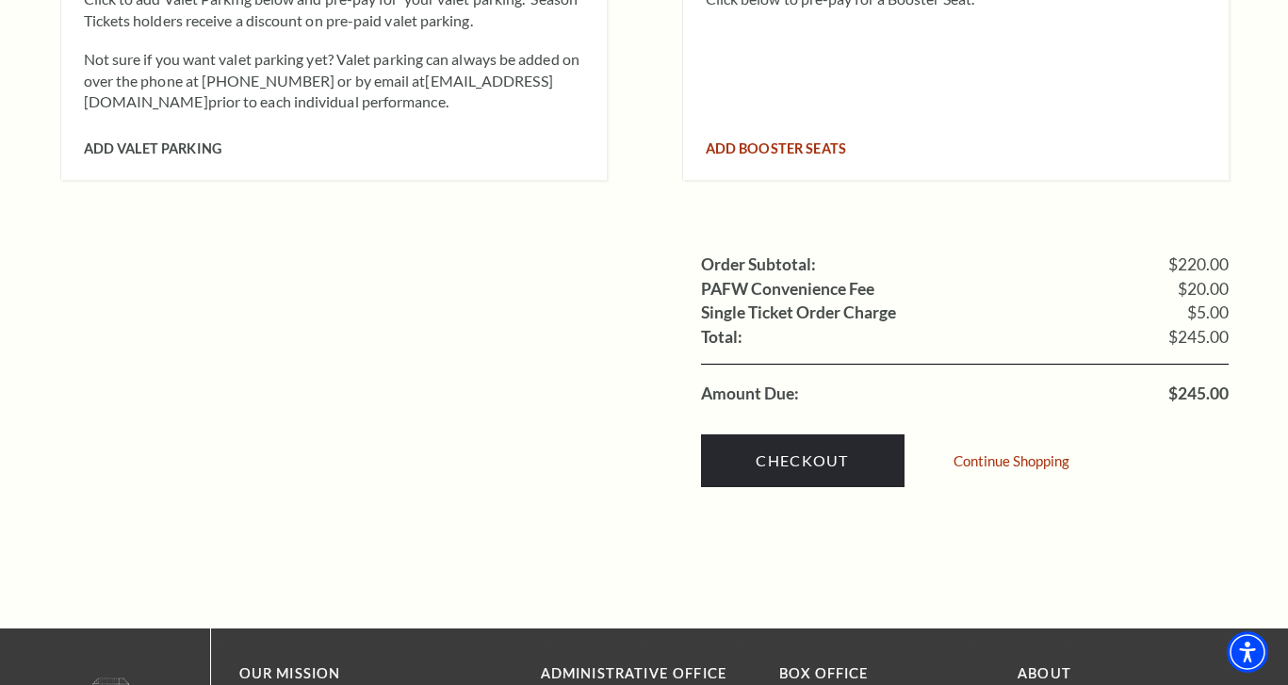
scroll to position [1739, 0]
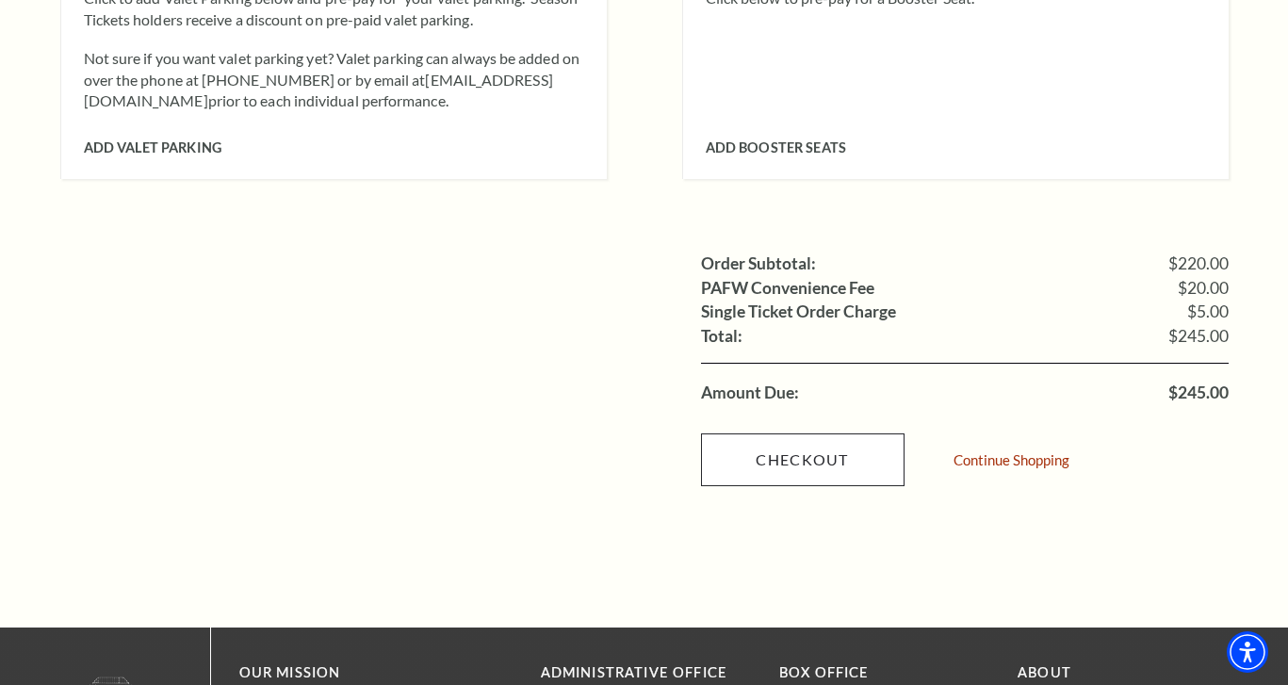
click at [838, 433] on link "Checkout" at bounding box center [802, 459] width 203 height 53
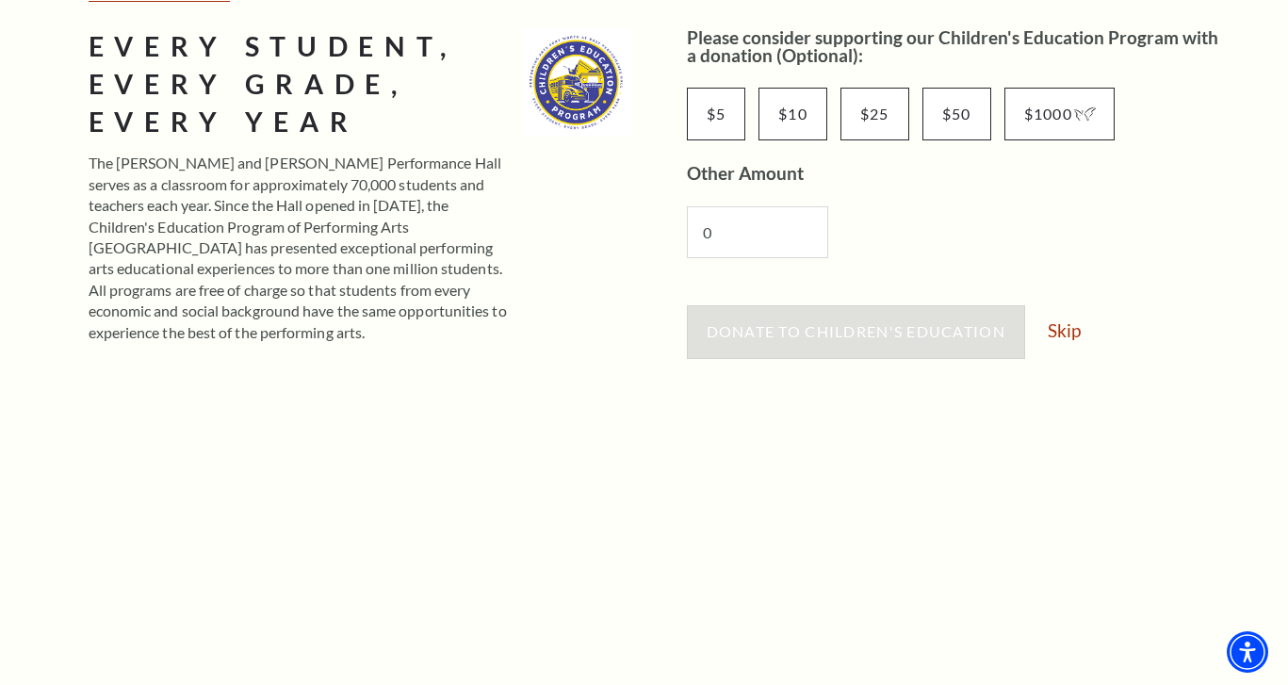
scroll to position [313, 0]
click at [1068, 320] on link "Skip" at bounding box center [1063, 329] width 33 height 18
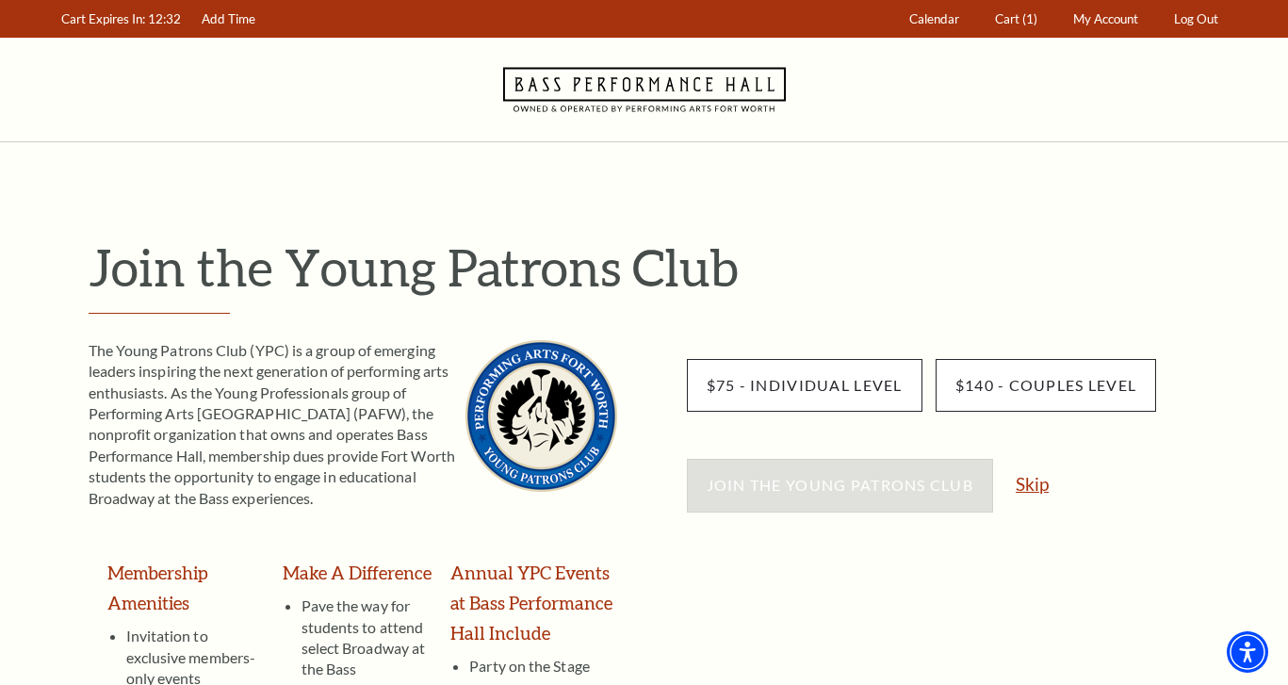
click at [1035, 483] on link "Skip" at bounding box center [1031, 484] width 33 height 18
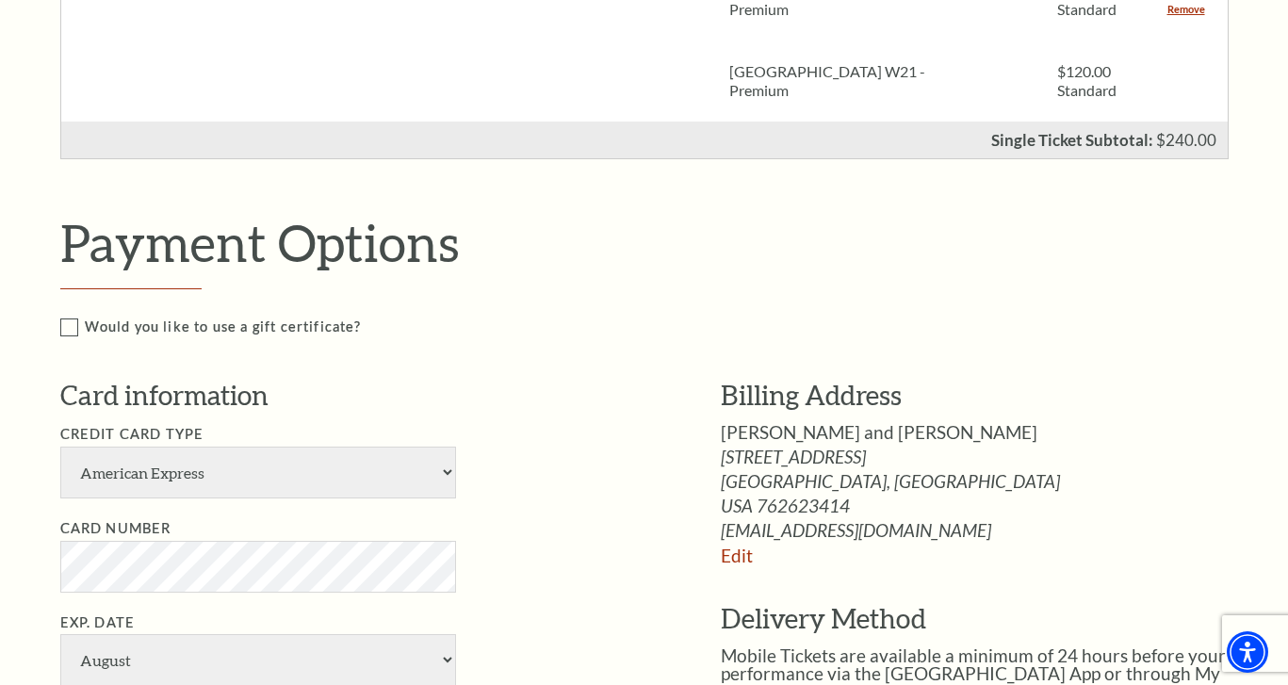
scroll to position [677, 0]
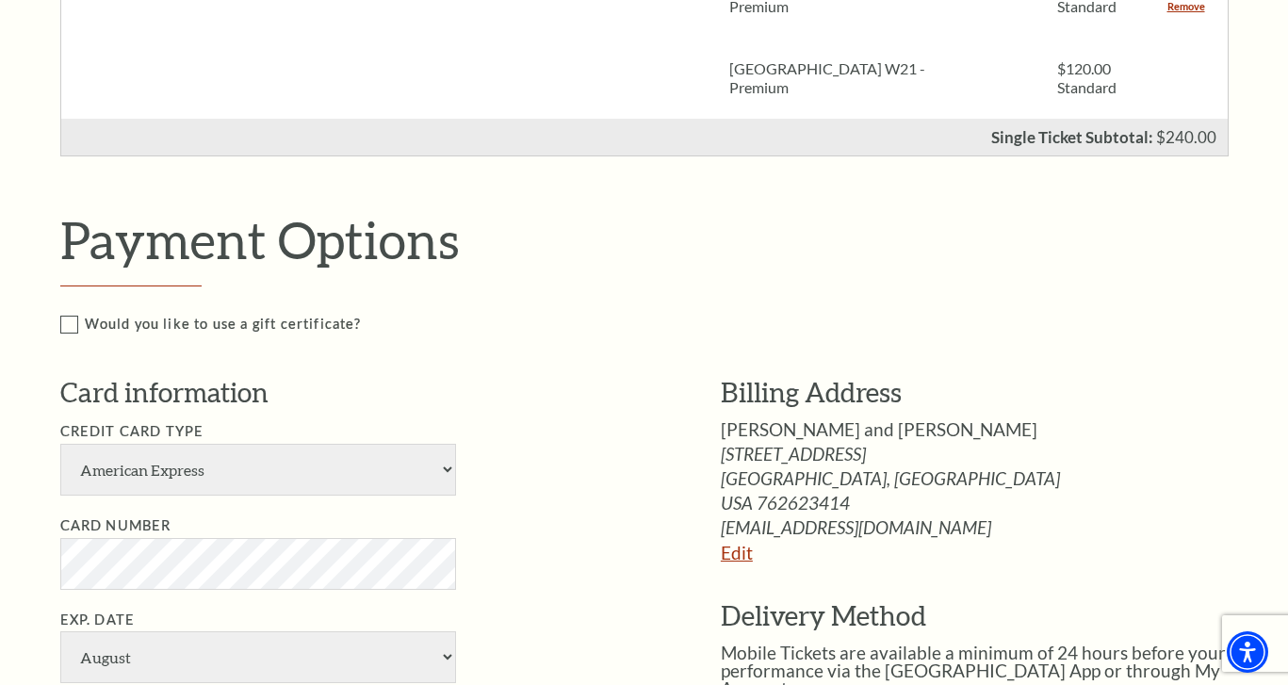
click at [742, 542] on link "Edit" at bounding box center [737, 553] width 32 height 22
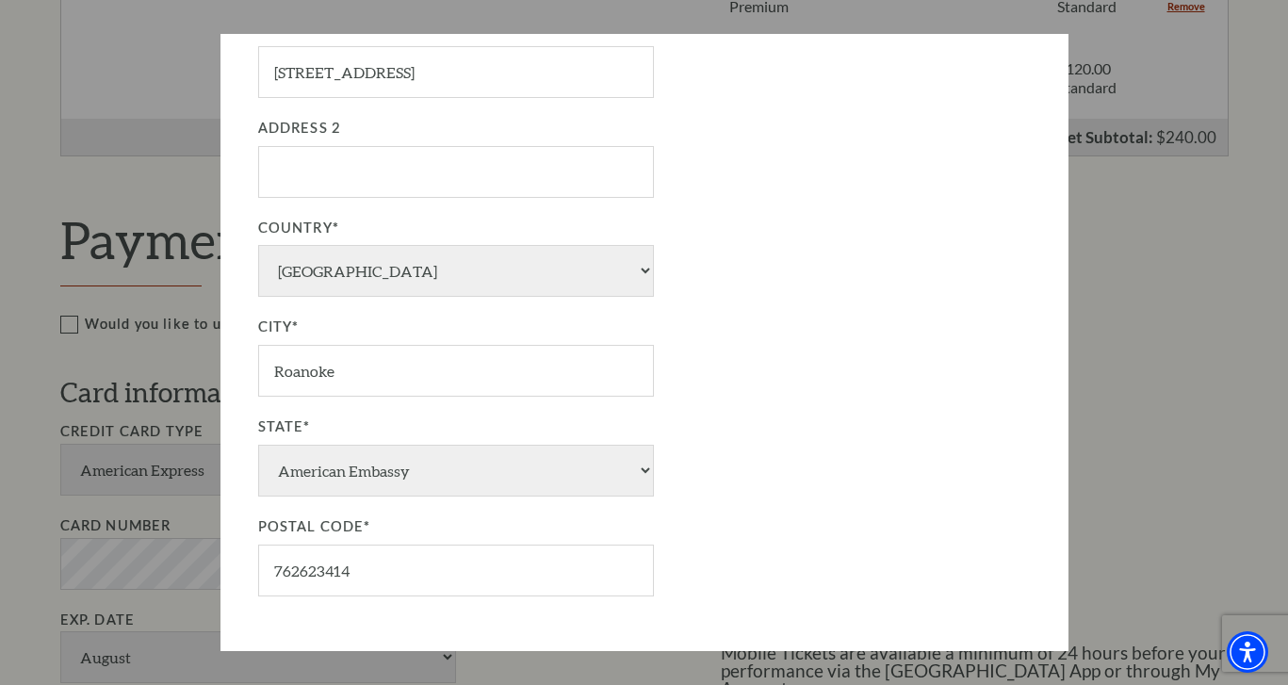
scroll to position [338, 0]
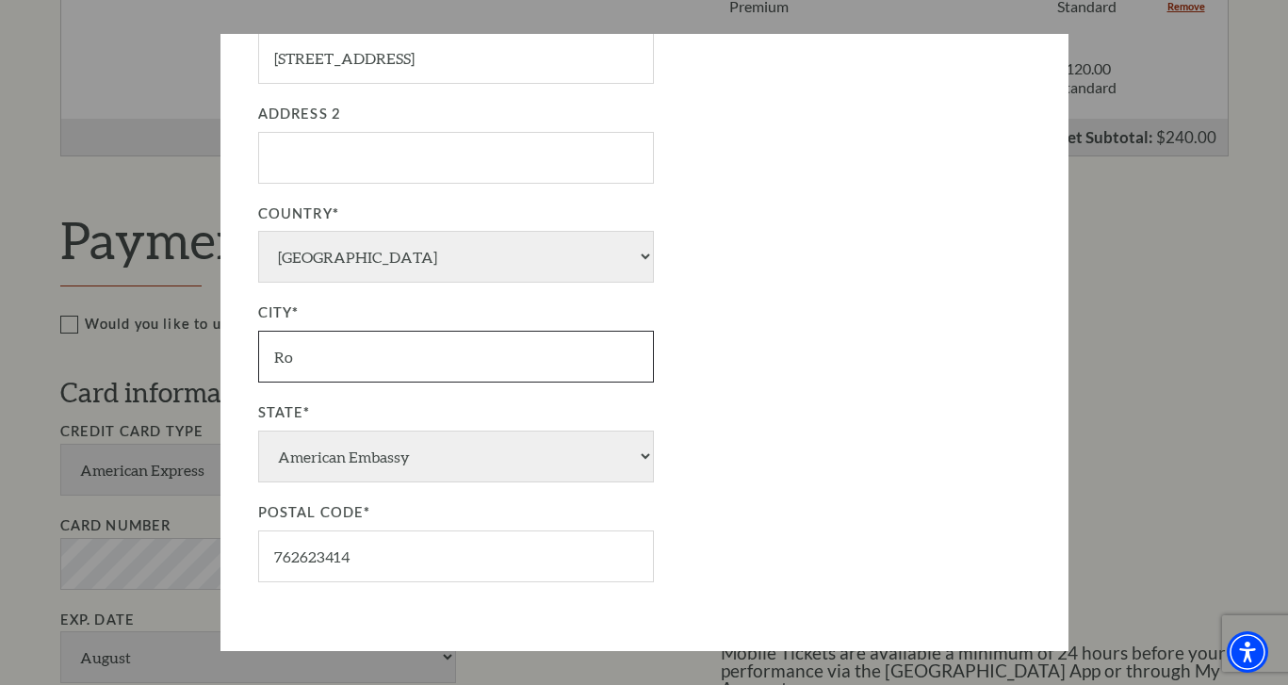
type input "R"
type input "Trophy Club"
type input "Update Address"
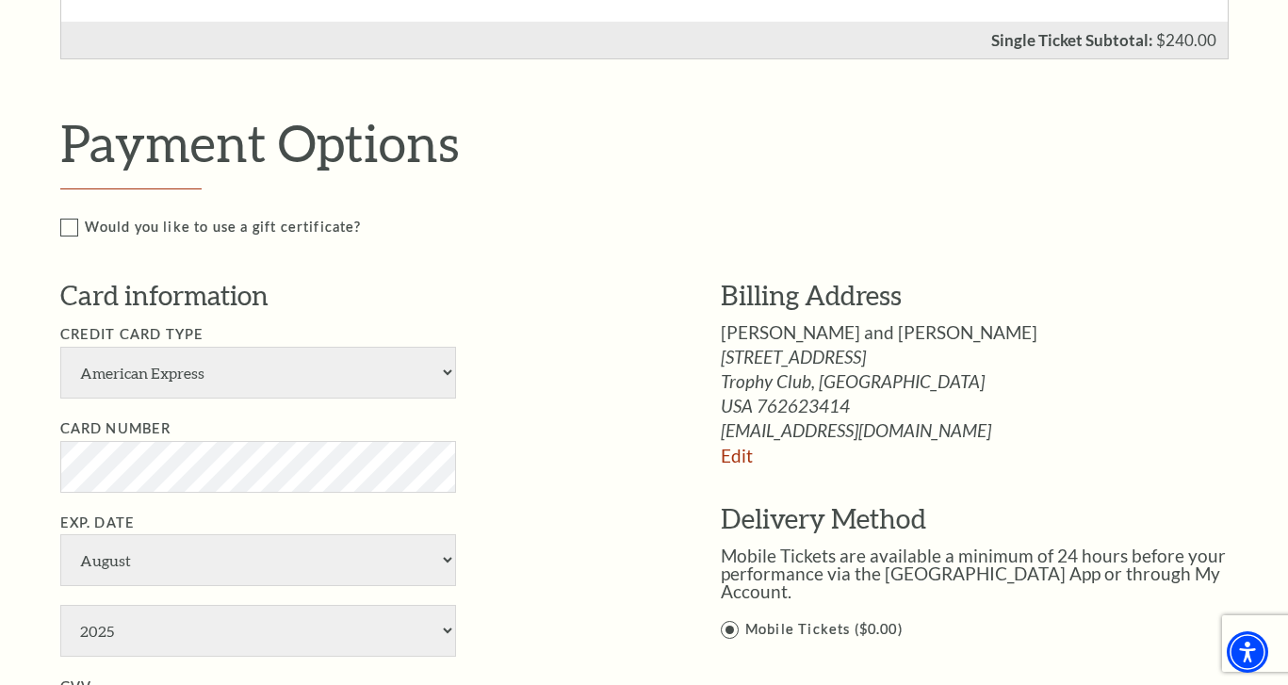
scroll to position [777, 0]
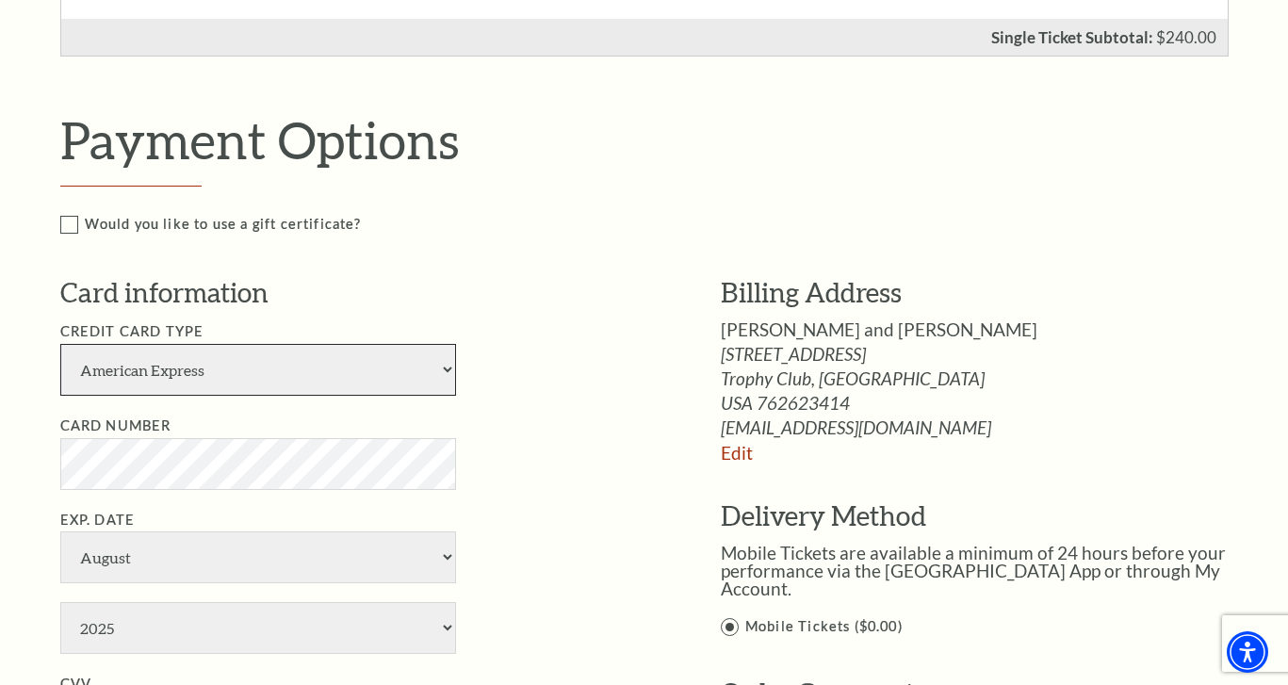
select select "25"
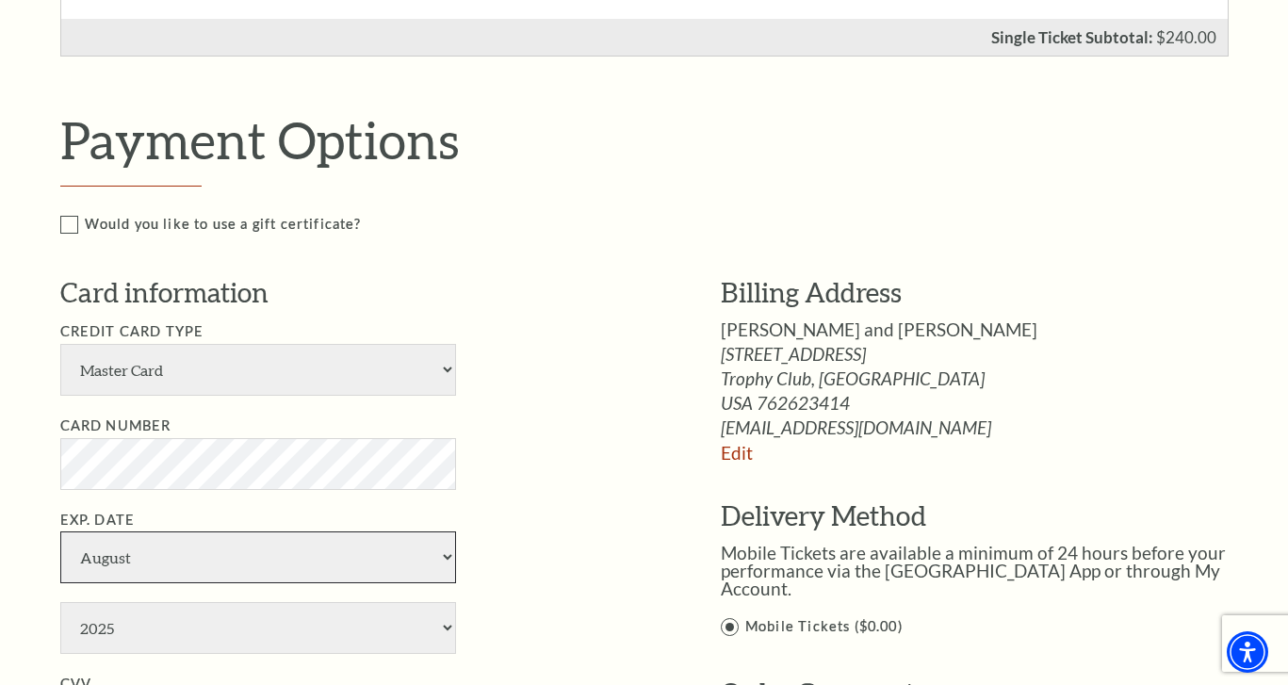
select select "9"
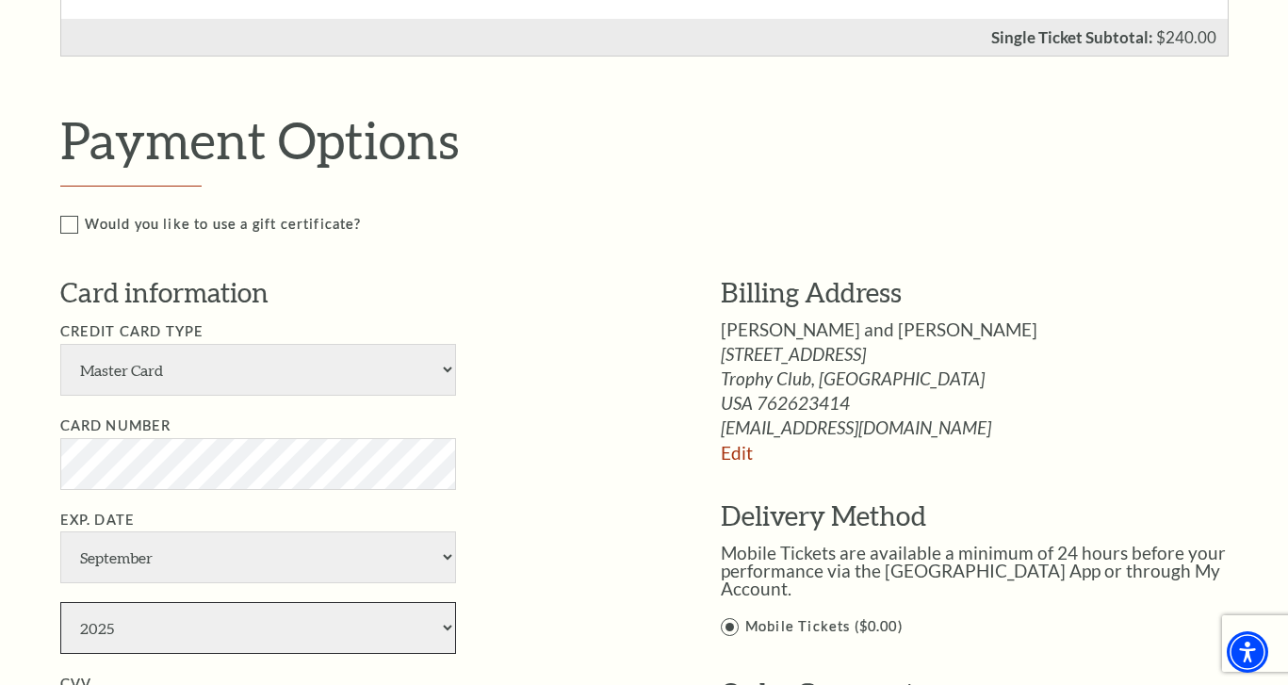
select select "2026"
type input "516"
type input "[PERSON_NAME]"
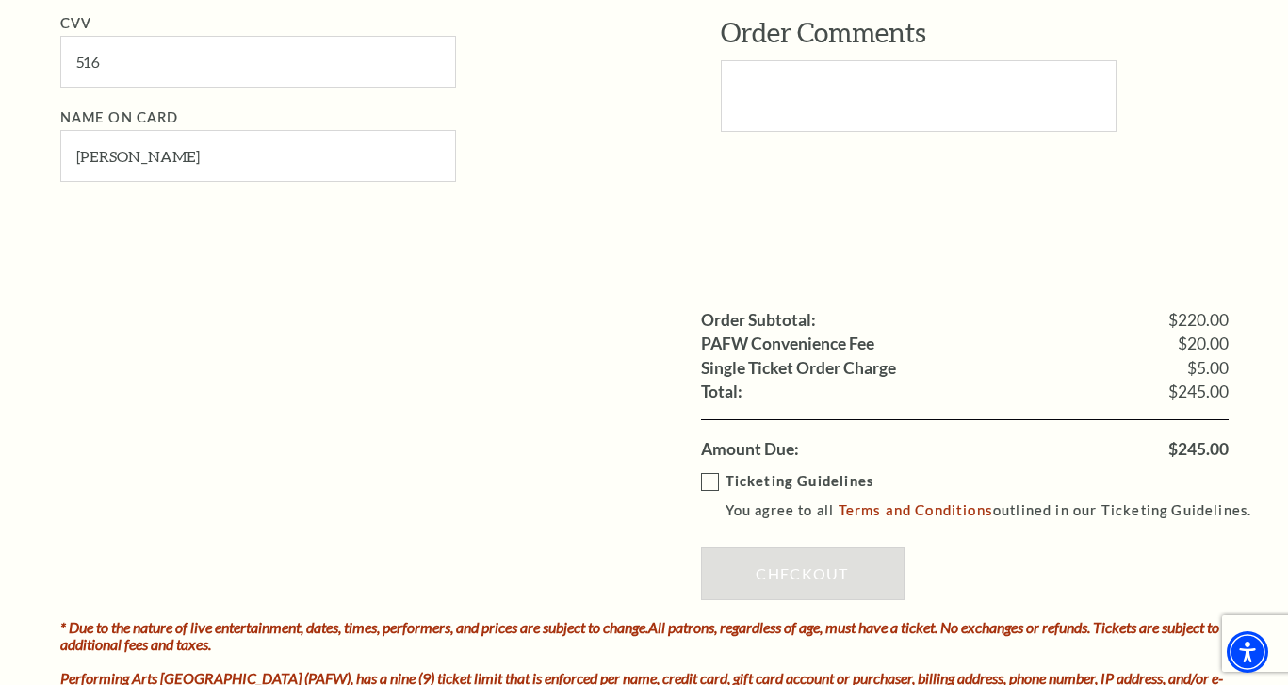
scroll to position [1440, 0]
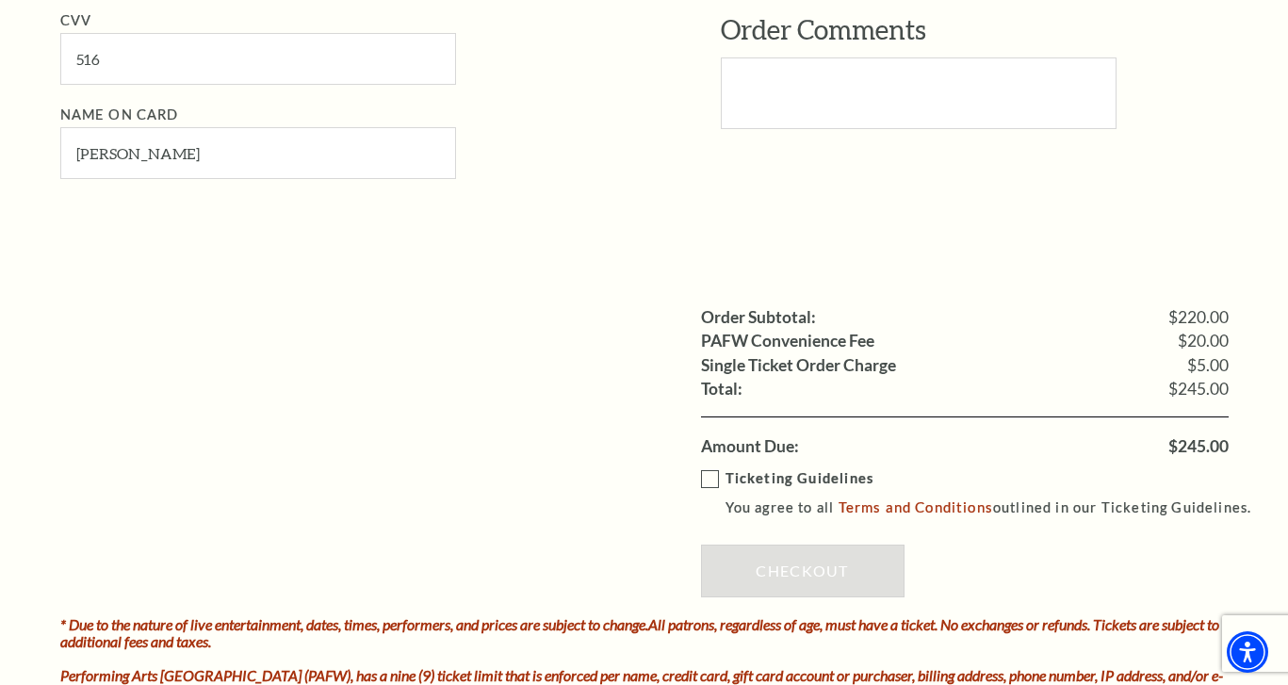
click at [707, 467] on label "Ticketing Guidelines You agree to all Terms and Conditions outlined in our Tick…" at bounding box center [985, 493] width 568 height 52
click at [0, 0] on input "Ticketing Guidelines You agree to all Terms and Conditions outlined in our Tick…" at bounding box center [0, 0] width 0 height 0
click at [793, 544] on link "Checkout" at bounding box center [802, 570] width 203 height 53
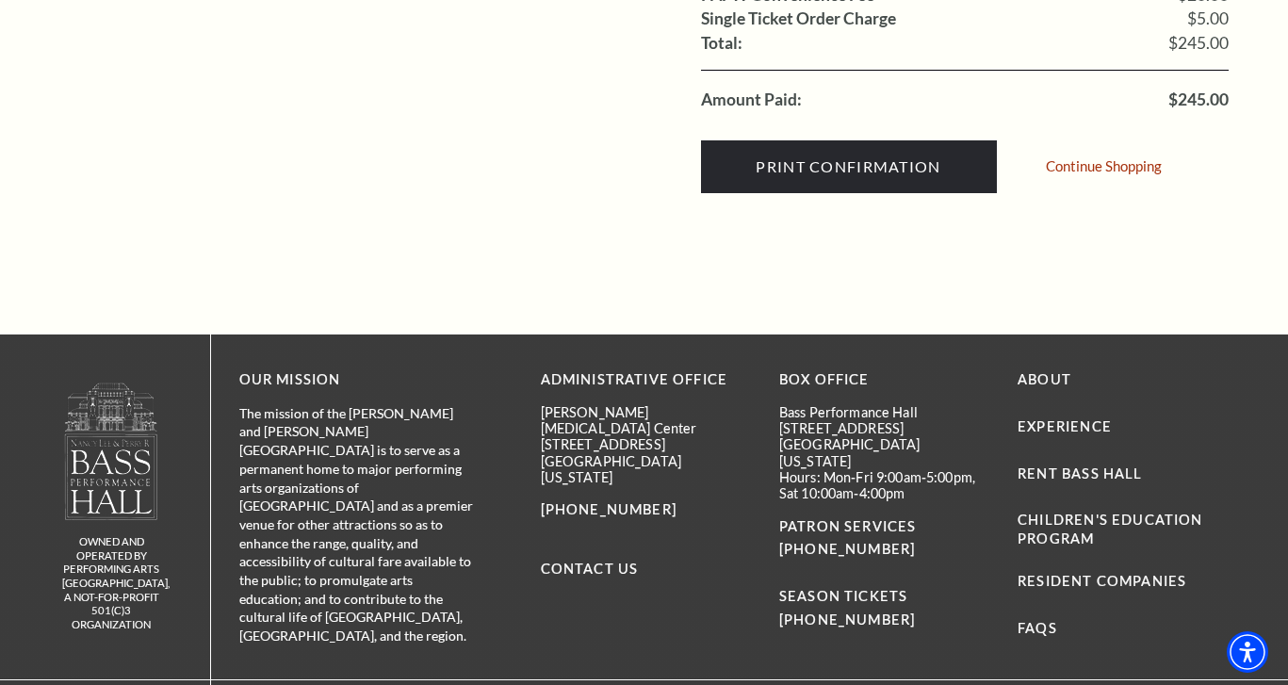
scroll to position [794, 0]
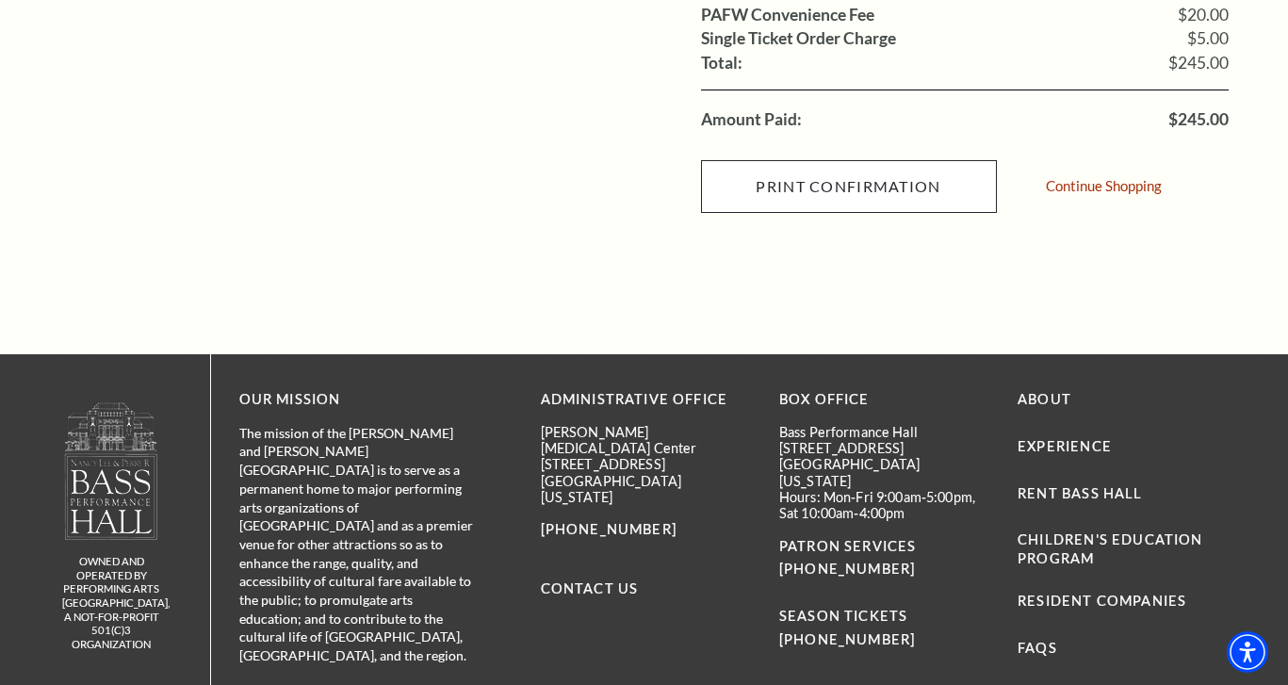
click at [934, 177] on input "Print Confirmation" at bounding box center [849, 186] width 296 height 53
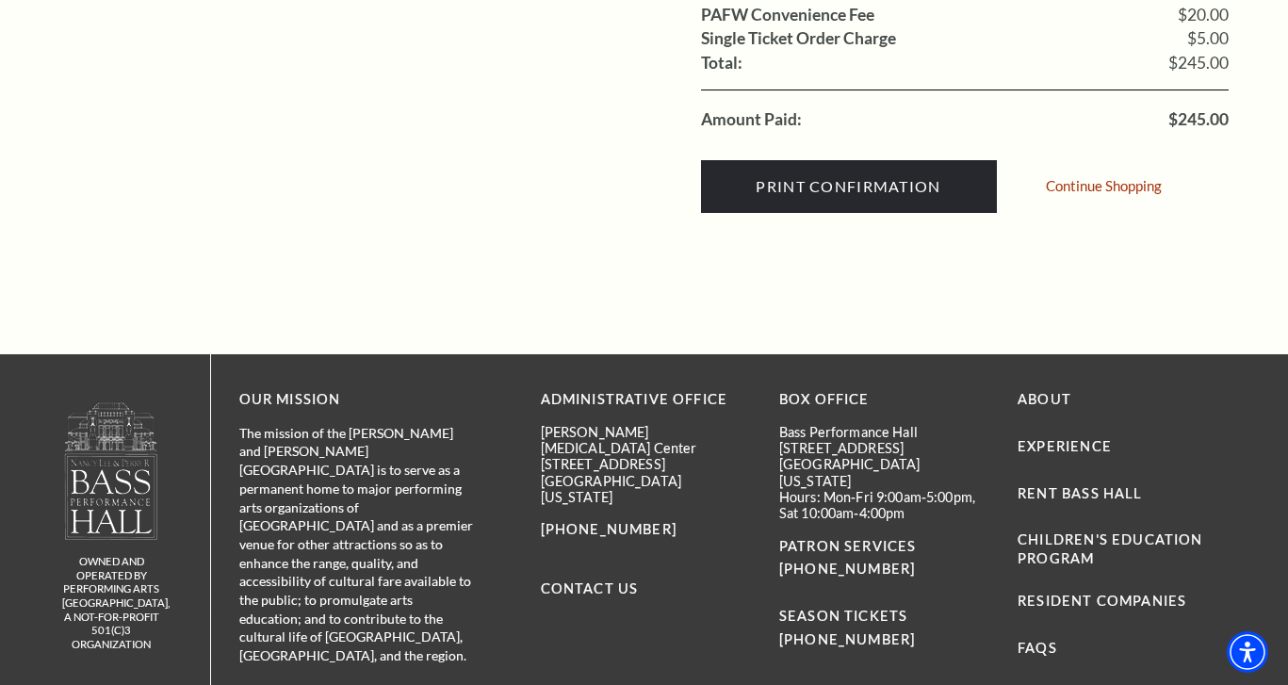
scroll to position [369, 0]
